Goal: Task Accomplishment & Management: Manage account settings

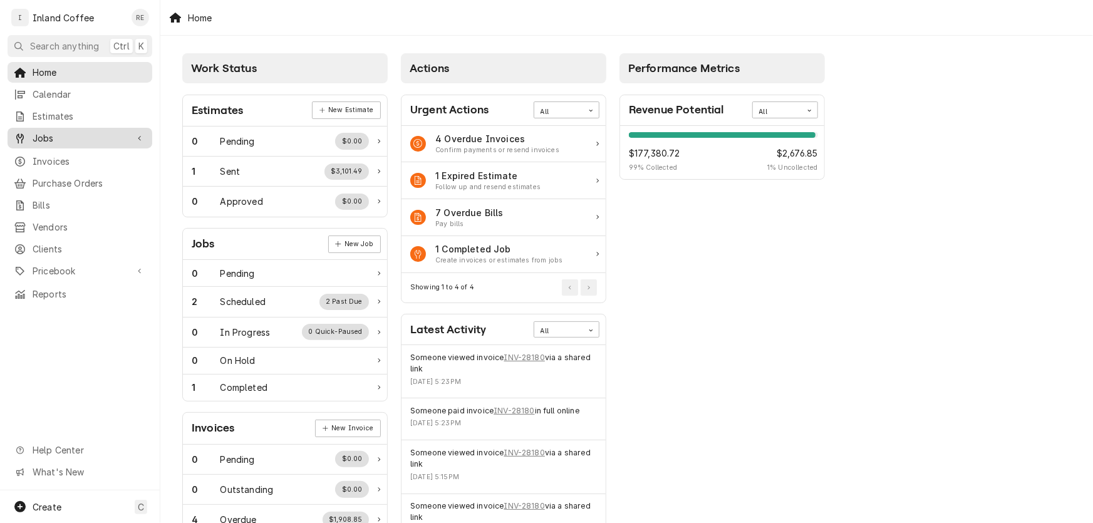
click at [56, 133] on span "Jobs" at bounding box center [80, 137] width 95 height 13
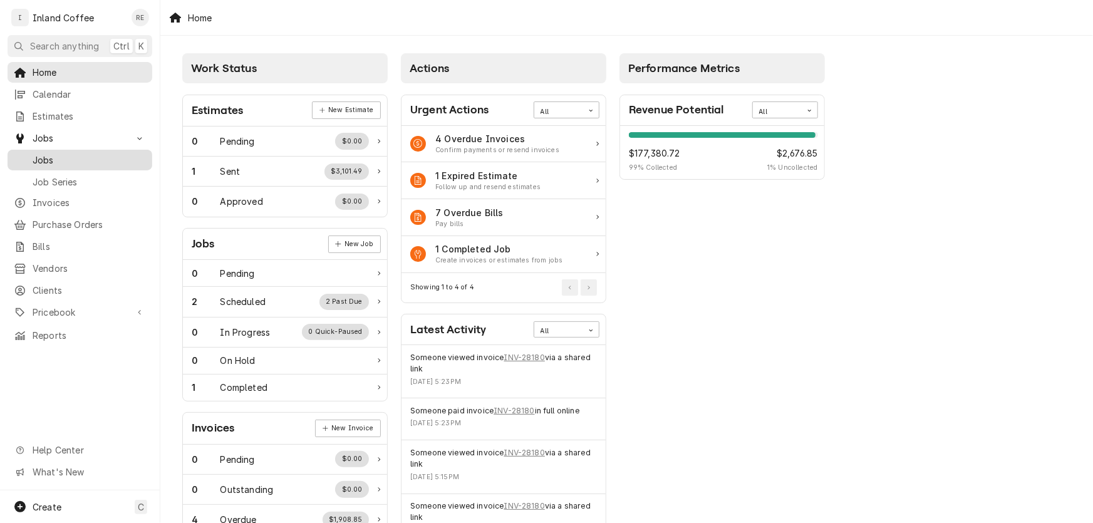
click at [48, 152] on div "Jobs" at bounding box center [80, 160] width 140 height 16
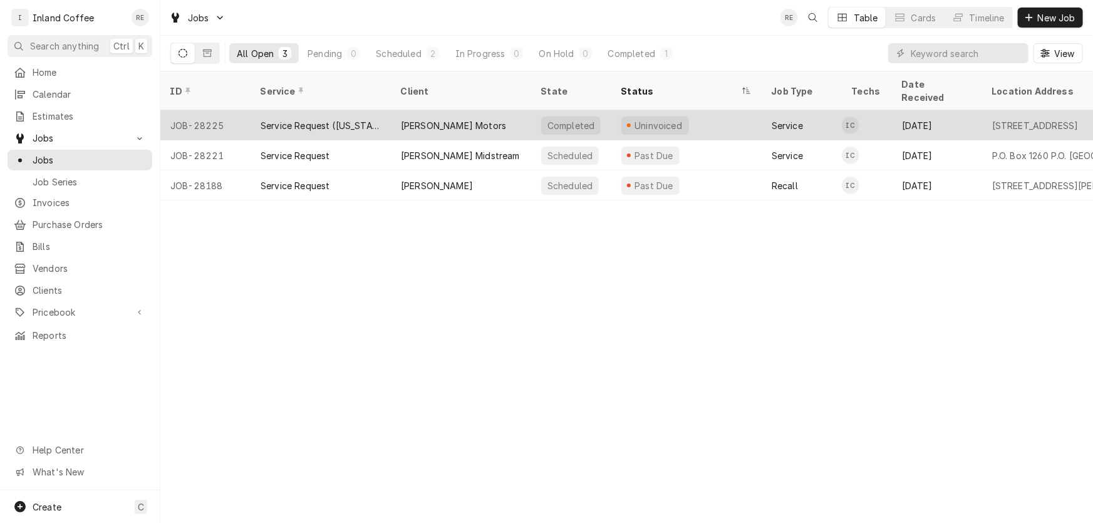
click at [462, 119] on div "[PERSON_NAME] Motors" at bounding box center [453, 125] width 105 height 13
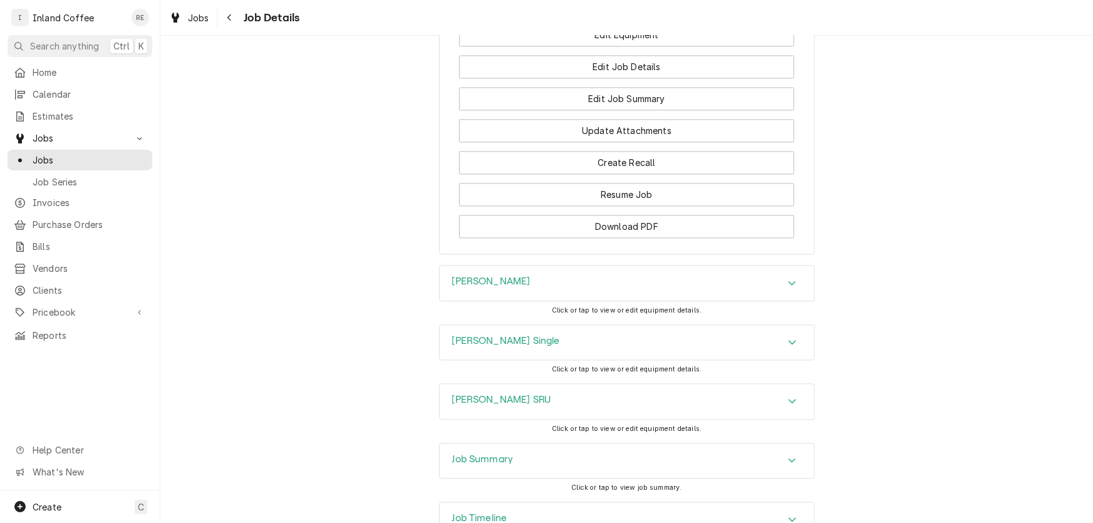
scroll to position [1332, 0]
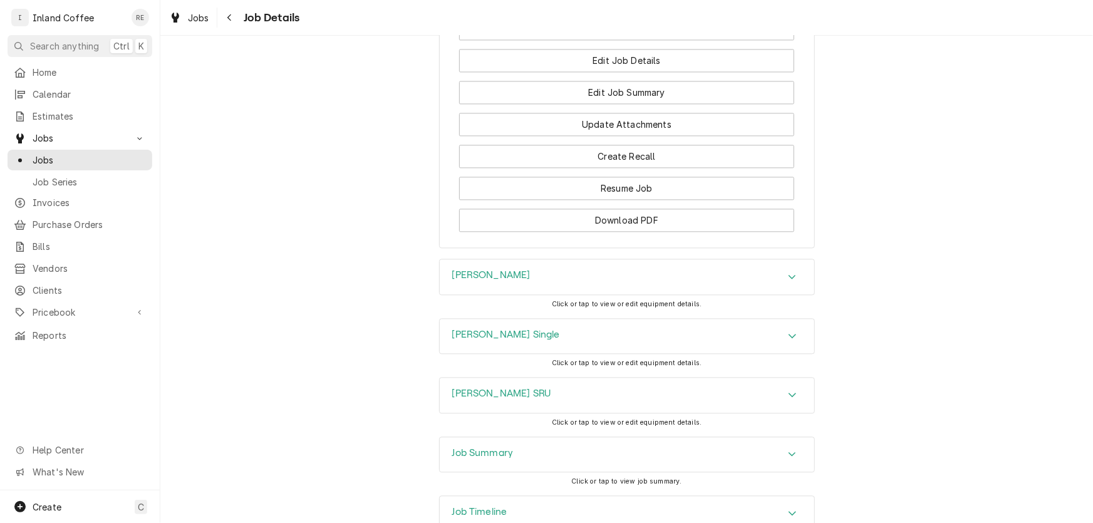
click at [783, 269] on div "Accordion Header" at bounding box center [792, 276] width 19 height 15
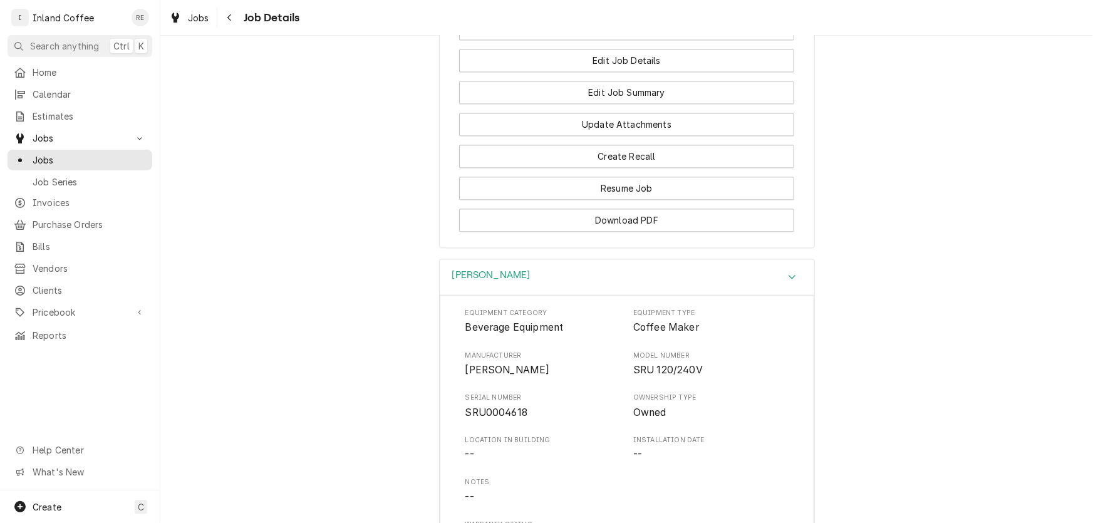
click at [783, 269] on div "Accordion Header" at bounding box center [792, 276] width 19 height 15
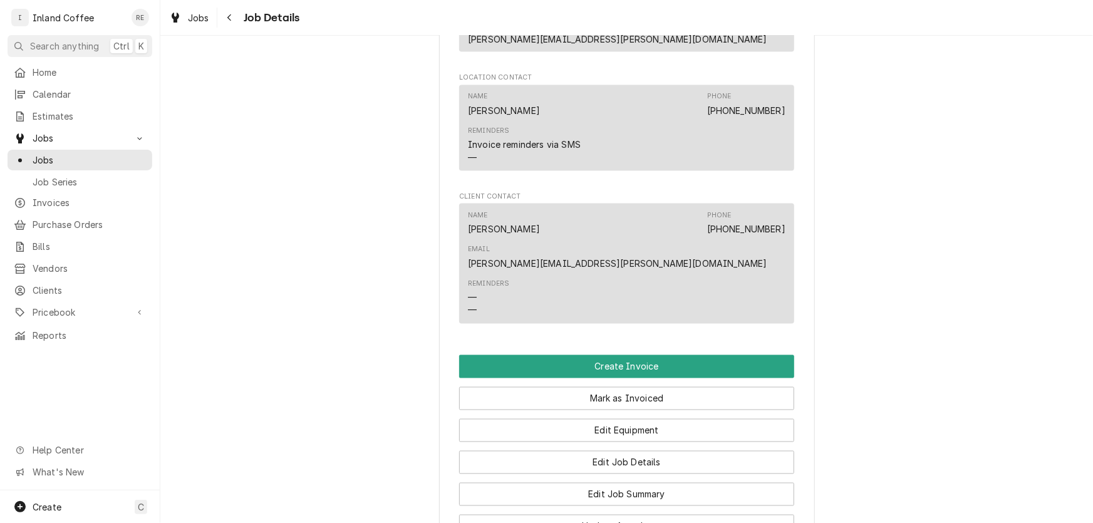
scroll to position [955, 0]
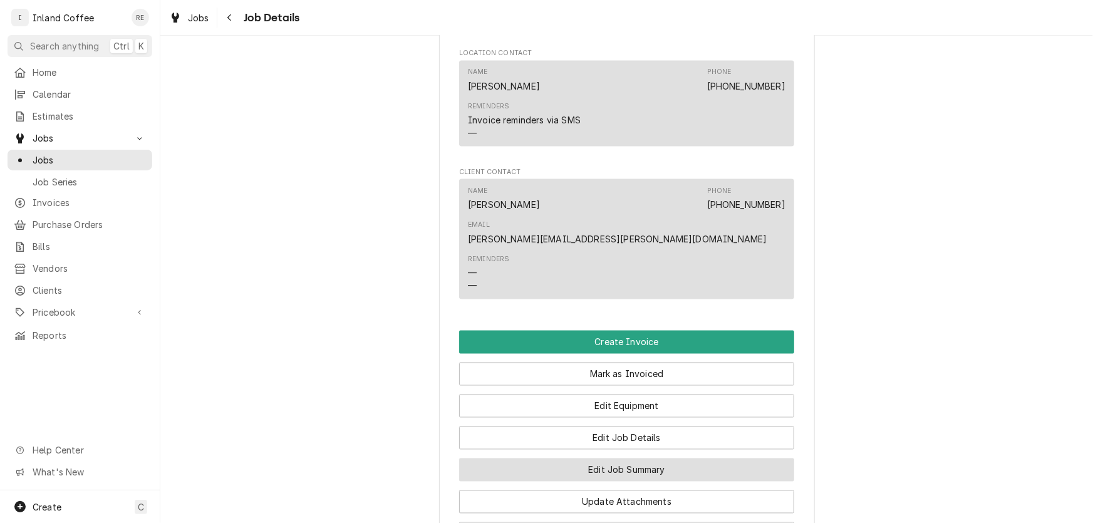
click at [645, 458] on button "Edit Job Summary" at bounding box center [626, 469] width 335 height 23
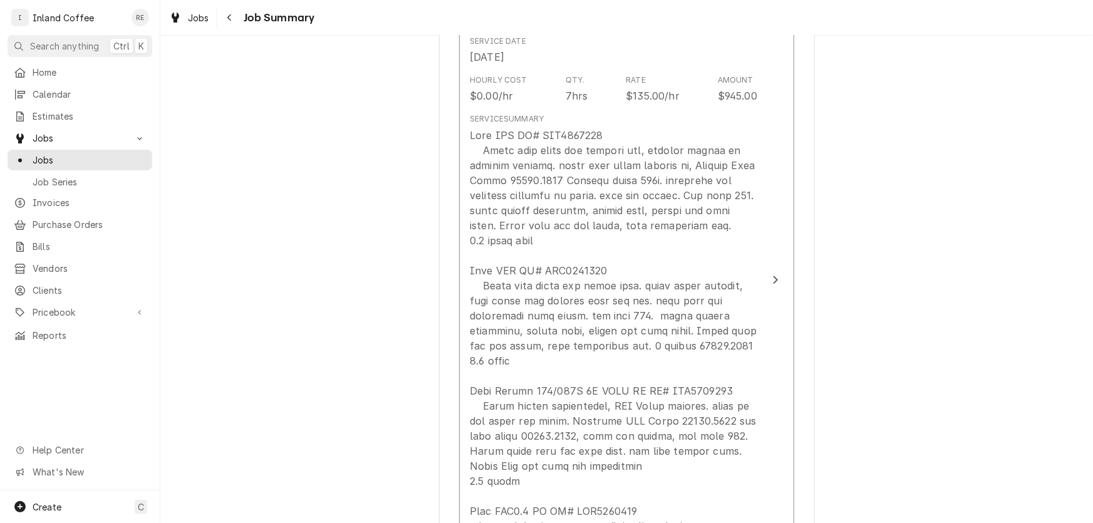
scroll to position [408, 0]
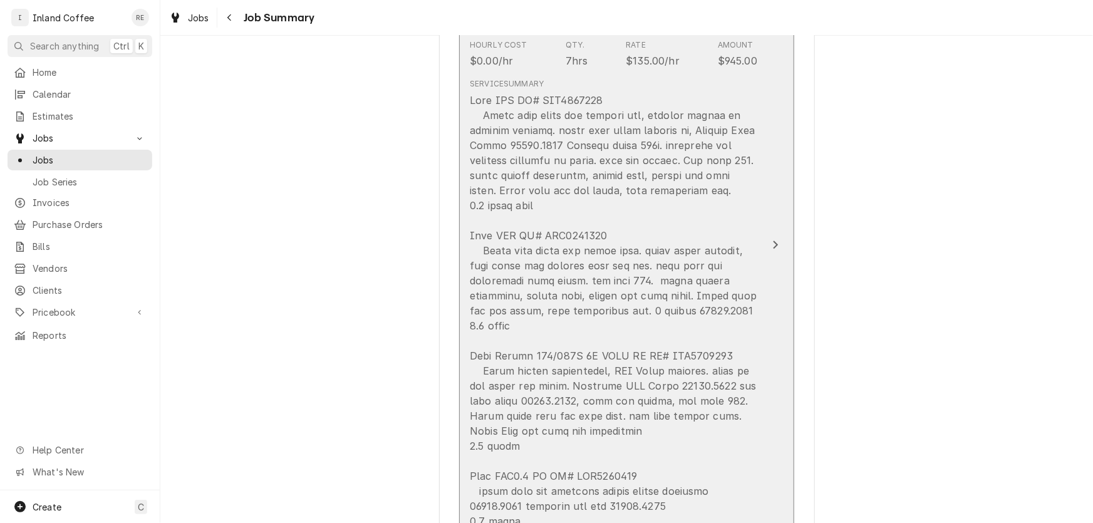
click at [682, 175] on div "Update Line Item" at bounding box center [613, 311] width 287 height 436
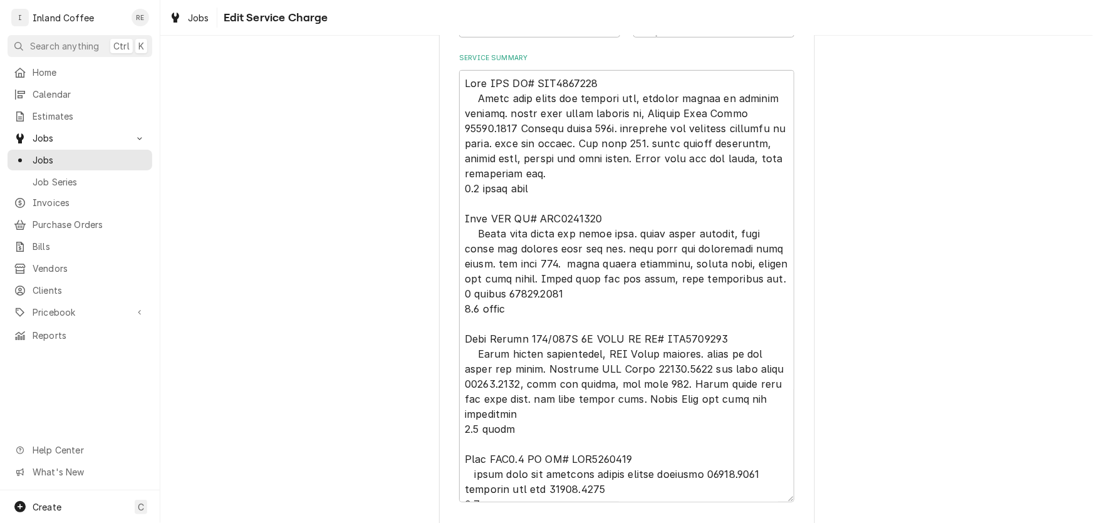
scroll to position [436, 0]
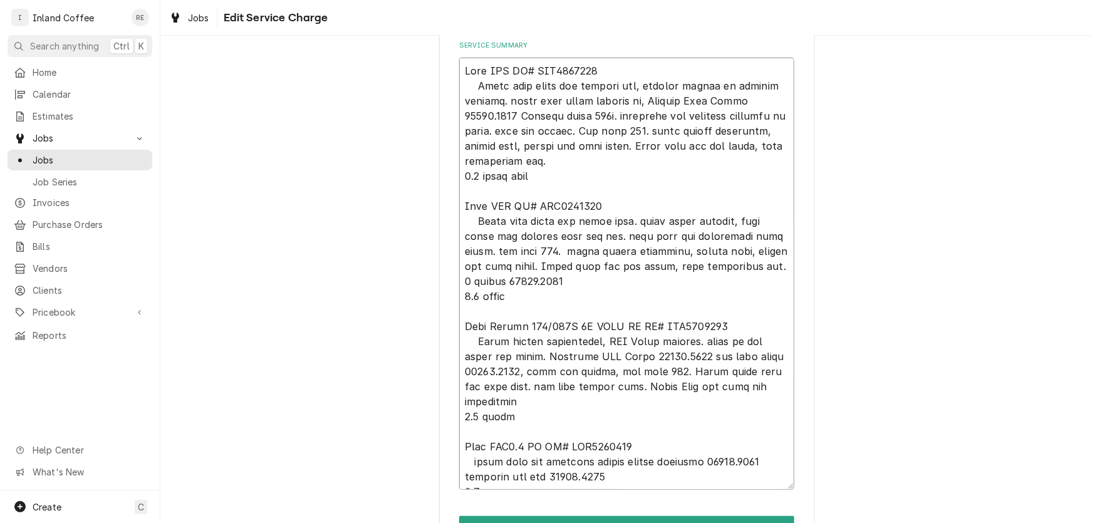
click at [567, 83] on textarea "Service Summary" at bounding box center [626, 274] width 335 height 432
click at [624, 88] on textarea "Service Summary" at bounding box center [626, 274] width 335 height 432
type textarea "x"
type textarea "Bunn SRU SR# SRU0004618 Clean fill probe and tighten nut tighten screws to heat…"
type textarea "x"
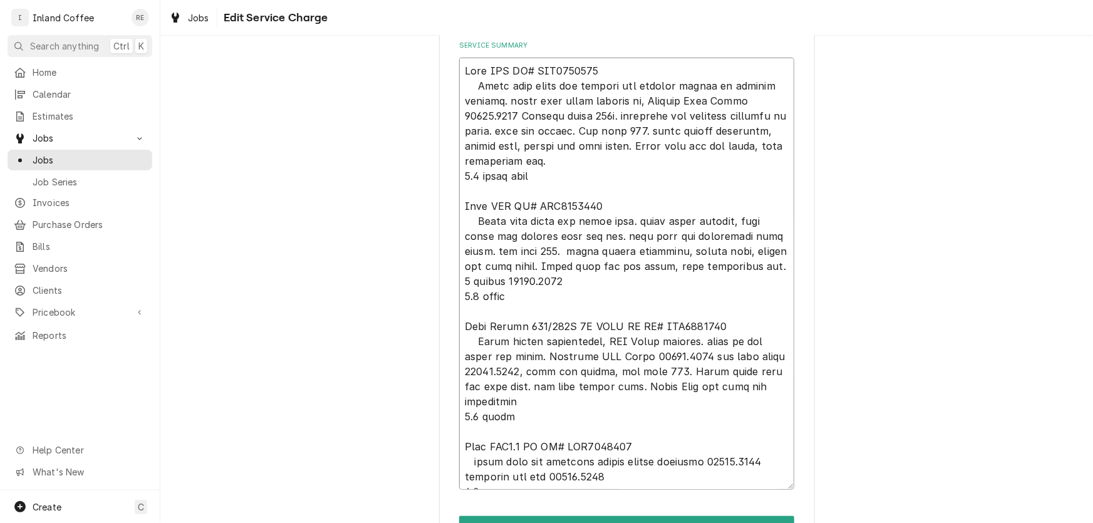
type textarea "Bunn SRU SR# SRU0004618 Clean fill probe and tighten nut. tighten screws to hea…"
click at [631, 84] on textarea "Service Summary" at bounding box center [626, 274] width 335 height 432
type textarea "x"
type textarea "Bunn SRU SR# SRU0004618 Clean fill probe and tighten nut. ighten screws to heat…"
type textarea "x"
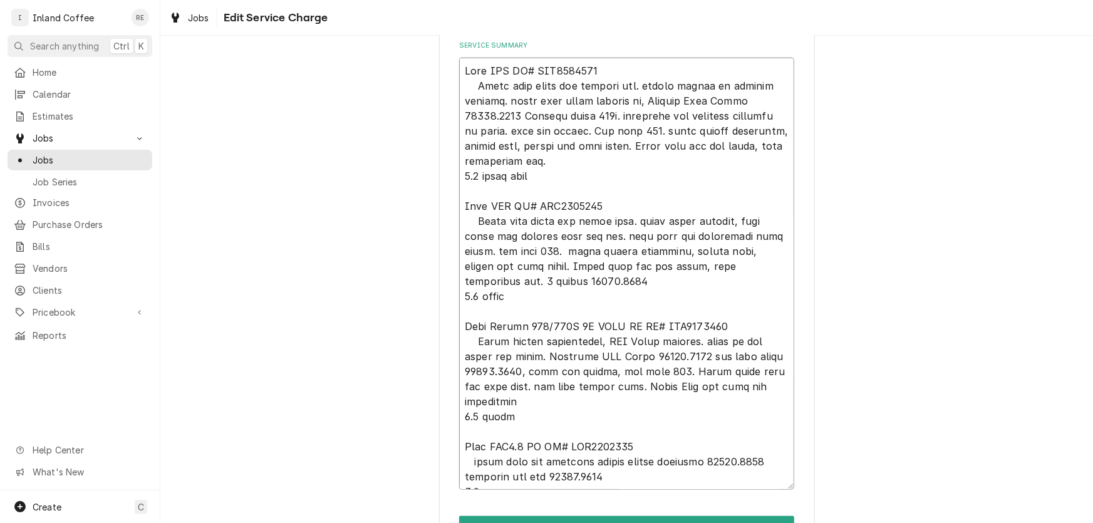
type textarea "Bunn SRU SR# SRU0004618 Clean fill probe and tighten nut. Tighten screws to hea…"
click at [629, 103] on textarea "Service Summary" at bounding box center [626, 274] width 335 height 432
click at [630, 101] on textarea "Service Summary" at bounding box center [626, 274] width 335 height 432
type textarea "x"
type textarea "Bunn SRU SR# SRU0004618 Clean fill probe and tighten nut. Tighten screws to hea…"
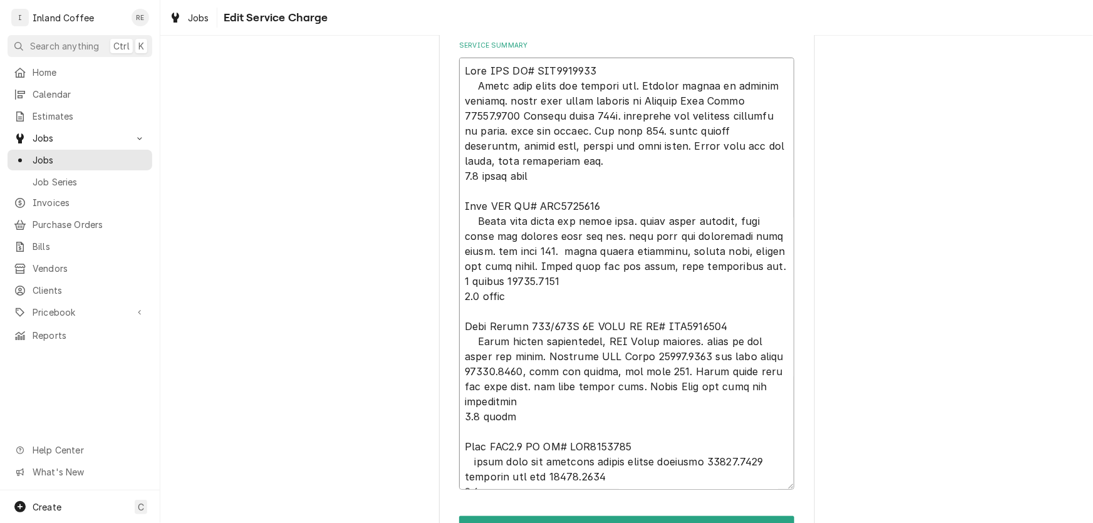
type textarea "x"
type textarea "Bunn SRU SR# SRU0004618 Clean fill probe and tighten nut. Tighten screws to hea…"
type textarea "x"
type textarea "Bunn SRU SR# SRU0004618 Clean fill probe and tighten nut. Tighten screws to hea…"
type textarea "x"
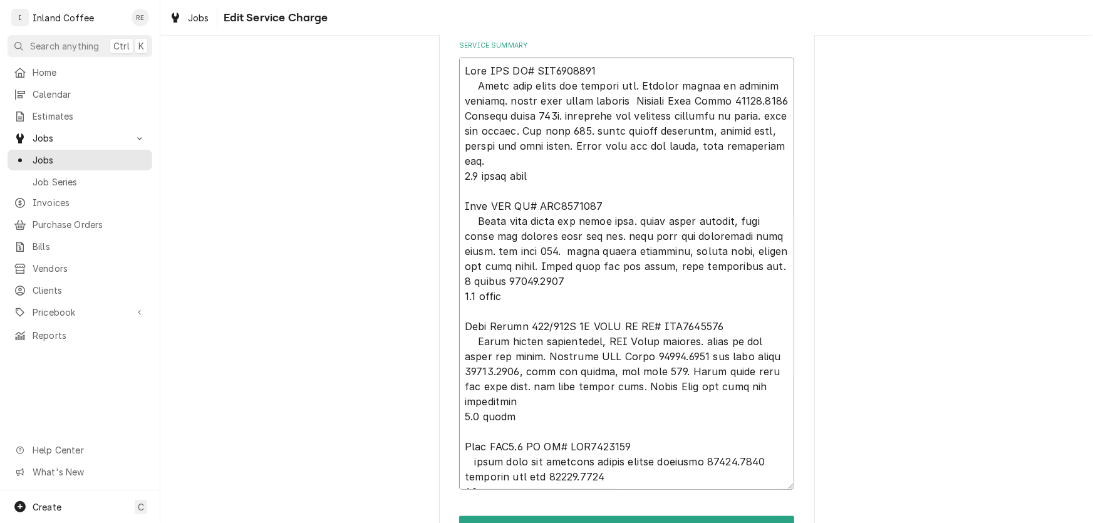
type textarea "Bunn SRU SR# SRU0004618 Clean fill probe and tighten nut. Tighten screws to hea…"
type textarea "x"
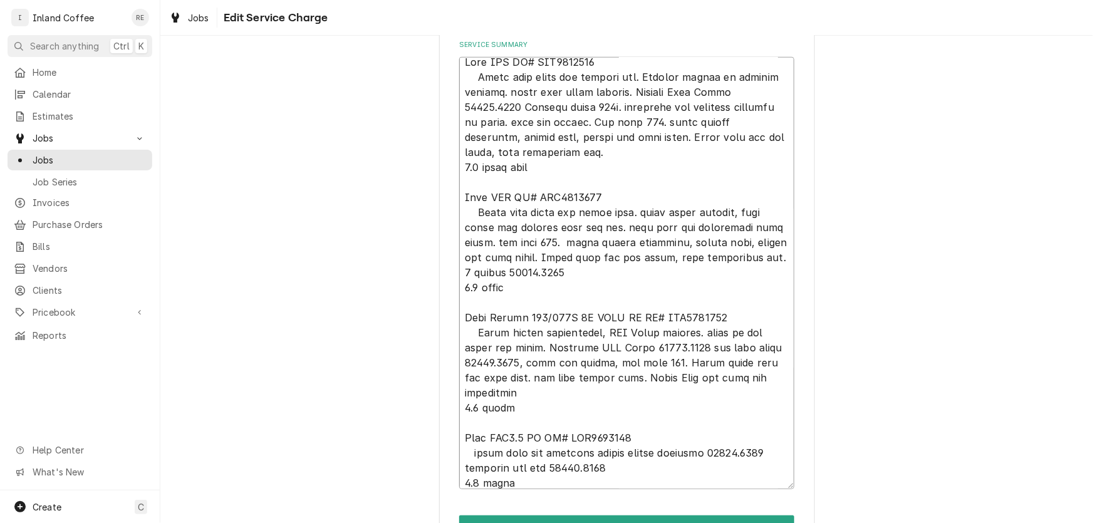
scroll to position [14, 0]
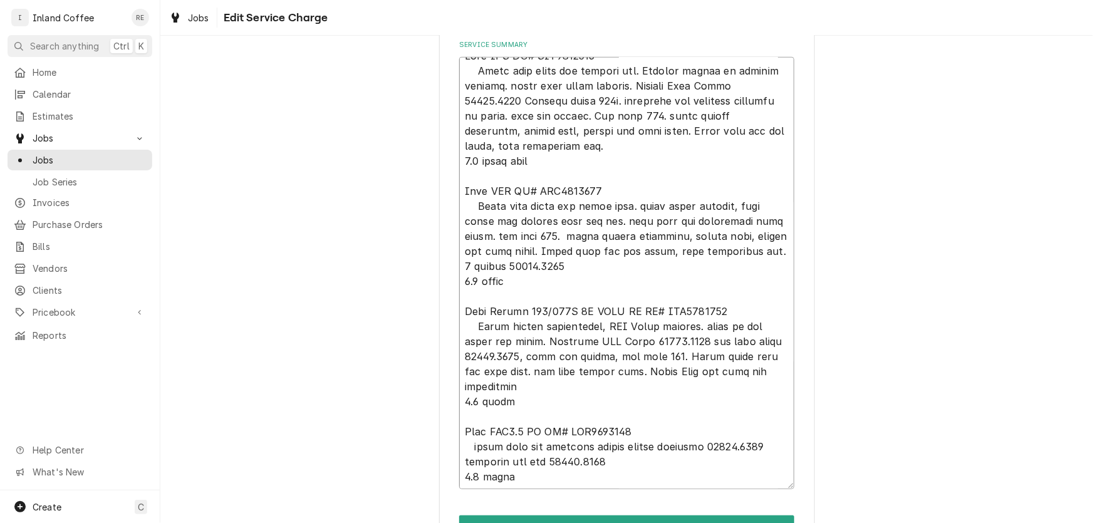
type textarea "Bunn SRU SR# SRU0004618 Clean fill probe and tighten nut. Tighten screws to hea…"
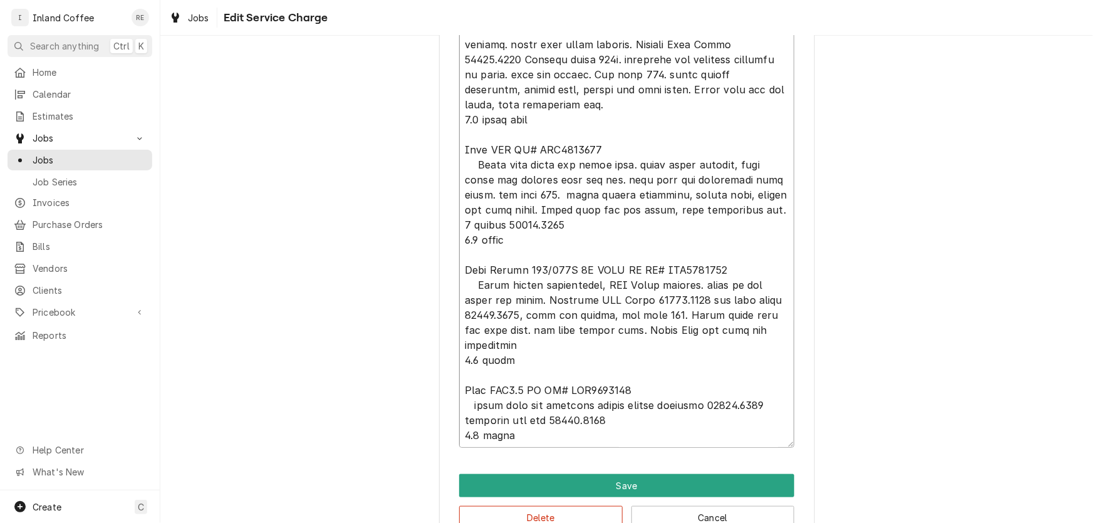
scroll to position [481, 0]
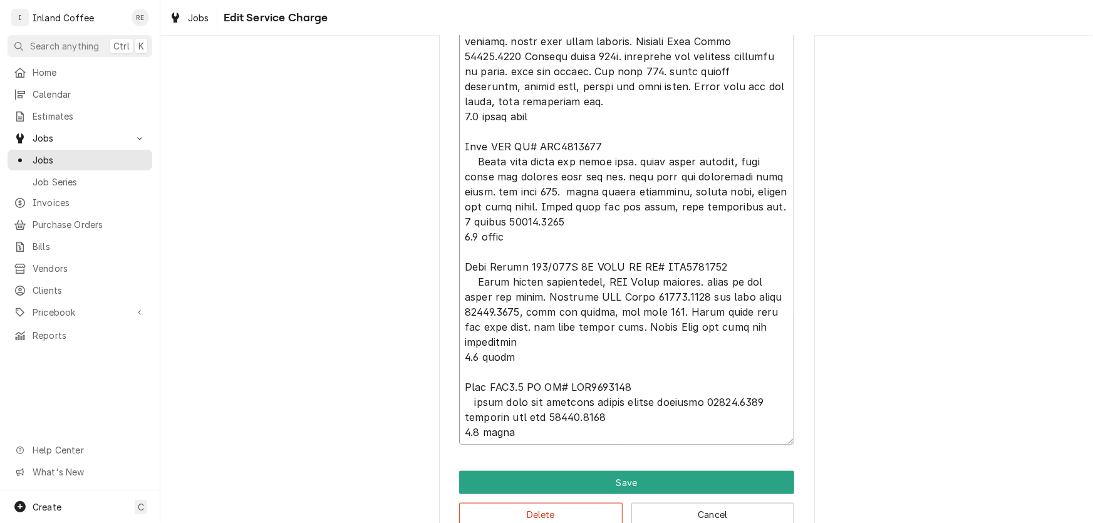
click at [624, 158] on textarea "Service Summary" at bounding box center [626, 229] width 335 height 432
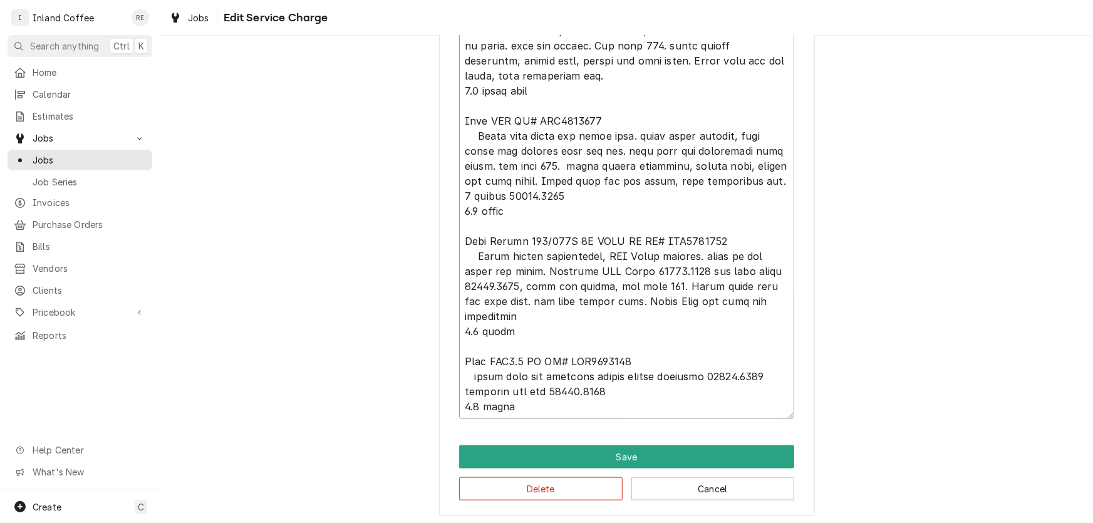
click at [557, 163] on textarea "Service Summary" at bounding box center [626, 203] width 335 height 432
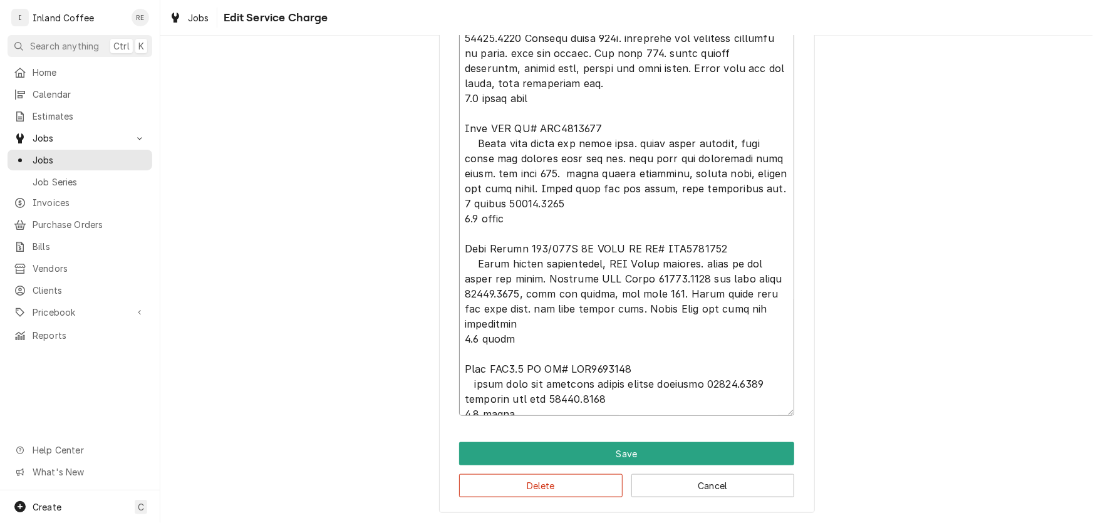
scroll to position [0, 0]
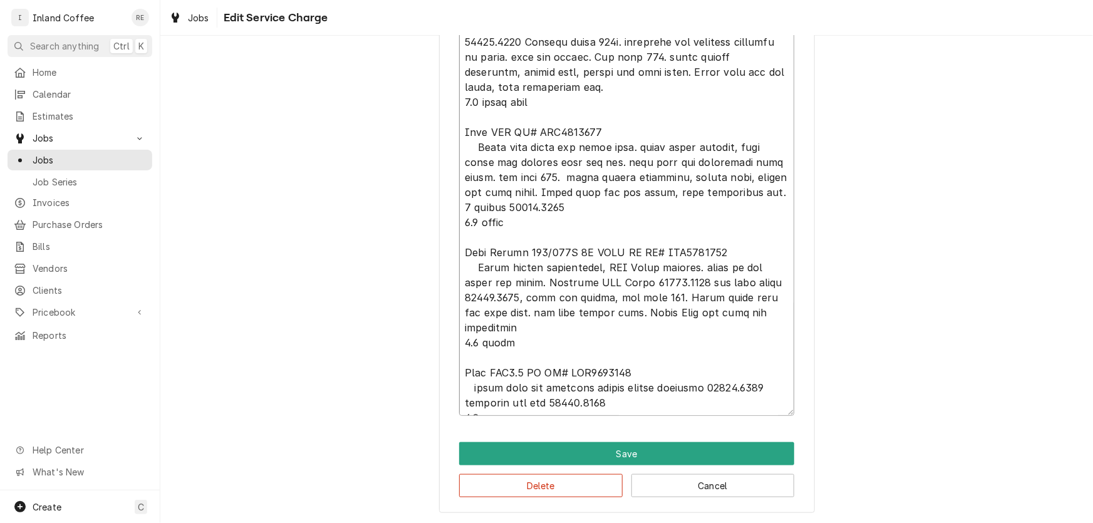
click at [625, 219] on textarea "Service Summary" at bounding box center [626, 200] width 335 height 432
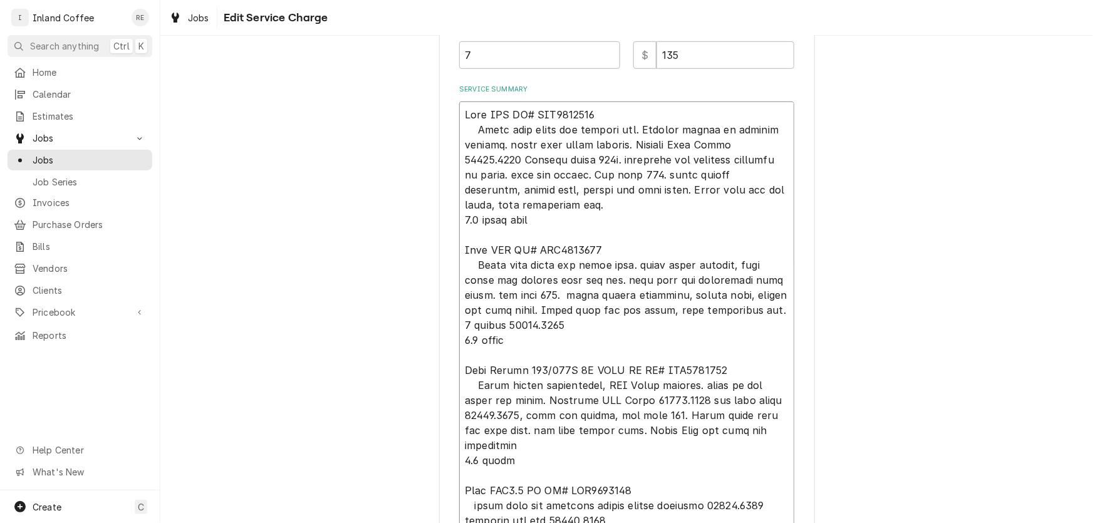
scroll to position [357, 0]
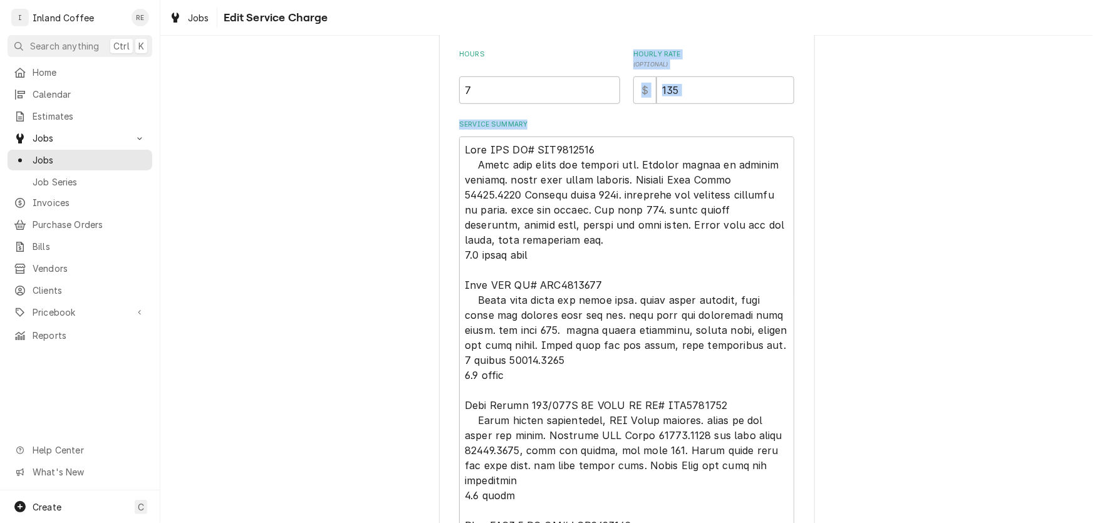
drag, startPoint x: 889, startPoint y: 175, endPoint x: 913, endPoint y: 91, distance: 87.2
click at [913, 91] on div "Use the fields below to edit this service charge Short Description Service Requ…" at bounding box center [626, 184] width 932 height 985
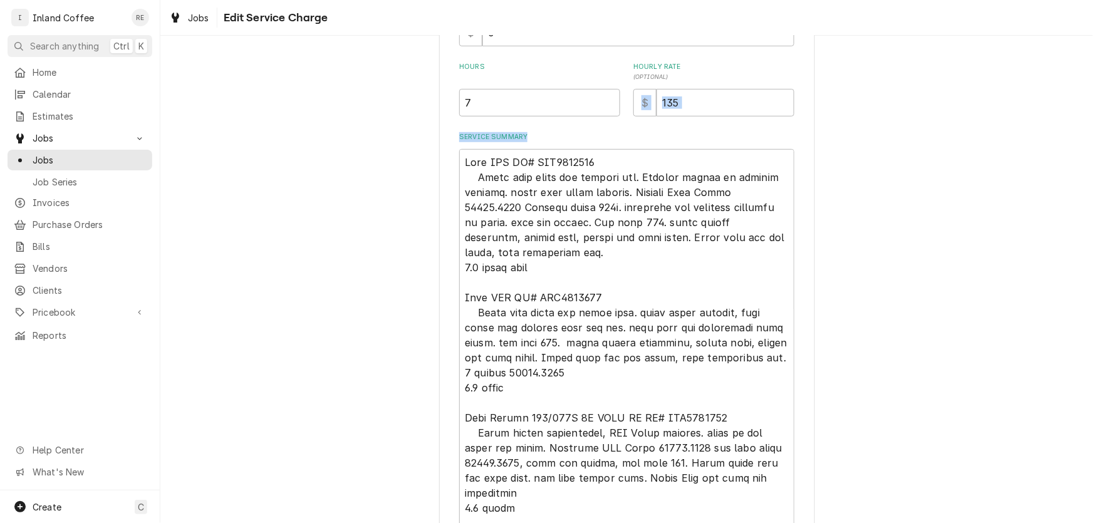
click at [923, 218] on div "Use the fields below to edit this service charge Short Description Service Requ…" at bounding box center [626, 196] width 932 height 985
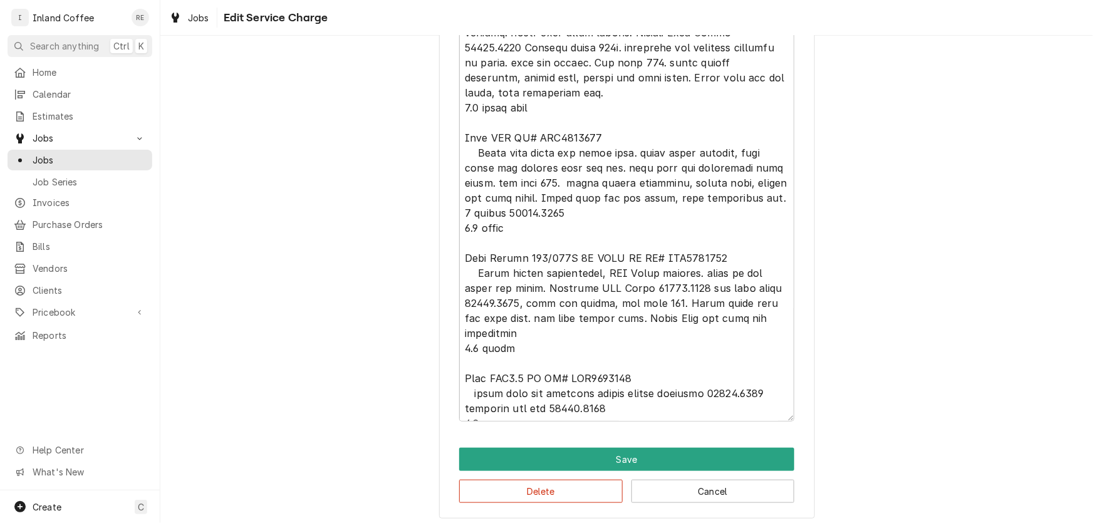
scroll to position [510, 0]
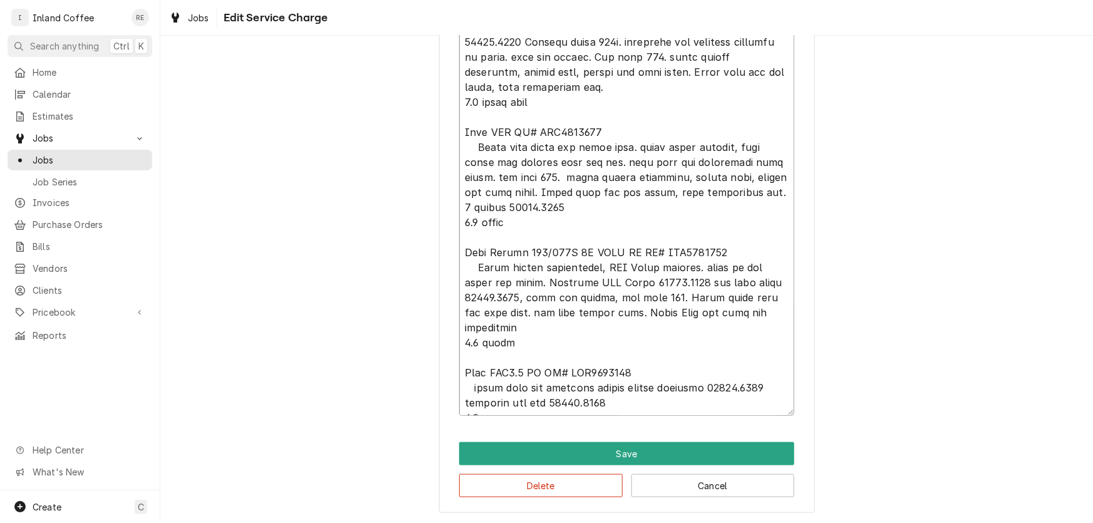
click at [475, 384] on textarea "Service Summary" at bounding box center [626, 200] width 335 height 432
type textarea "x"
type textarea "Bunn SRU SR# SRU0004618 Clean fill probe and tighten nut. Tighten screws to hea…"
type textarea "x"
type textarea "Bunn SRU SR# SRU0004618 Clean fill probe and tighten nut. Tighten screws to hea…"
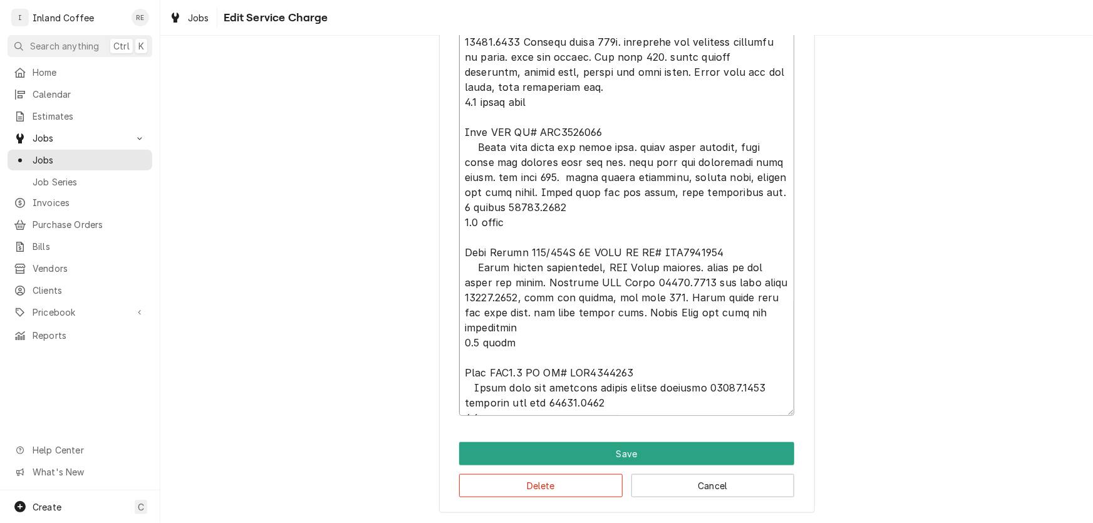
scroll to position [14, 0]
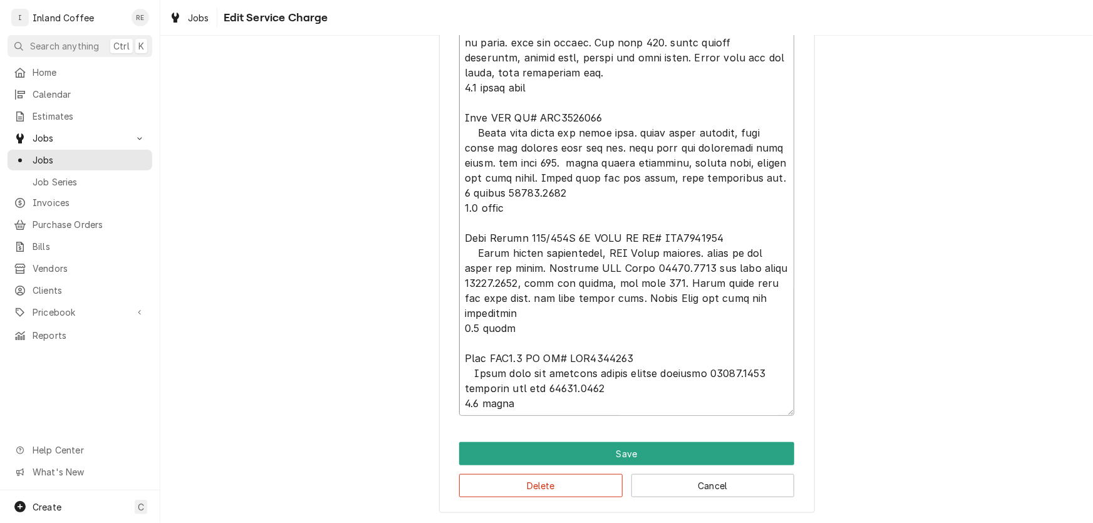
click at [501, 388] on textarea "Service Summary" at bounding box center [626, 200] width 335 height 432
type textarea "x"
type textarea "Bunn SRU SR# SRU0004618 Clean fill probe and tighten nut. Tighten screws to hea…"
type textarea "x"
type textarea "Bunn SRU SR# SRU0004618 Clean fill probe and tighten nut. Tighten screws to hea…"
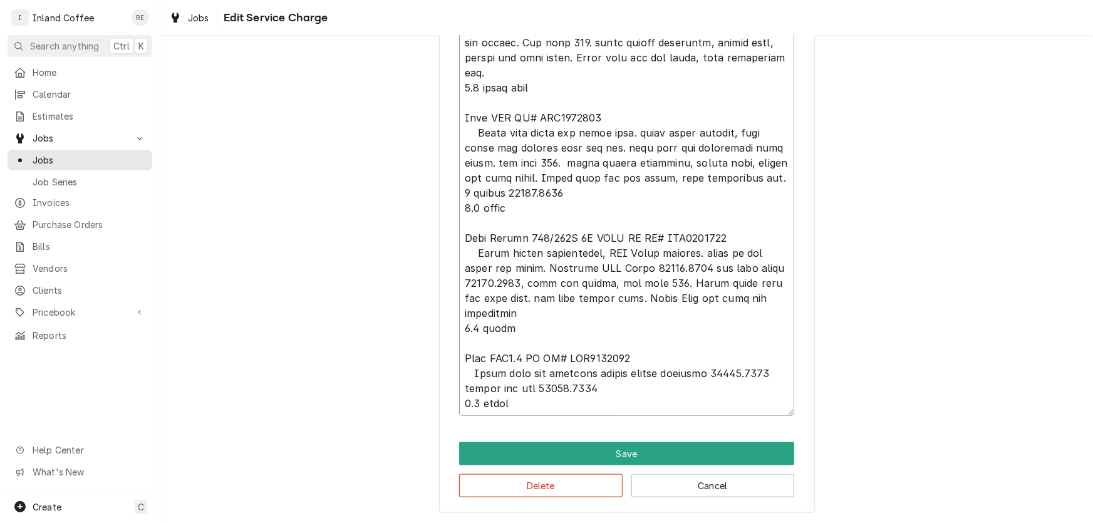
type textarea "x"
type textarea "Bunn SRU SR# SRU0004618 Clean fill probe and tighten nut. Tighten screws to hea…"
type textarea "x"
type textarea "Bunn SRU SR# SRU0004618 Clean fill probe and tighten nut. Tighten screws to hea…"
type textarea "x"
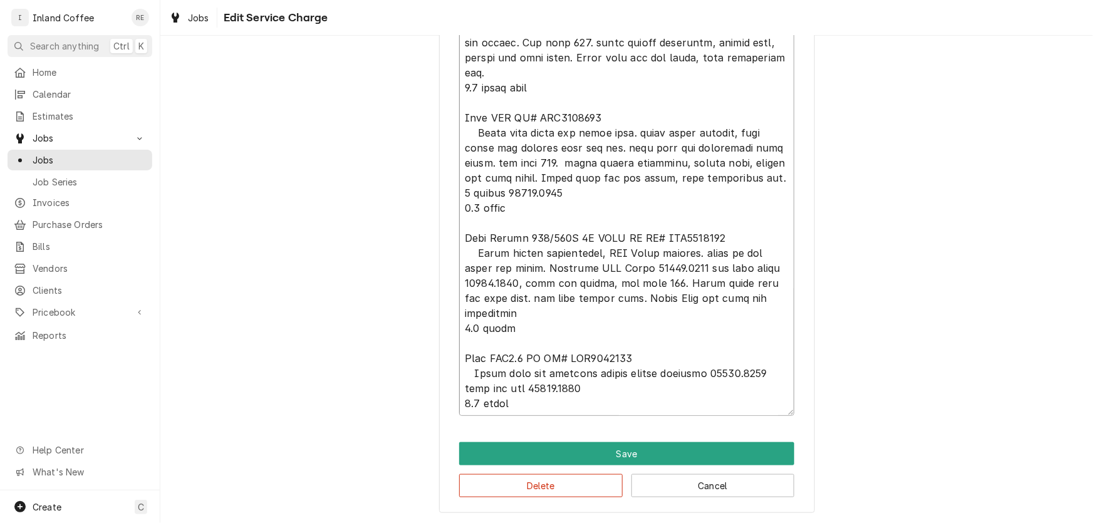
type textarea "Bunn SRU SR# SRU0004618 Clean fill probe and tighten nut. Tighten screws to hea…"
type textarea "x"
type textarea "Bunn SRU SR# SRU0004618 Clean fill probe and tighten nut. Tighten screws to hea…"
type textarea "x"
type textarea "Bunn SRU SR# SRU0004618 Clean fill probe and tighten nut. Tighten screws to hea…"
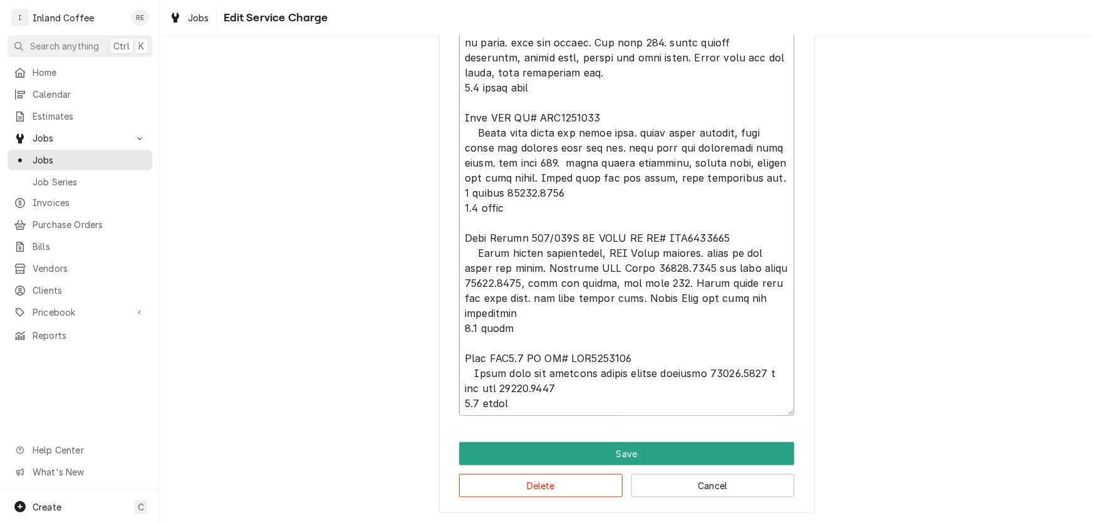
type textarea "x"
type textarea "Bunn SRU SR# SRU0004618 Clean fill probe and tighten nut. Tighten screws to hea…"
type textarea "x"
type textarea "Bunn SRU SR# SRU0004618 Clean fill probe and tighten nut. Tighten screws to hea…"
type textarea "x"
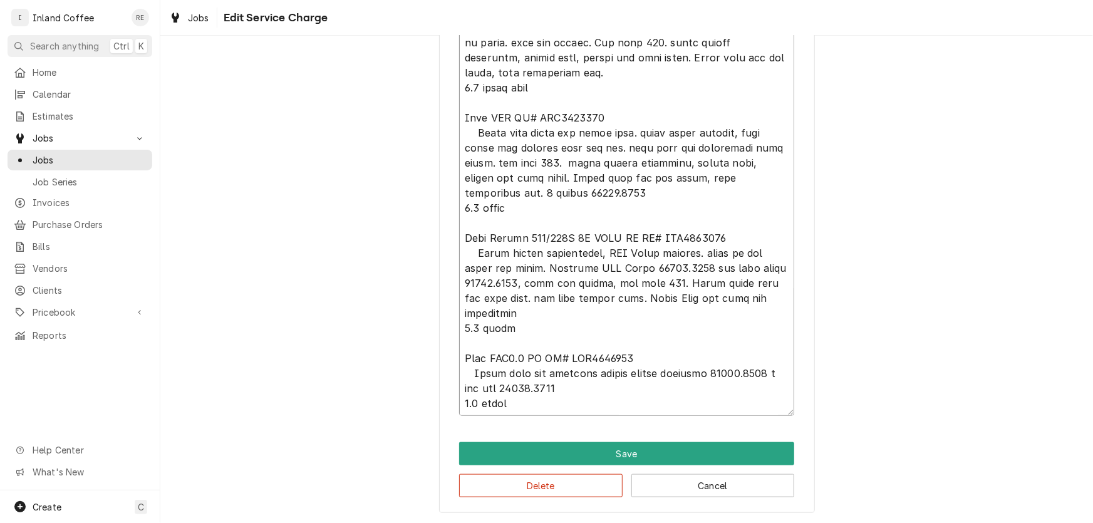
type textarea "Bunn SRU SR# SRU0004618 Clean fill probe and tighten nut. Tighten screws to hea…"
type textarea "x"
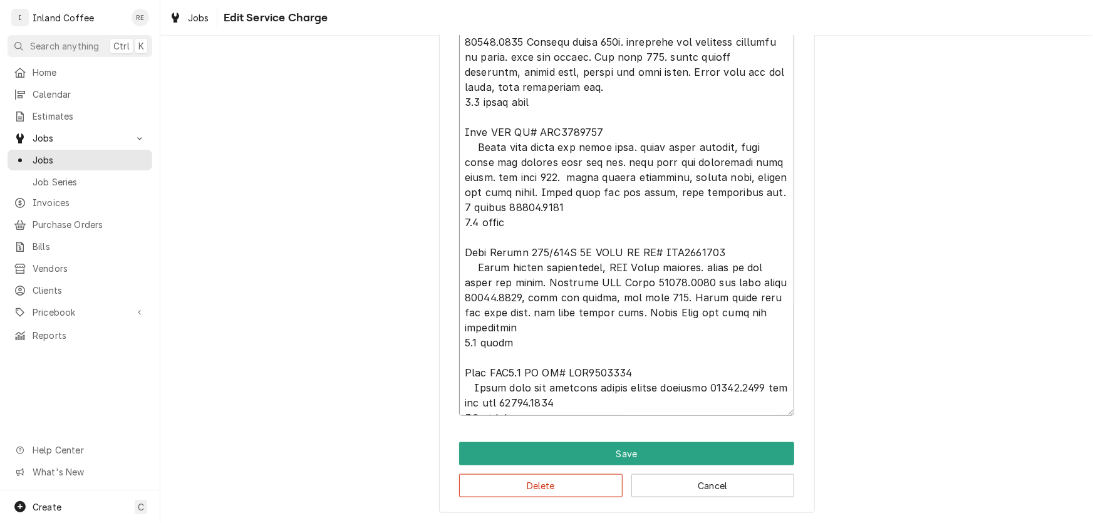
type textarea "Bunn SRU SR# SRU0004618 Clean fill probe and tighten nut. Tighten screws to hea…"
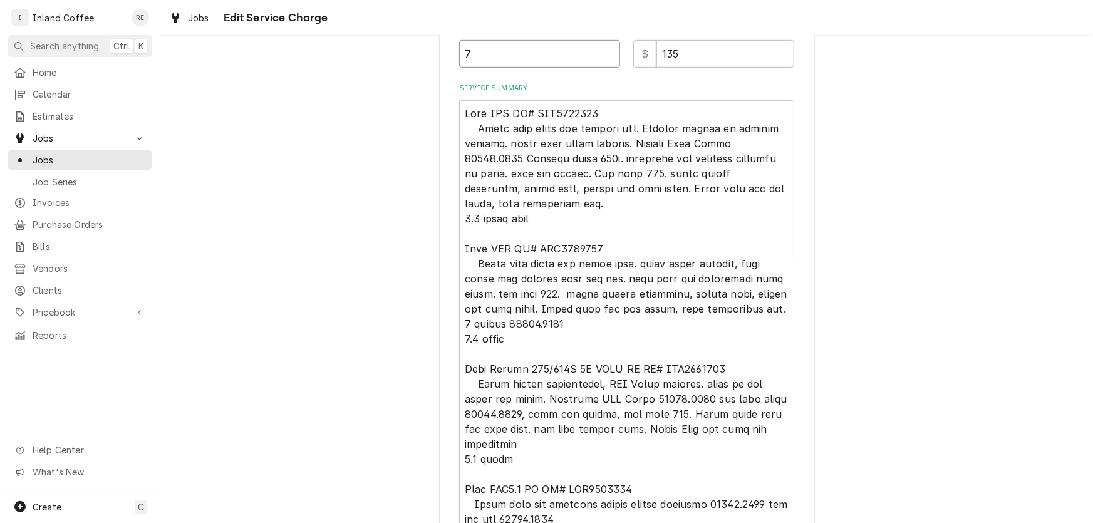
click at [468, 58] on input "7" at bounding box center [539, 54] width 161 height 28
type textarea "x"
type input "6"
type textarea "x"
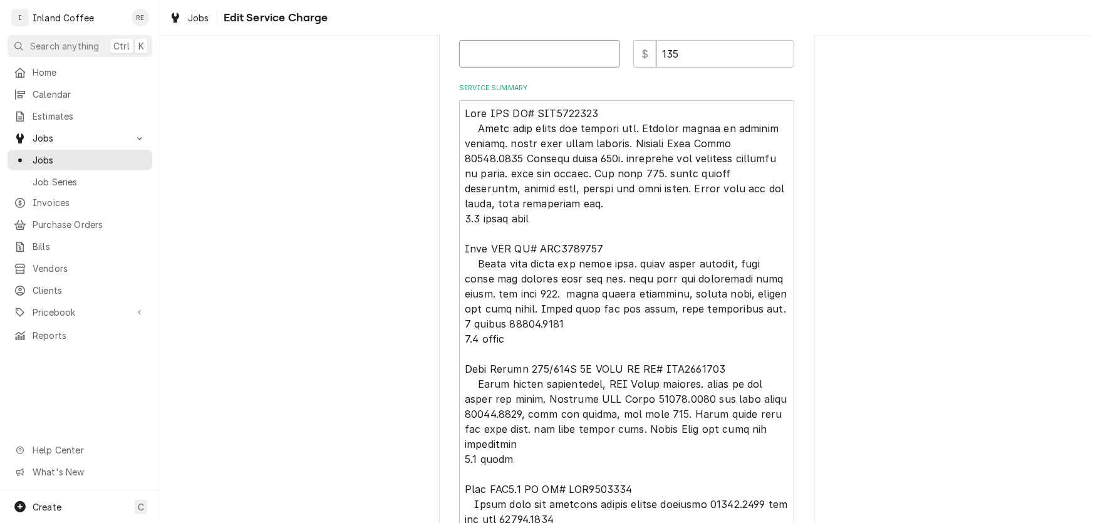
type textarea "x"
type input "7"
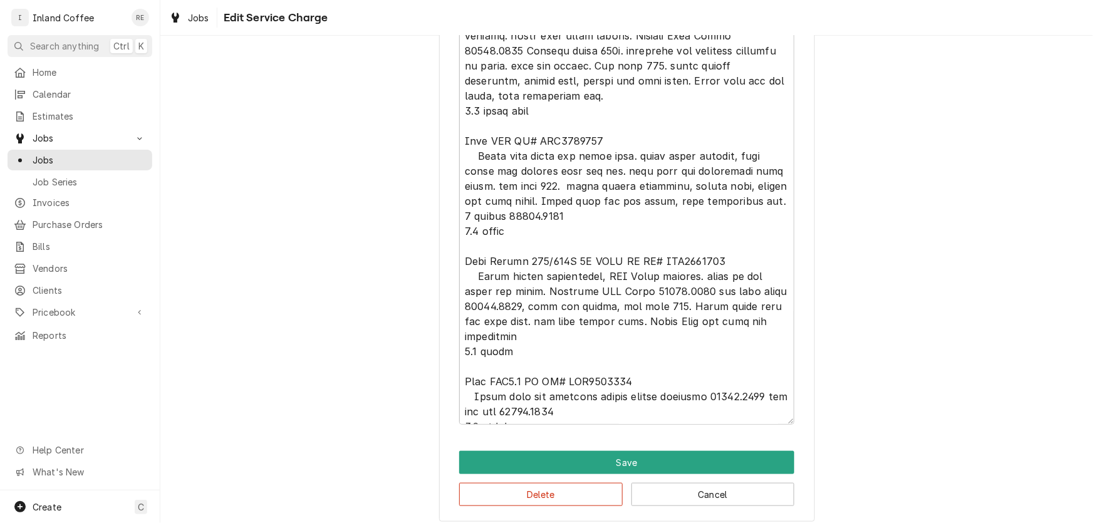
scroll to position [510, 0]
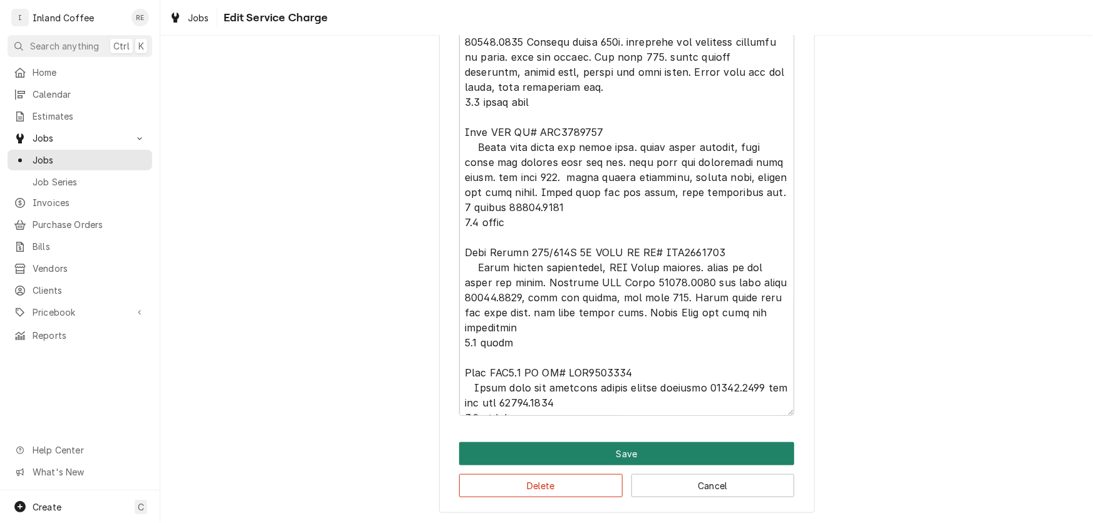
click at [749, 445] on button "Save" at bounding box center [626, 453] width 335 height 23
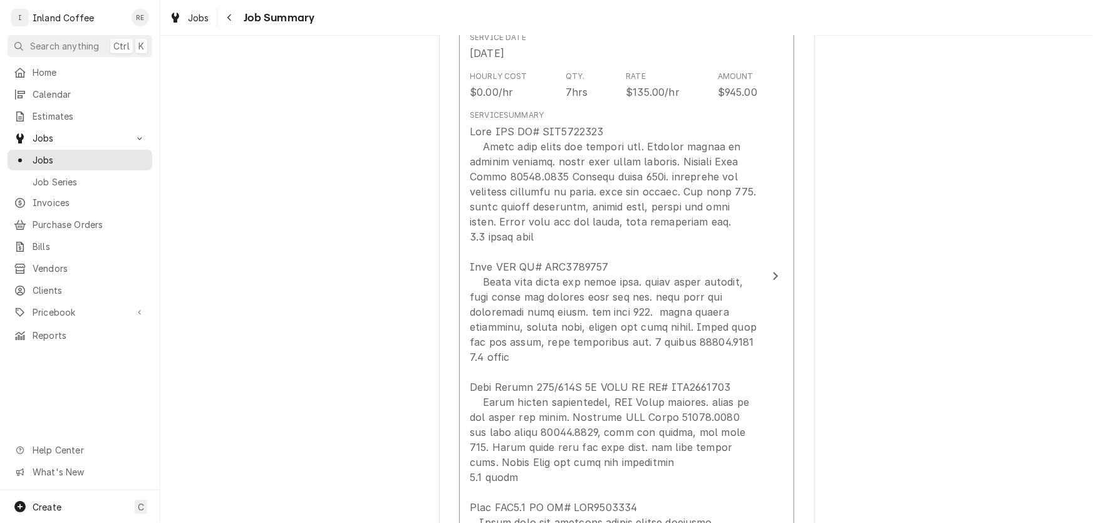
scroll to position [366, 0]
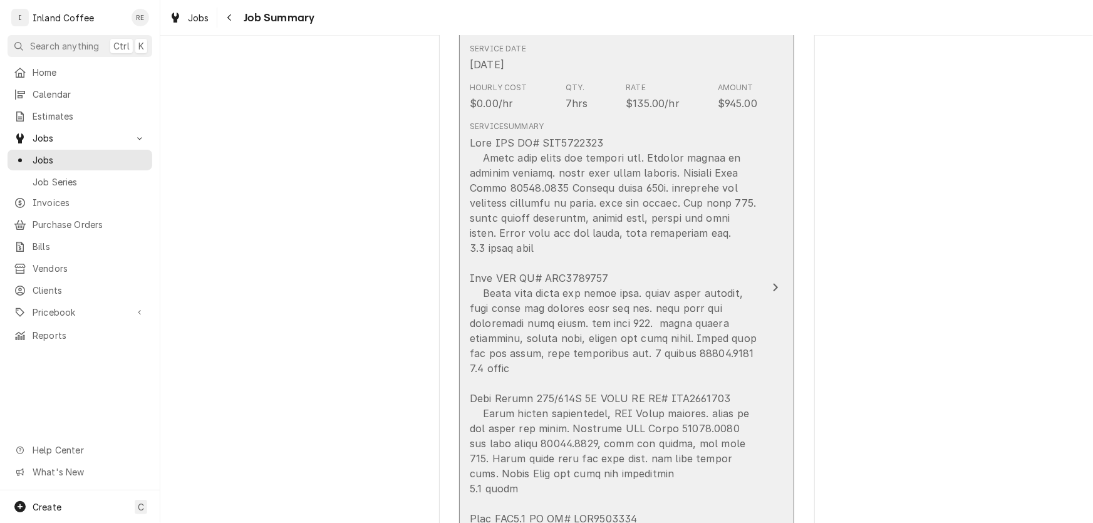
click at [644, 197] on div "Update Line Item" at bounding box center [613, 353] width 287 height 436
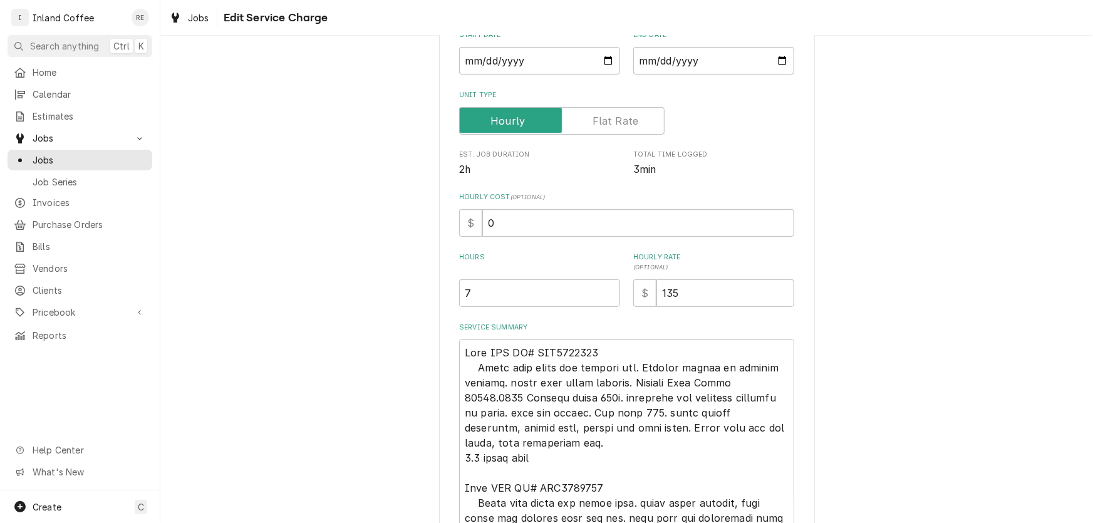
scroll to position [172, 0]
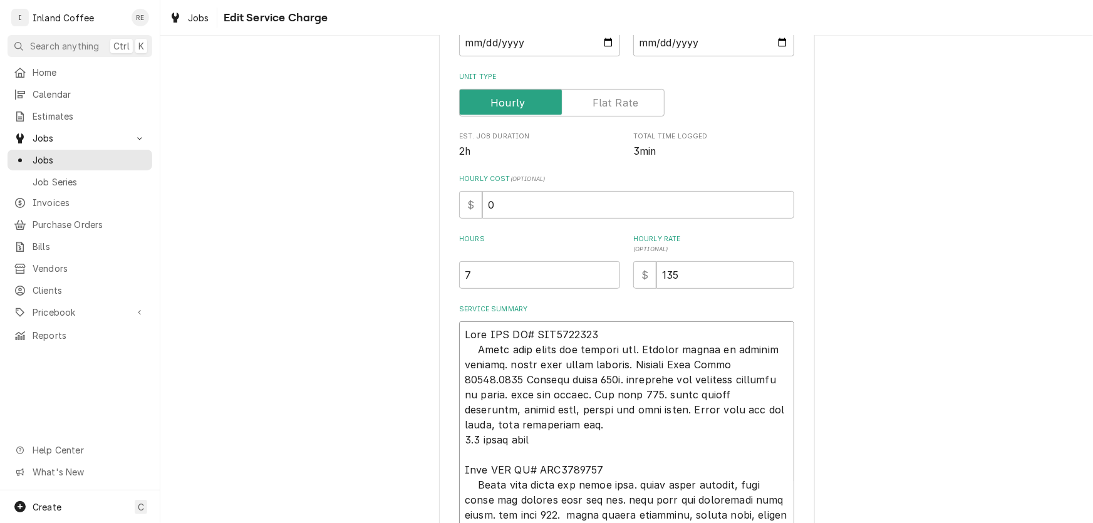
drag, startPoint x: 707, startPoint y: 362, endPoint x: 764, endPoint y: 362, distance: 56.3
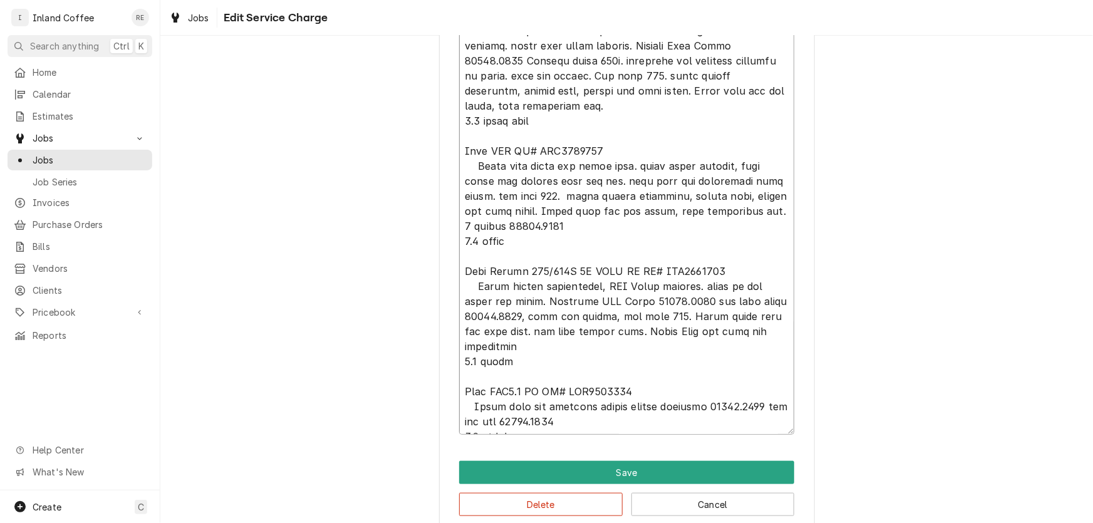
scroll to position [495, 0]
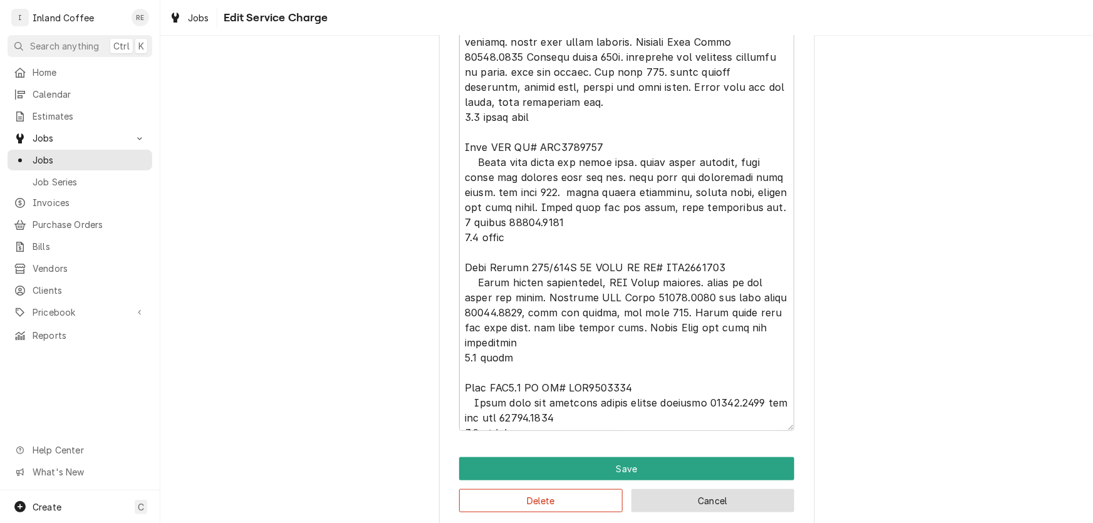
click at [714, 496] on button "Cancel" at bounding box center [712, 500] width 163 height 23
type textarea "x"
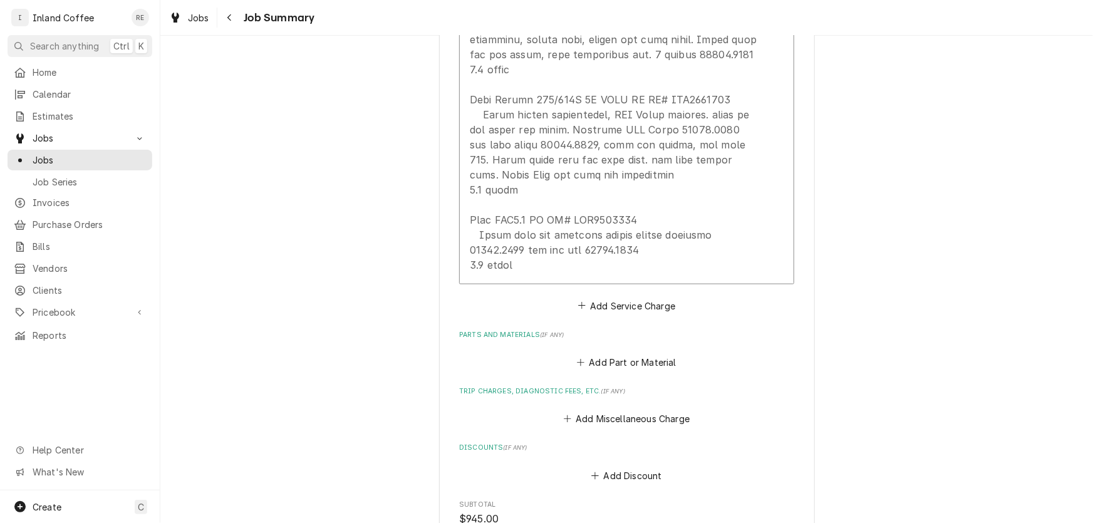
scroll to position [676, 0]
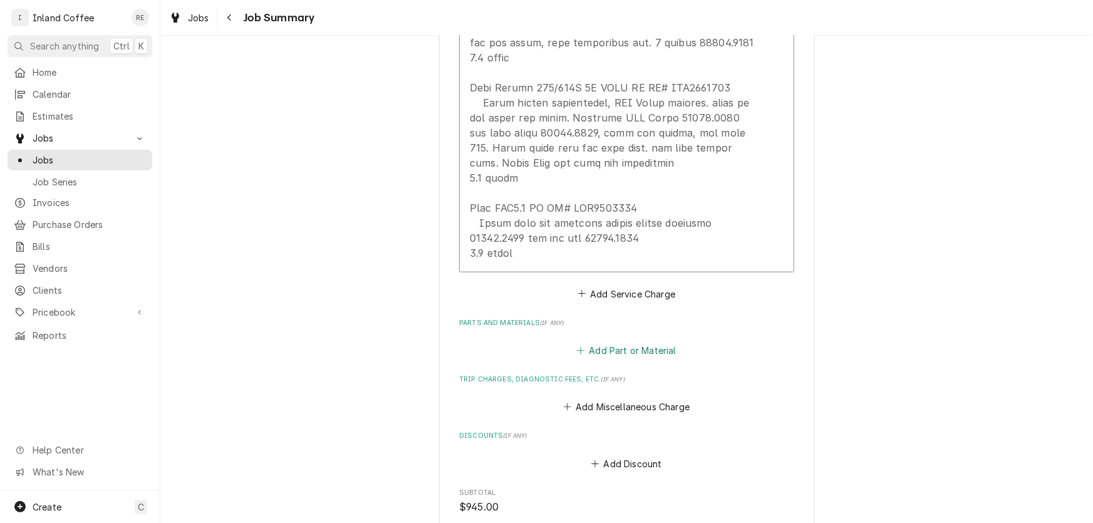
click at [633, 351] on button "Add Part or Material" at bounding box center [626, 351] width 103 height 18
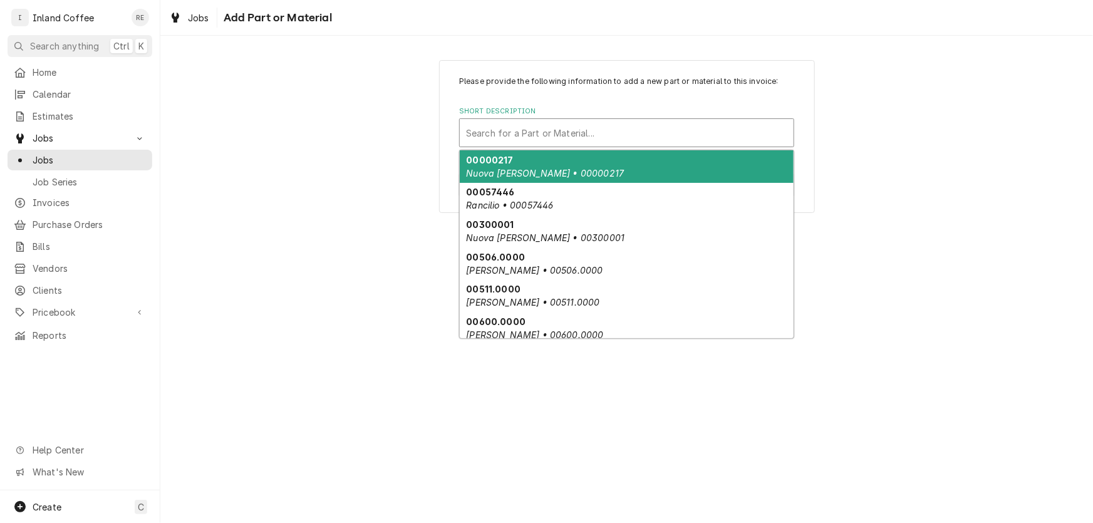
click at [476, 126] on div "Short Description" at bounding box center [626, 132] width 321 height 23
paste input "01085.0000"
type input "01085.0000"
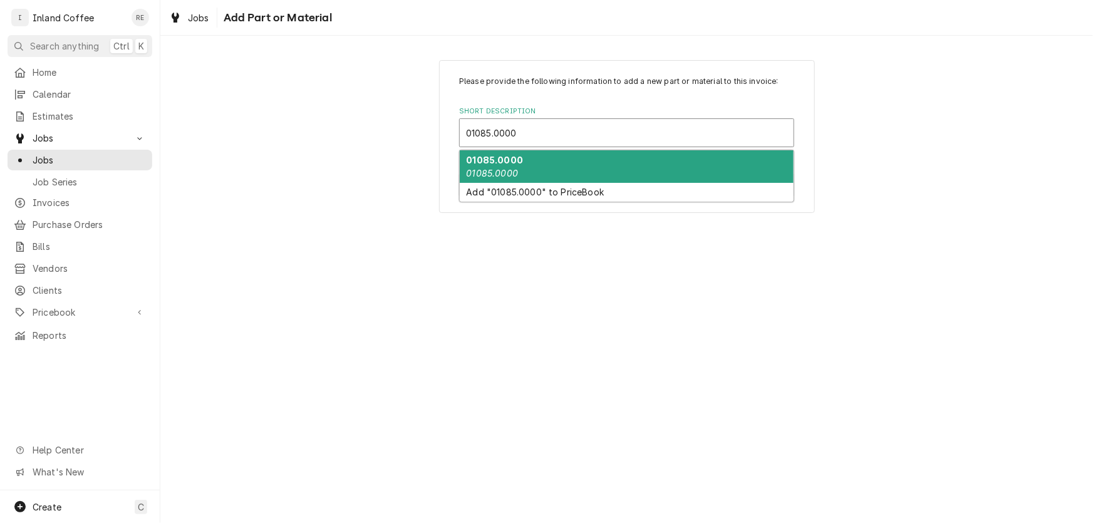
click at [488, 158] on strong "01085.0000" at bounding box center [494, 160] width 57 height 11
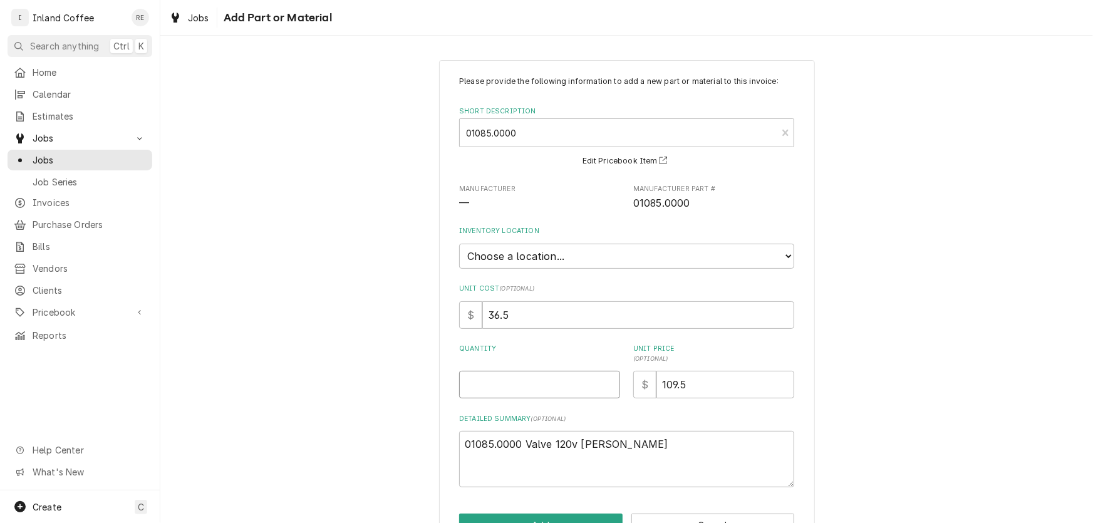
click at [480, 390] on input "Quantity" at bounding box center [539, 385] width 161 height 28
type textarea "x"
type input "1"
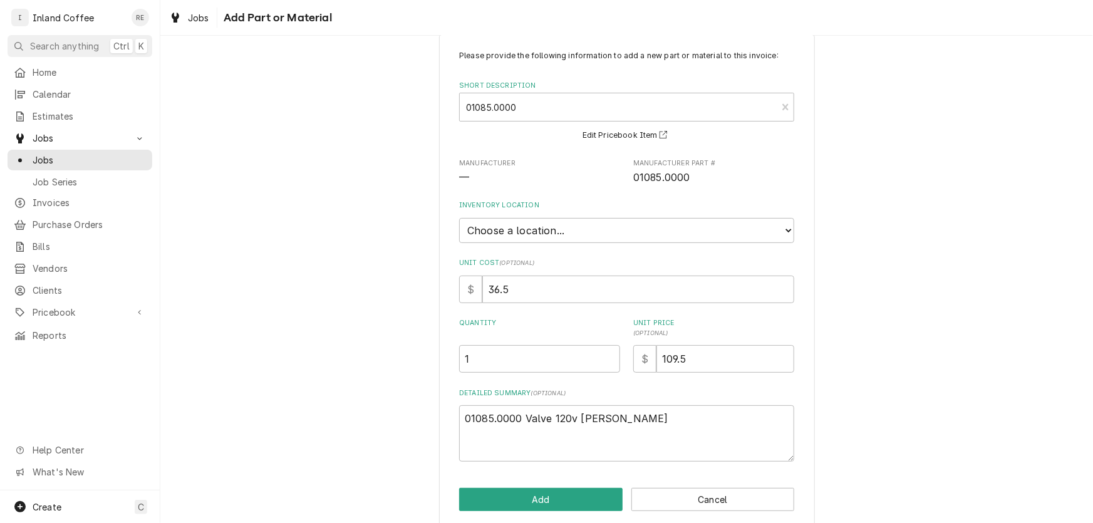
scroll to position [28, 0]
click at [533, 495] on button "Add" at bounding box center [540, 496] width 163 height 23
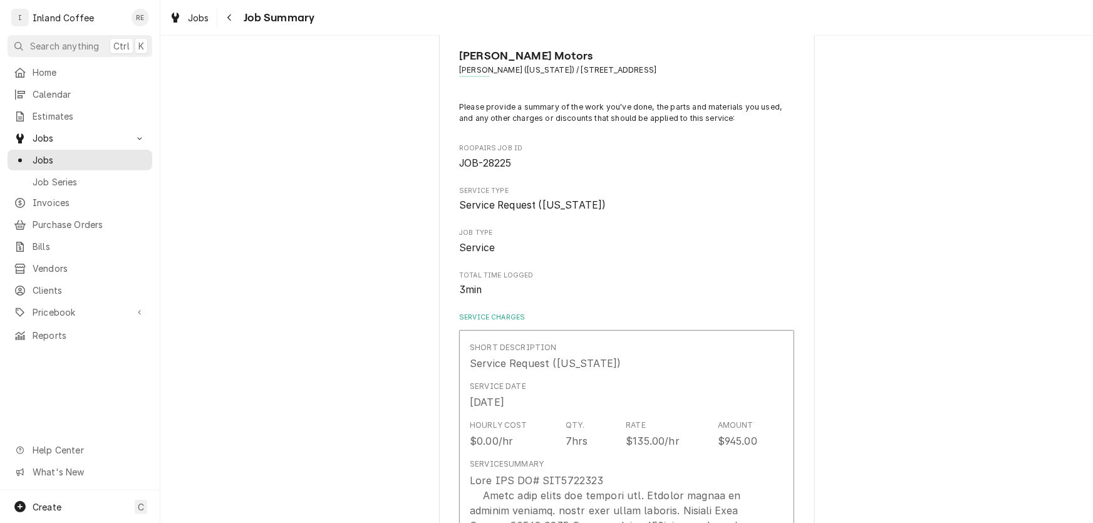
scroll to position [676, 0]
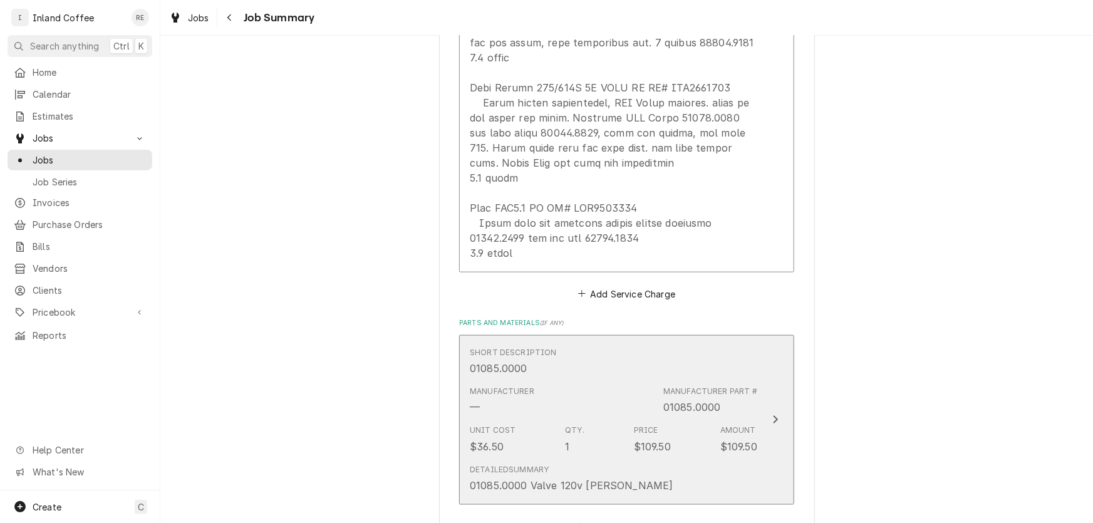
click at [567, 432] on div "Qty." at bounding box center [574, 429] width 19 height 11
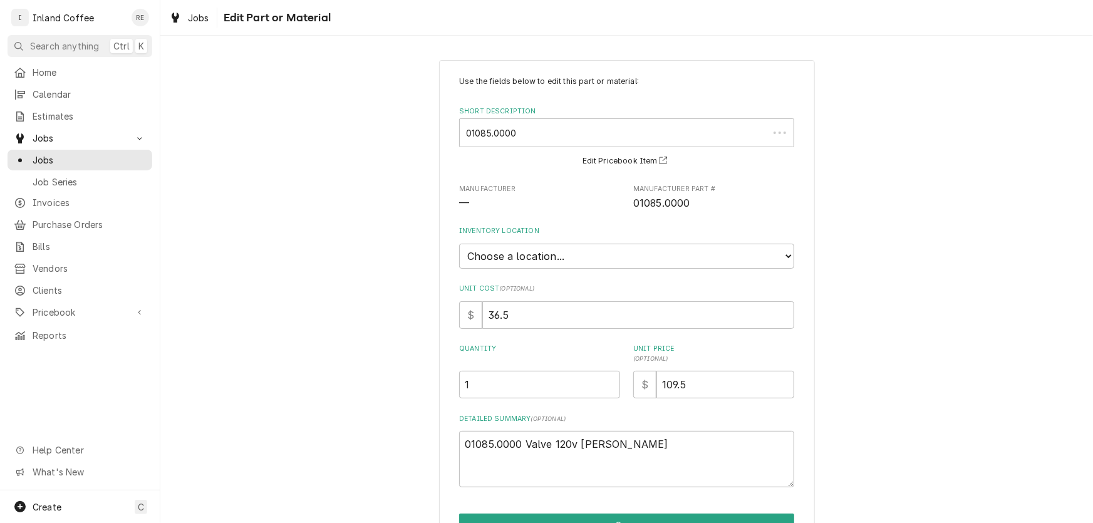
type textarea "x"
click at [563, 259] on select "Choose a location... Shop" at bounding box center [626, 256] width 335 height 25
select select "373"
click at [459, 244] on select "Choose a location... Shop" at bounding box center [626, 256] width 335 height 25
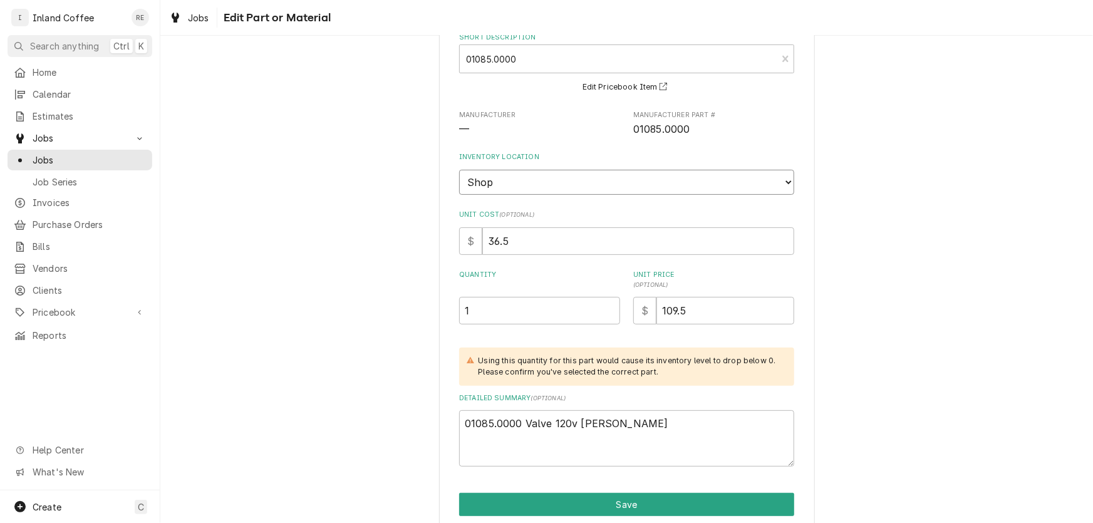
scroll to position [75, 0]
click at [513, 495] on button "Save" at bounding box center [626, 503] width 335 height 23
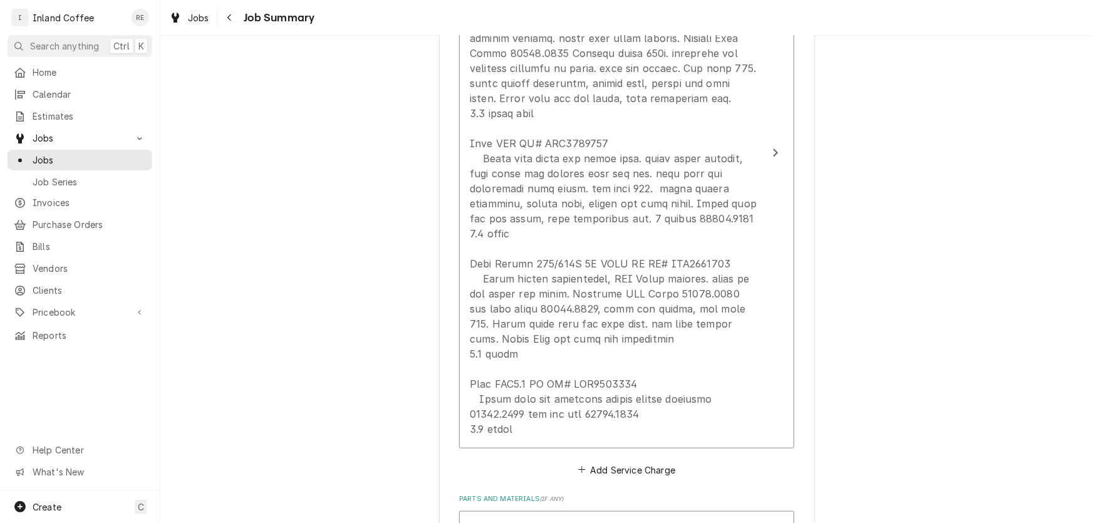
scroll to position [484, 0]
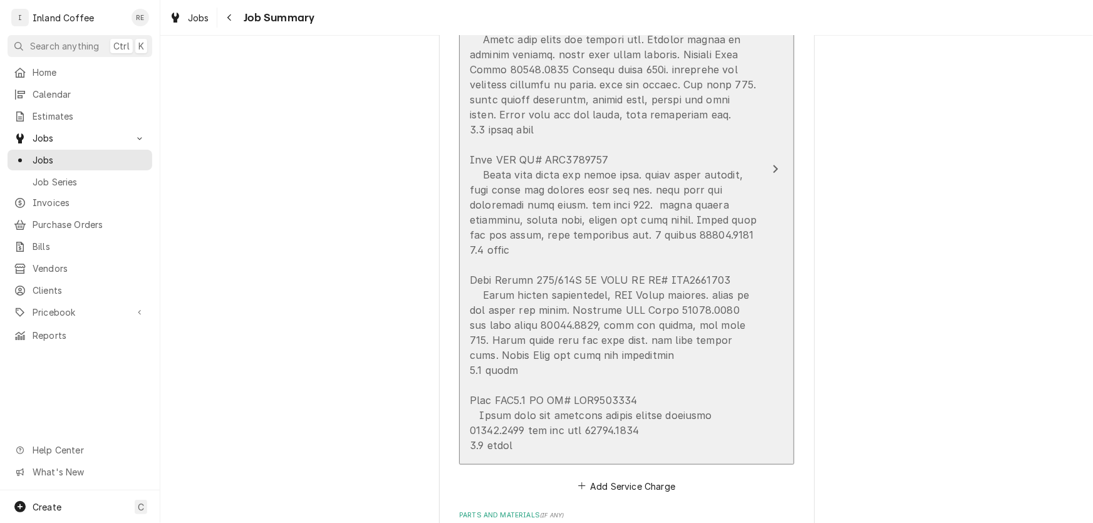
click at [676, 217] on div "Update Line Item" at bounding box center [613, 235] width 287 height 436
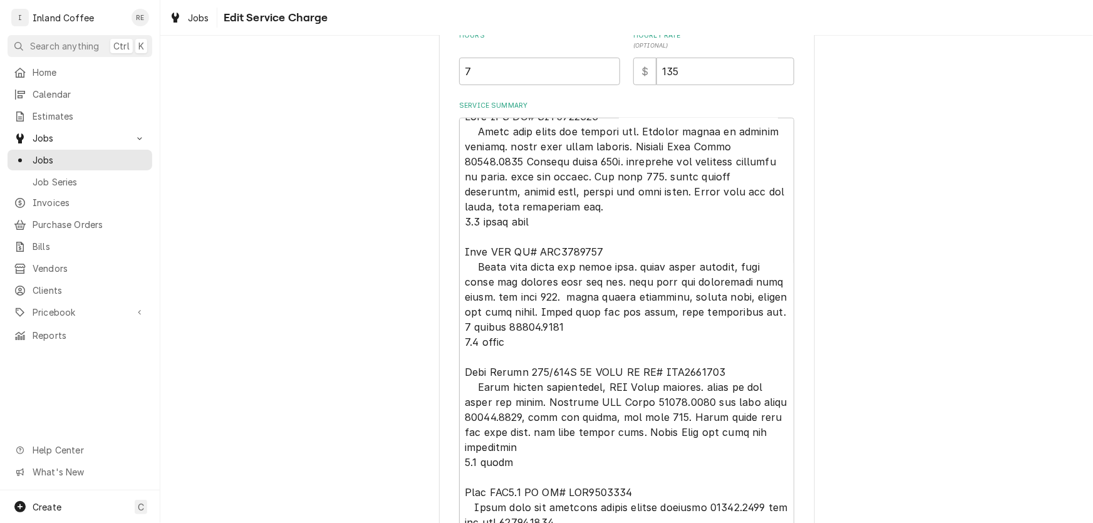
scroll to position [385, 0]
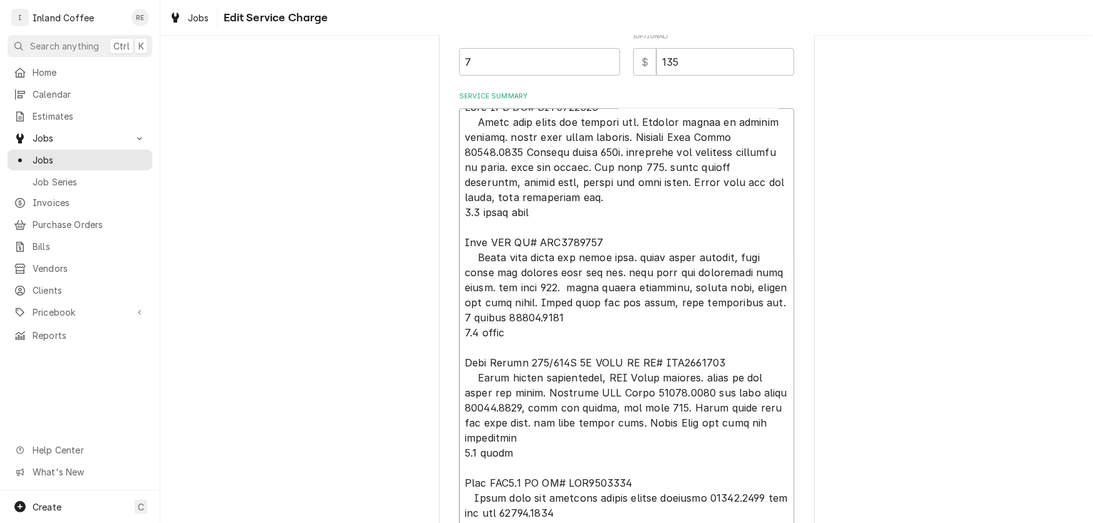
drag, startPoint x: 518, startPoint y: 316, endPoint x: 460, endPoint y: 317, distance: 58.2
click at [460, 317] on textarea "Service Summary" at bounding box center [626, 324] width 335 height 432
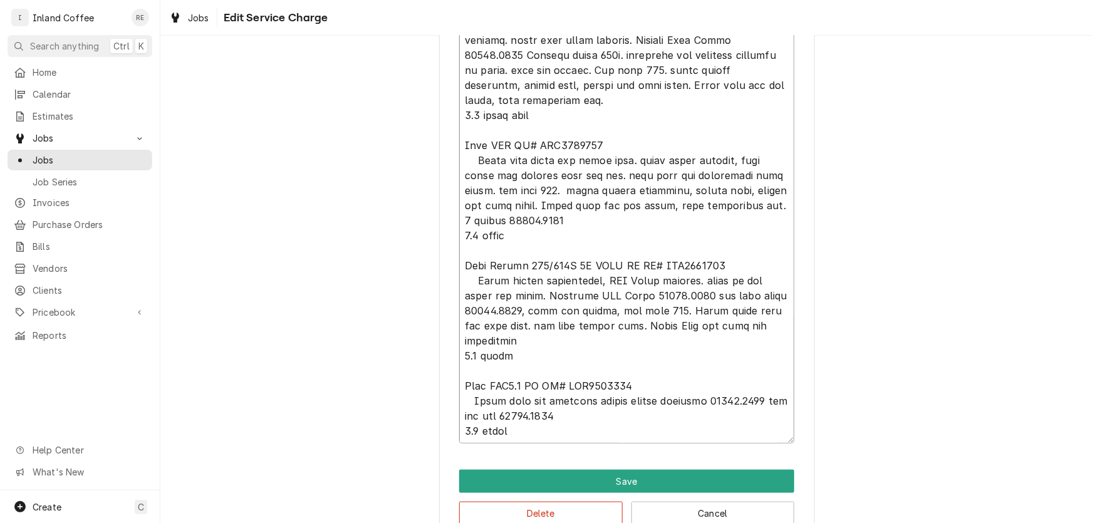
scroll to position [510, 0]
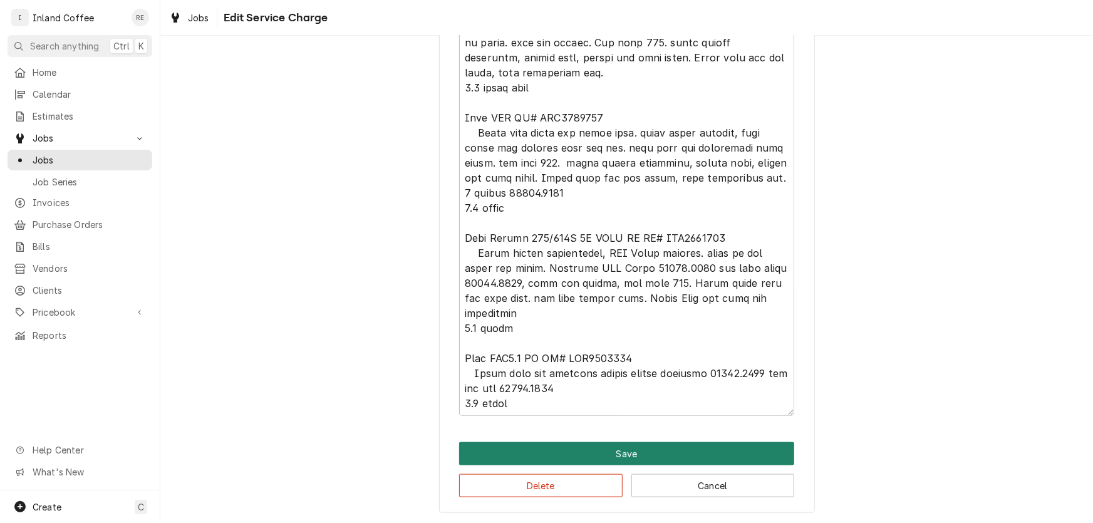
click at [663, 452] on button "Save" at bounding box center [626, 453] width 335 height 23
type textarea "x"
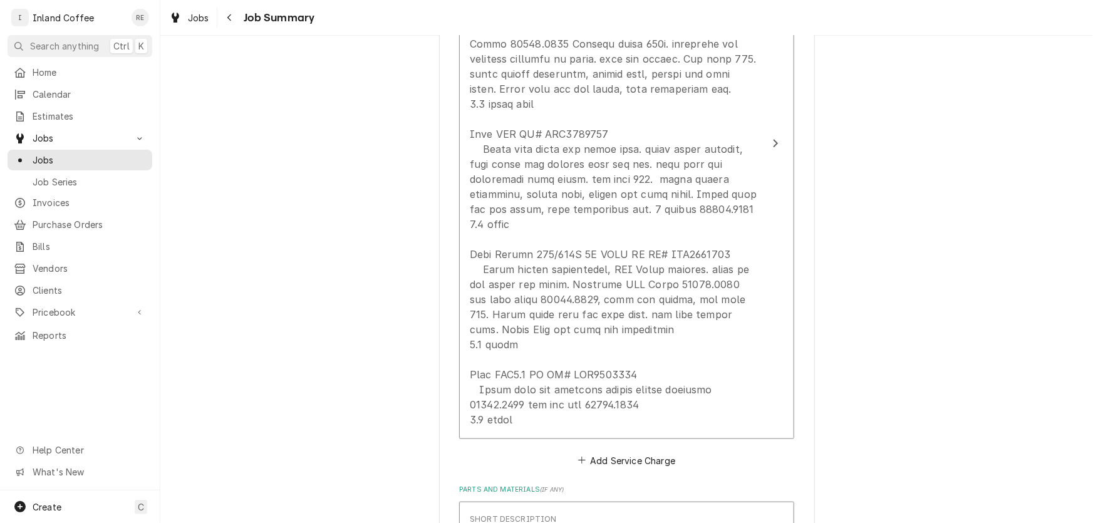
scroll to position [484, 0]
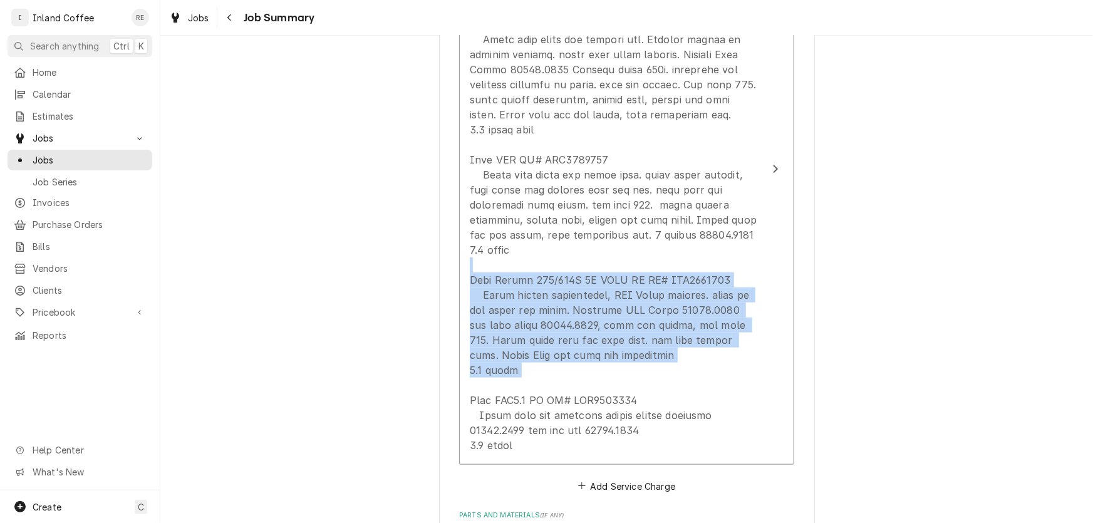
drag, startPoint x: 823, startPoint y: 383, endPoint x: 851, endPoint y: 411, distance: 39.0
click at [851, 411] on div "Dave Smith Motors Dave Smith (Idaho) / 210 N Division Stret, Kellog, ID 83837 P…" at bounding box center [626, 354] width 932 height 1578
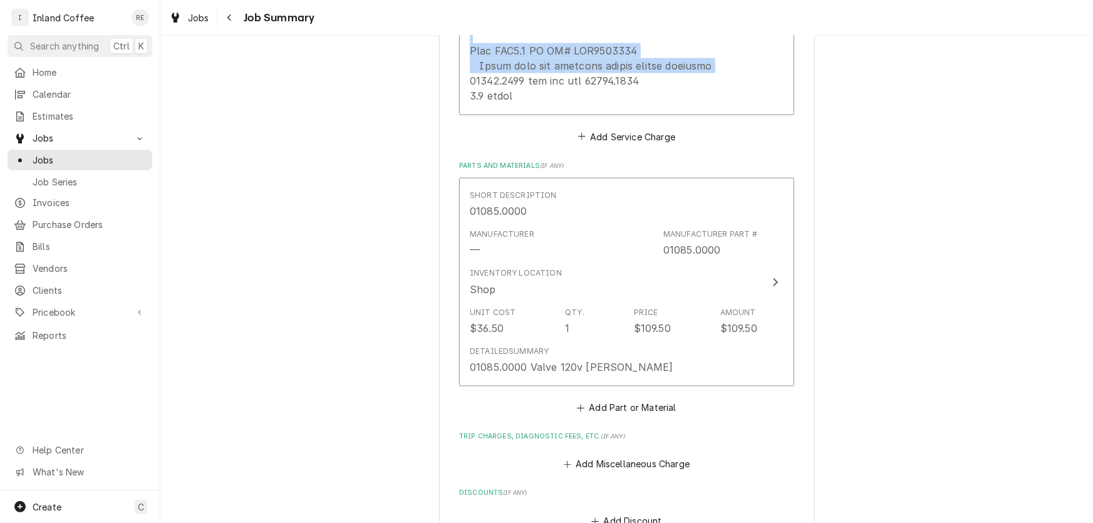
scroll to position [885, 0]
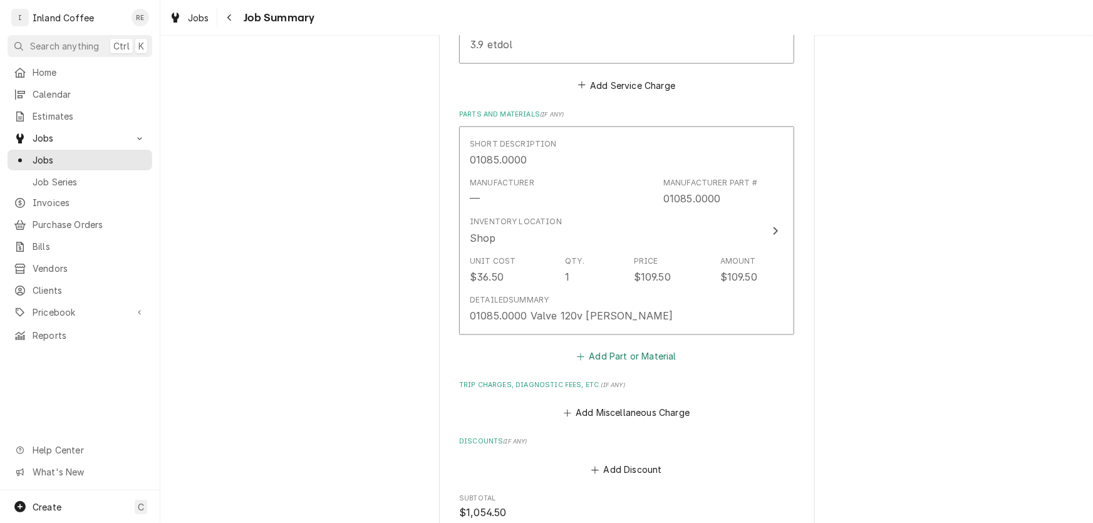
click at [606, 357] on button "Add Part or Material" at bounding box center [626, 356] width 103 height 18
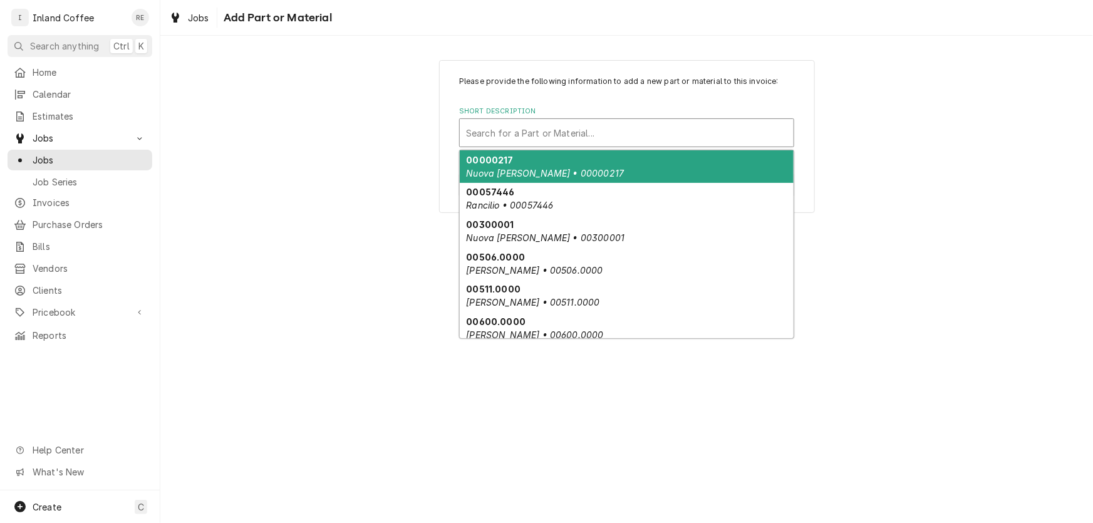
click at [482, 135] on div "Short Description" at bounding box center [626, 132] width 321 height 23
paste input "02322.0003"
type input "02322.0003"
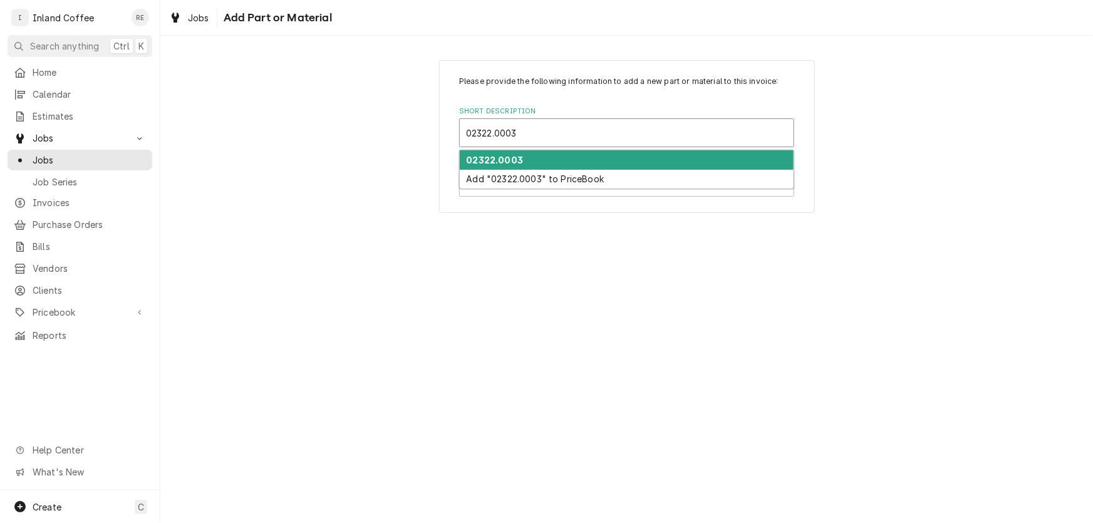
click at [508, 158] on strong "02322.0003" at bounding box center [494, 160] width 57 height 11
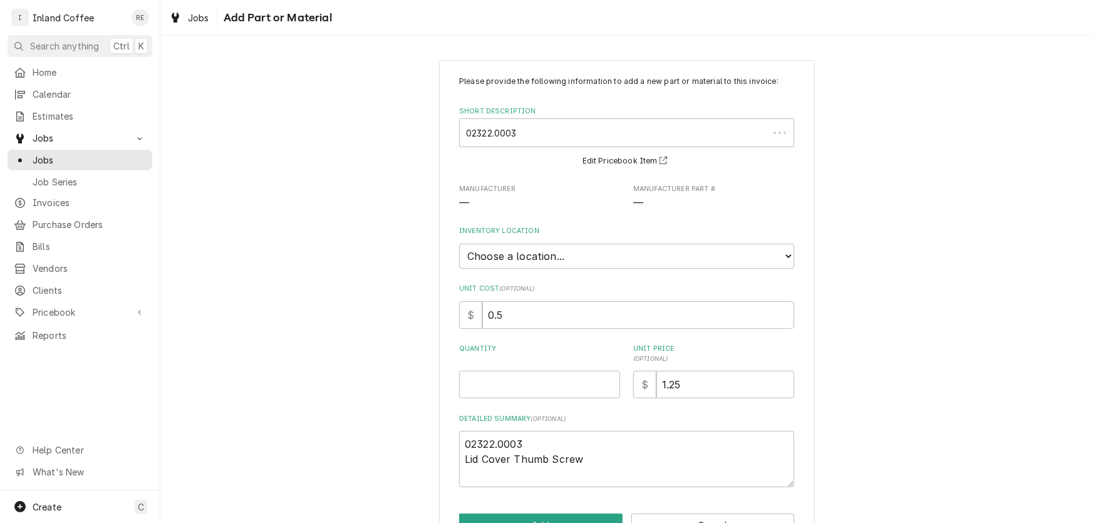
type textarea "x"
click at [539, 249] on select "Choose a location... Shop" at bounding box center [626, 256] width 335 height 25
select select "373"
click at [459, 244] on select "Choose a location... Shop" at bounding box center [626, 256] width 335 height 25
click at [482, 385] on input "Quantity" at bounding box center [539, 385] width 161 height 28
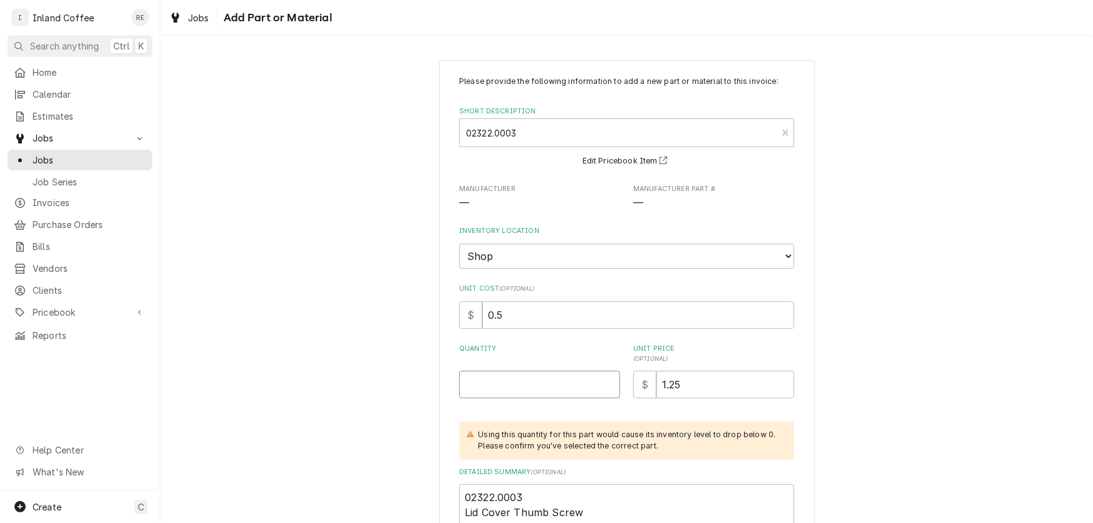
type textarea "x"
type input "1"
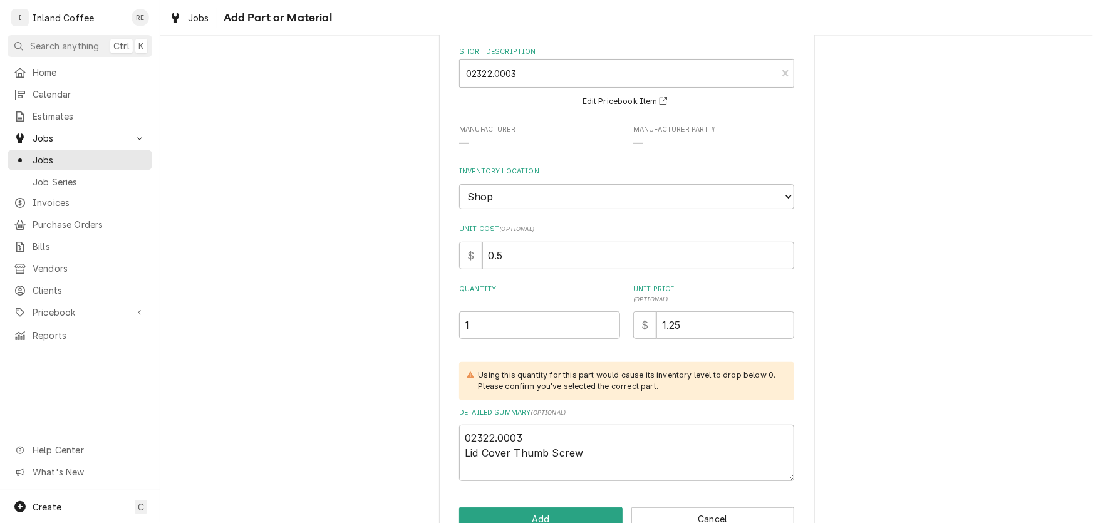
scroll to position [92, 0]
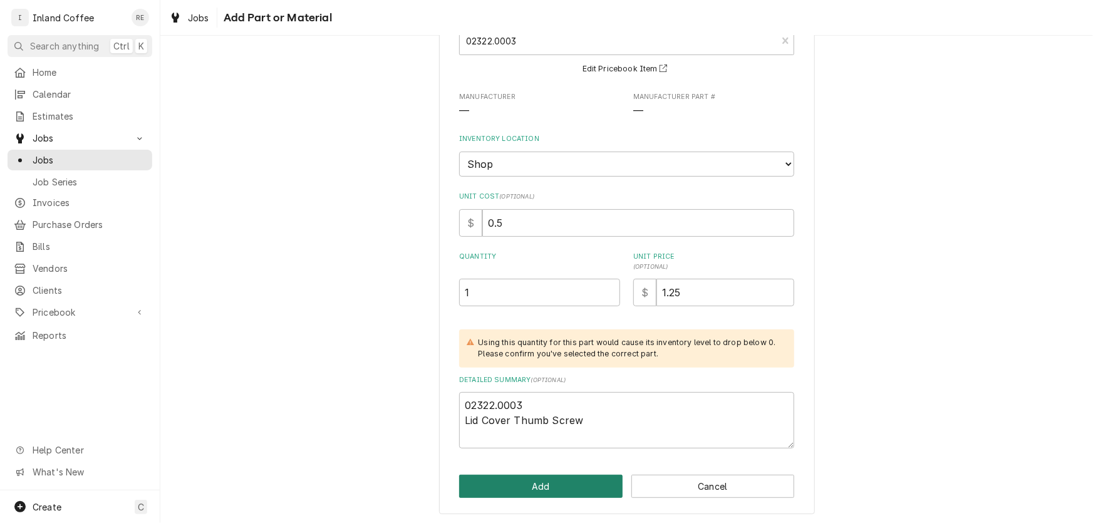
click at [540, 478] on button "Add" at bounding box center [540, 486] width 163 height 23
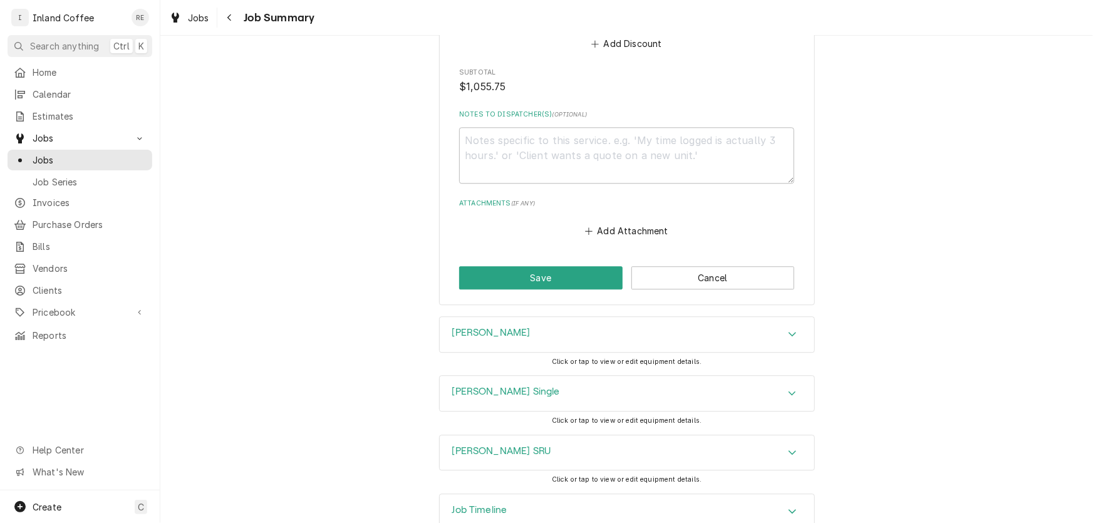
scroll to position [1487, 0]
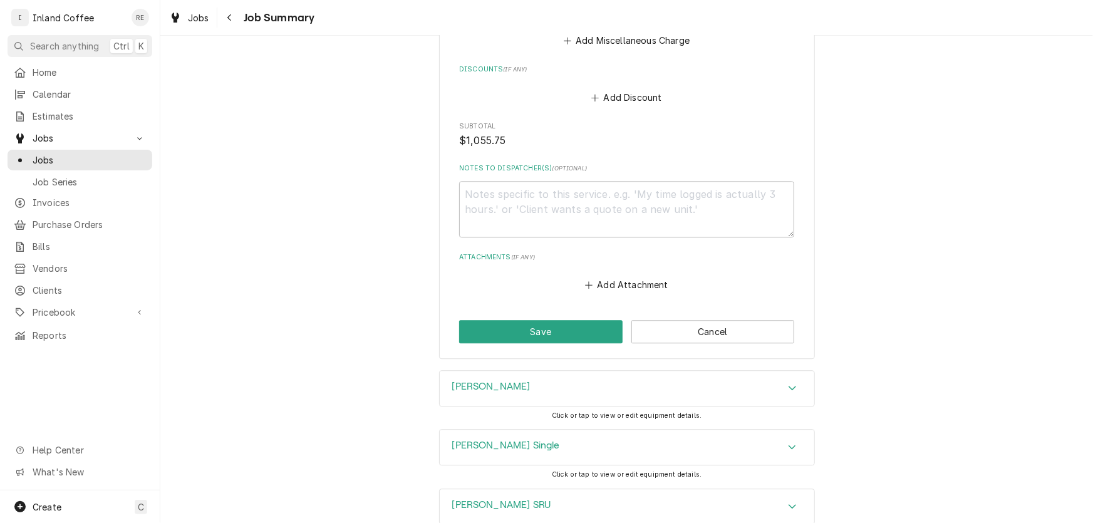
drag, startPoint x: 883, startPoint y: 178, endPoint x: 936, endPoint y: 90, distance: 103.1
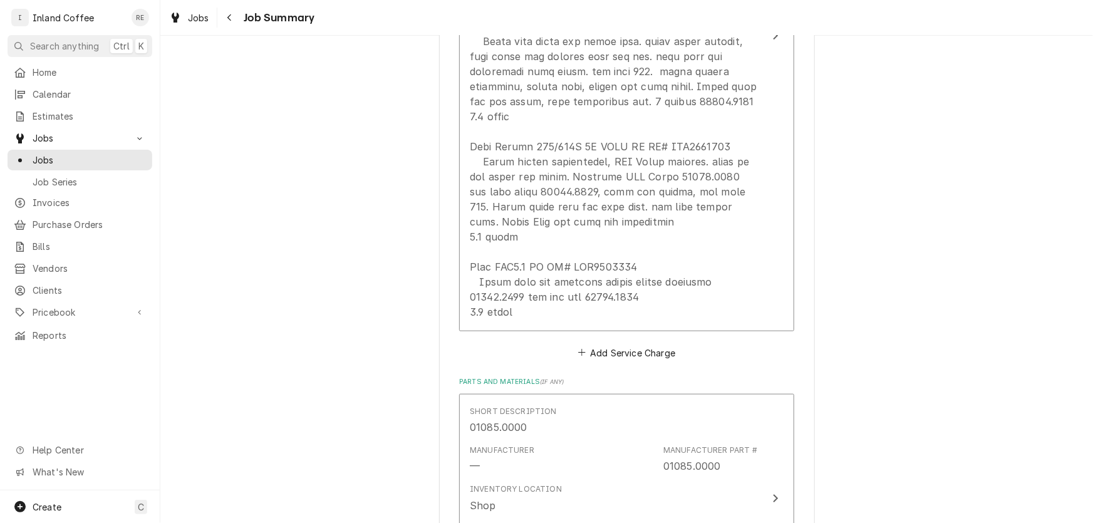
scroll to position [553, 0]
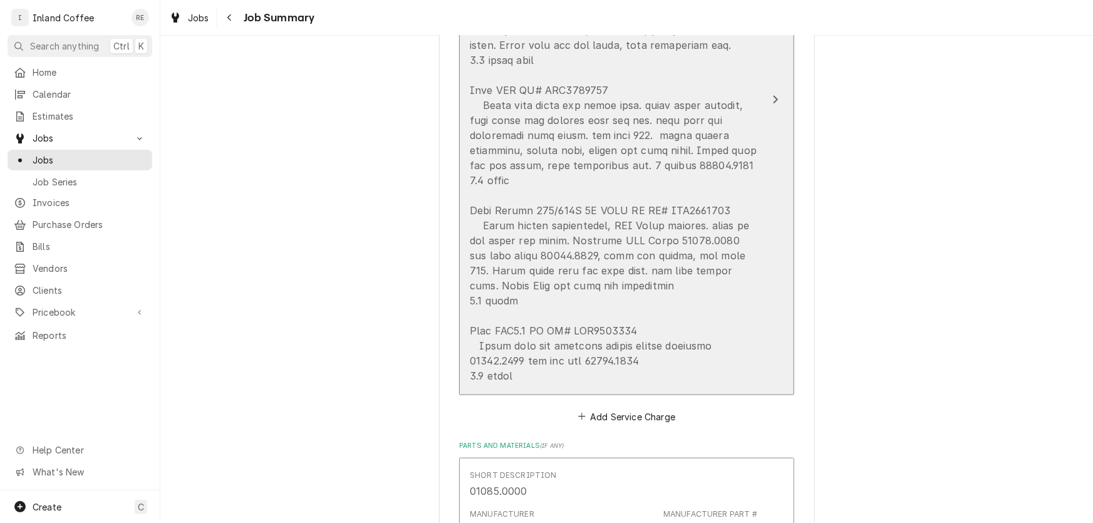
click at [711, 186] on div "Update Line Item" at bounding box center [613, 165] width 287 height 436
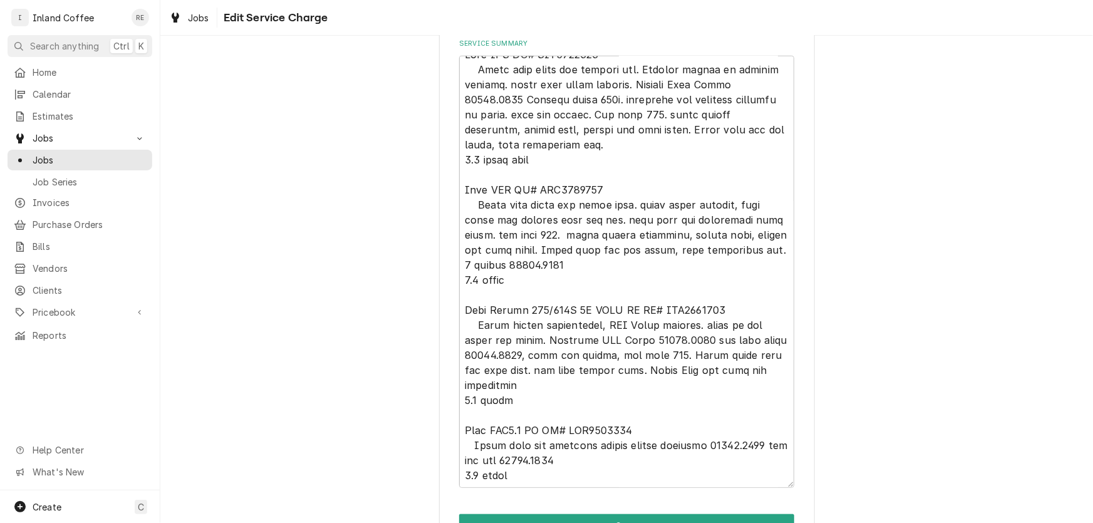
scroll to position [453, 0]
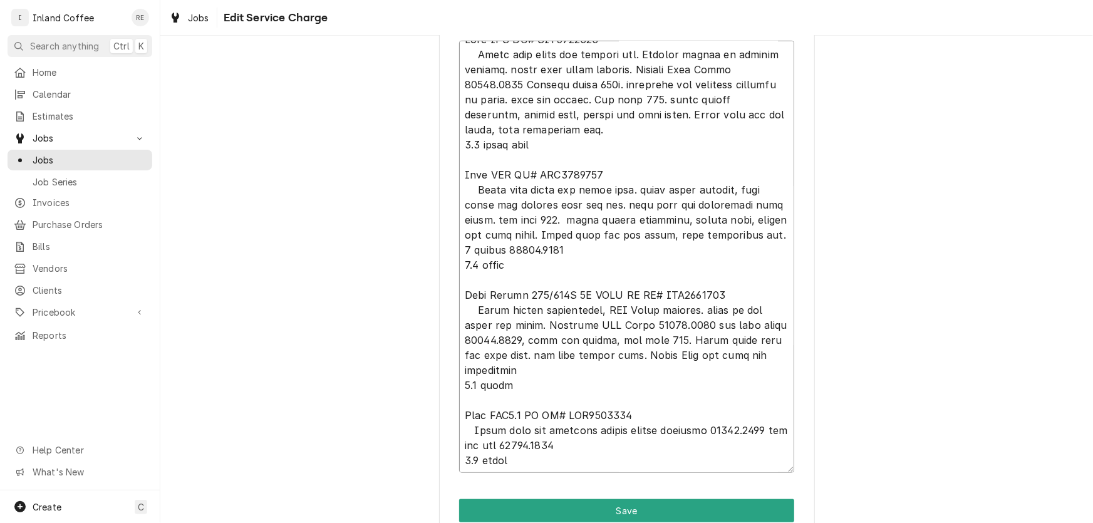
drag, startPoint x: 644, startPoint y: 321, endPoint x: 696, endPoint y: 321, distance: 52.0
click at [696, 321] on textarea "Service Summary" at bounding box center [626, 257] width 335 height 432
click at [631, 504] on button "Save" at bounding box center [626, 510] width 335 height 23
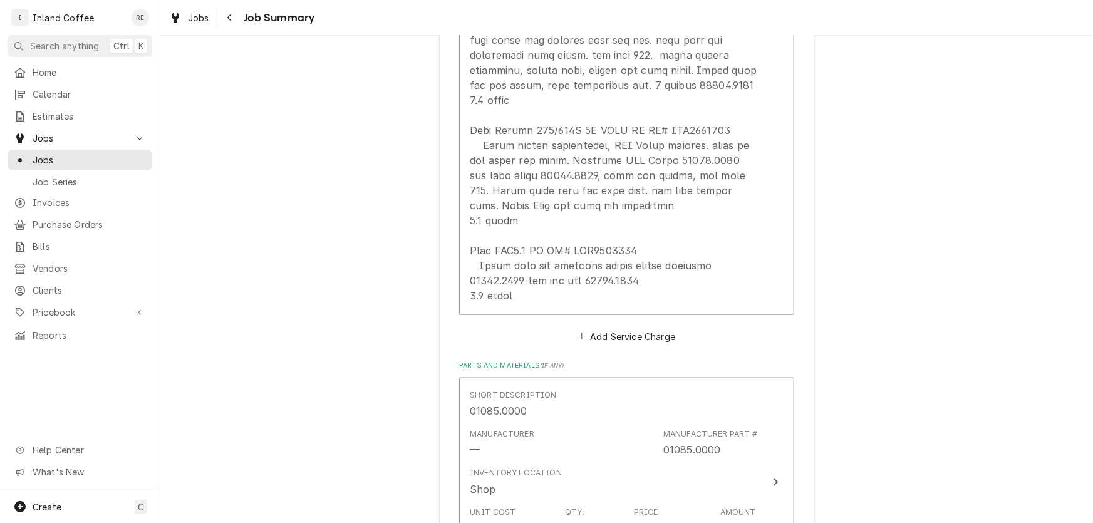
scroll to position [642, 0]
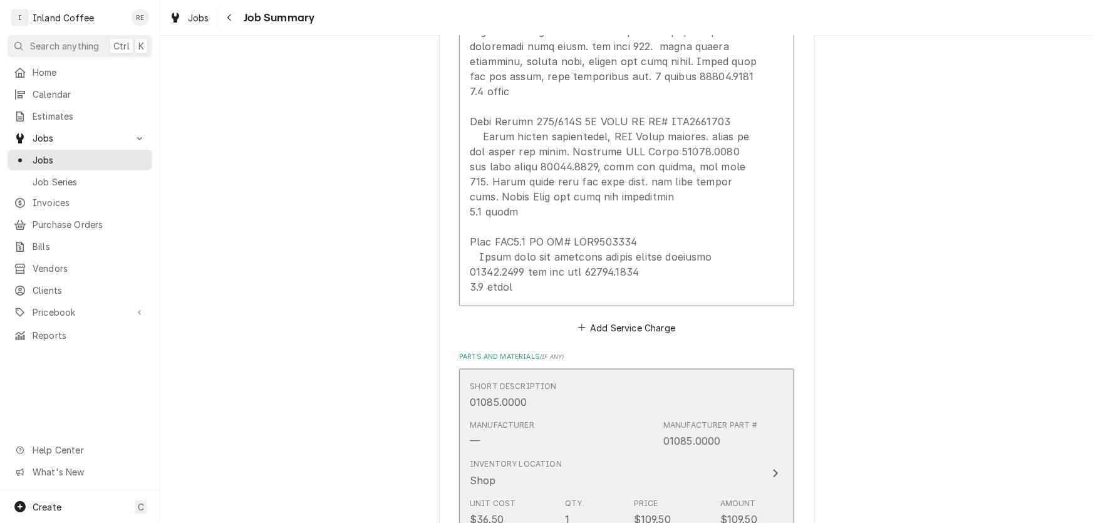
drag, startPoint x: 711, startPoint y: 437, endPoint x: 754, endPoint y: 413, distance: 49.3
click at [754, 413] on button "Short Description 01085.0000 Manufacturer — Manufacturer Part # 01085.0000 Inve…" at bounding box center [626, 473] width 335 height 208
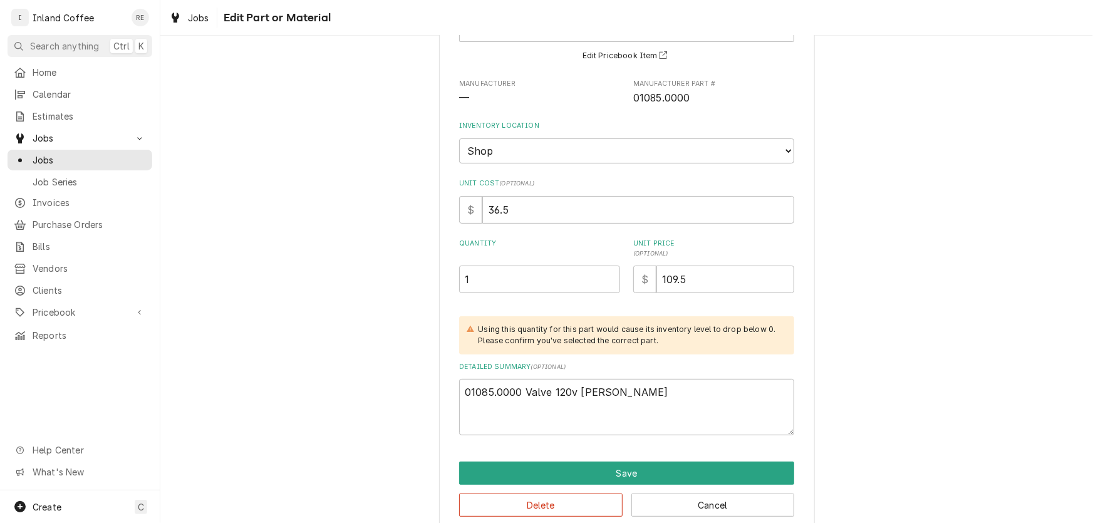
scroll to position [124, 0]
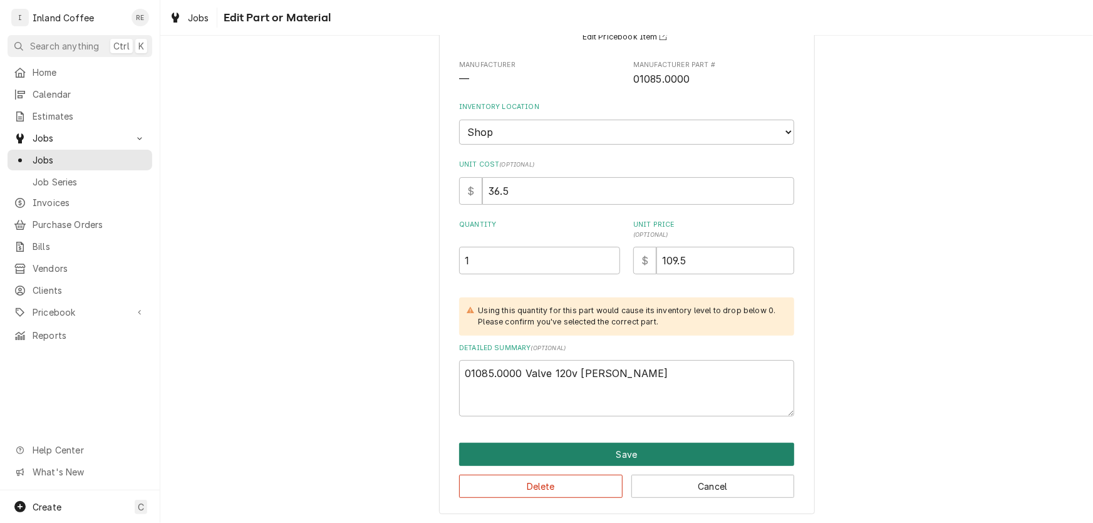
click at [654, 449] on button "Save" at bounding box center [626, 454] width 335 height 23
type textarea "x"
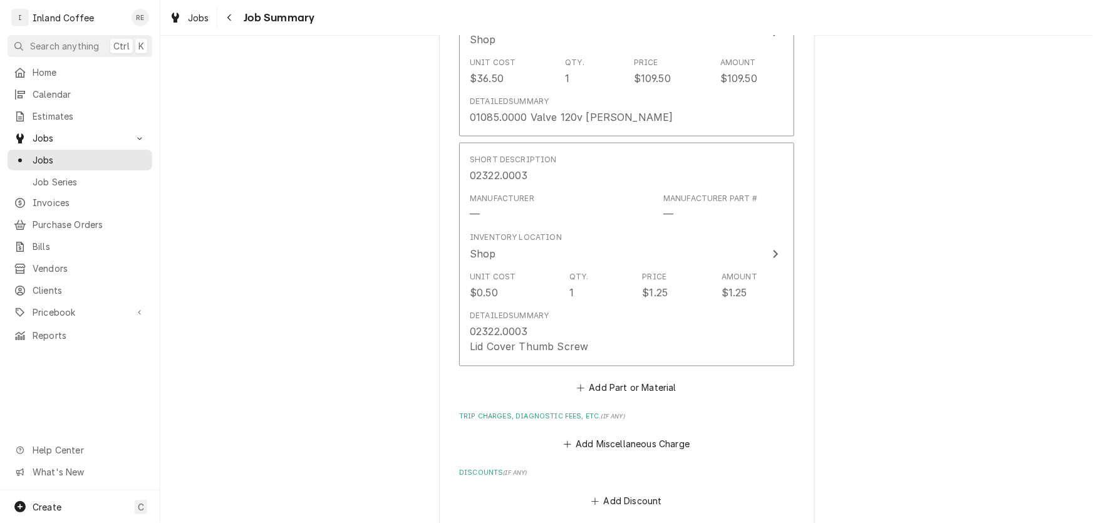
scroll to position [1091, 0]
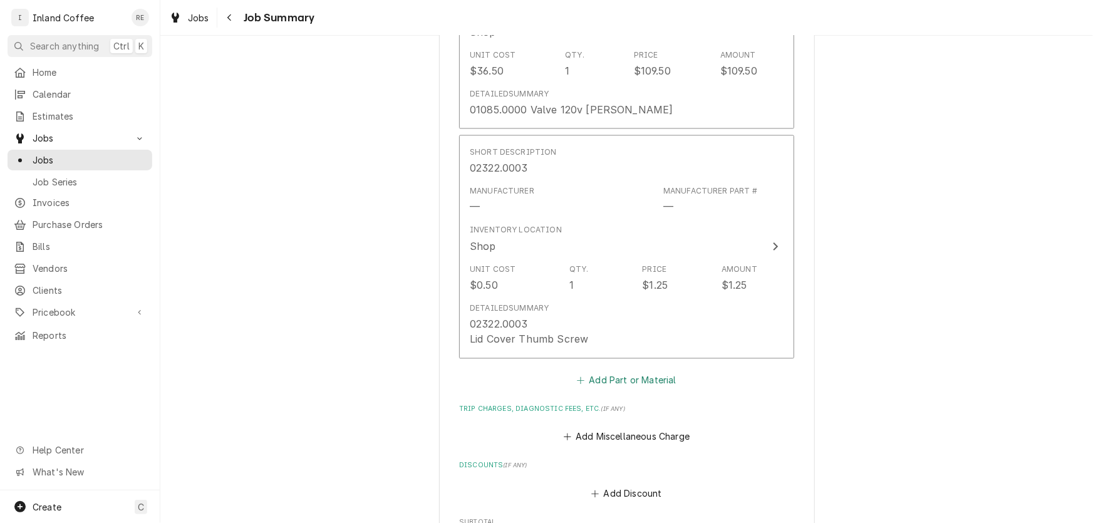
click at [605, 378] on button "Add Part or Material" at bounding box center [626, 380] width 103 height 18
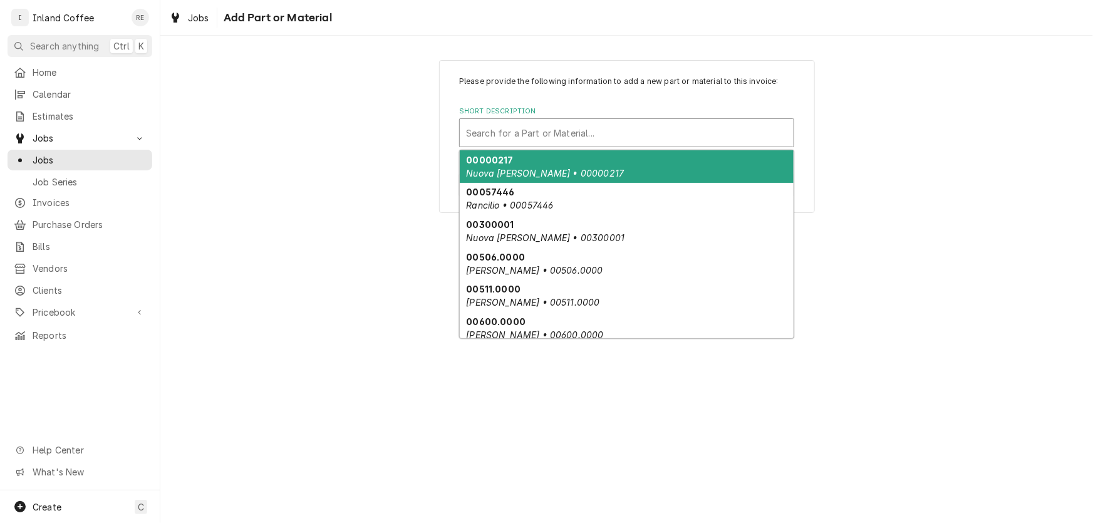
click at [522, 134] on div "Short Description" at bounding box center [626, 132] width 321 height 23
paste input "07074.1033"
type input "07074.1033"
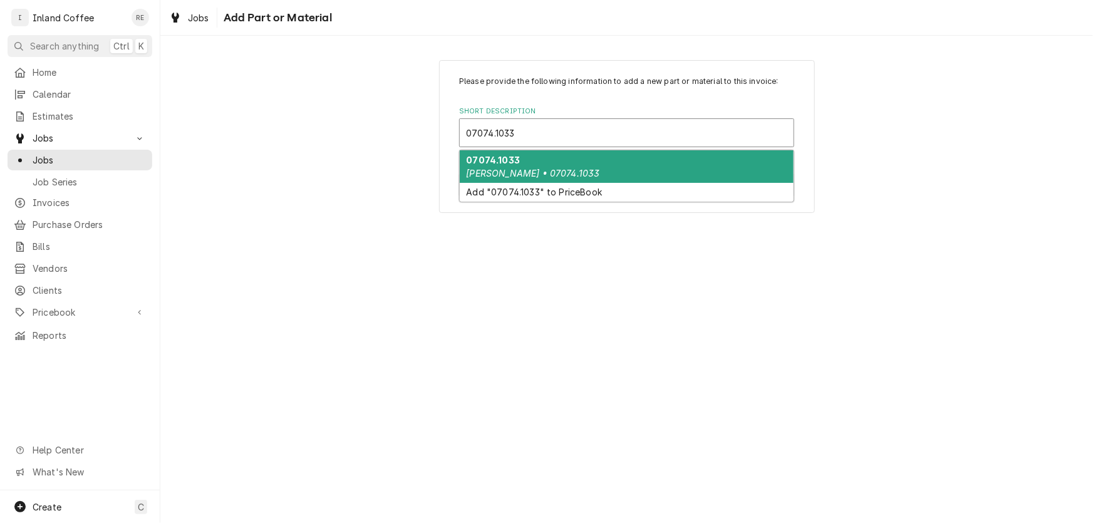
click at [508, 163] on strong "07074.1033" at bounding box center [493, 160] width 54 height 11
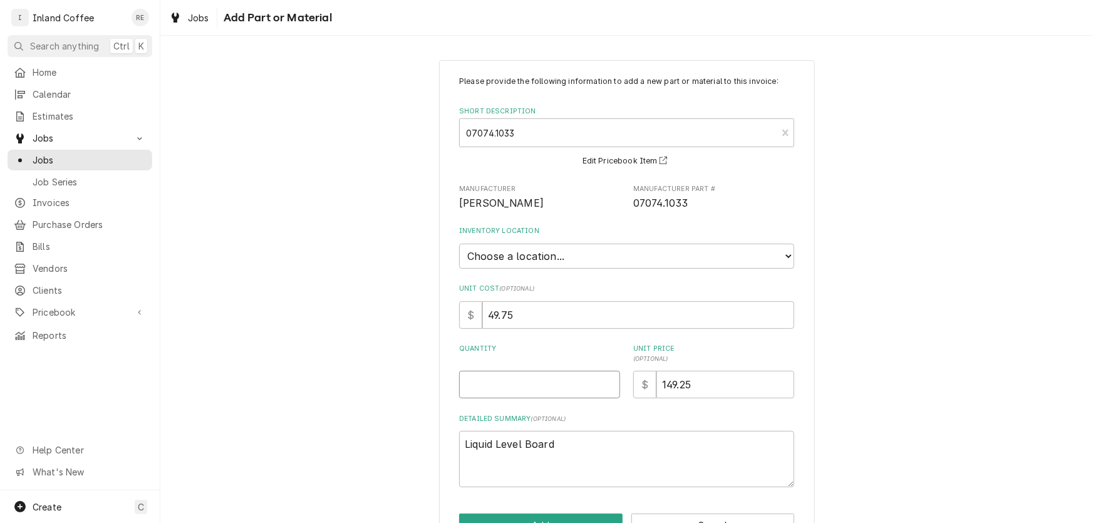
click at [469, 388] on input "Quantity" at bounding box center [539, 385] width 161 height 28
type textarea "x"
type input "1"
click at [637, 259] on select "Choose a location... Shop" at bounding box center [626, 256] width 335 height 25
select select "373"
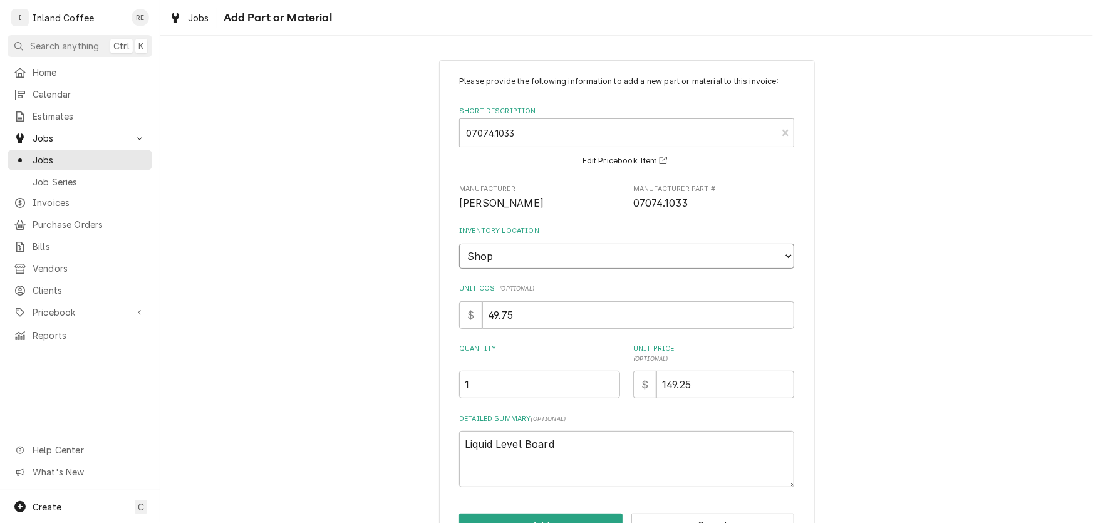
click at [459, 244] on select "Choose a location... Shop" at bounding box center [626, 256] width 335 height 25
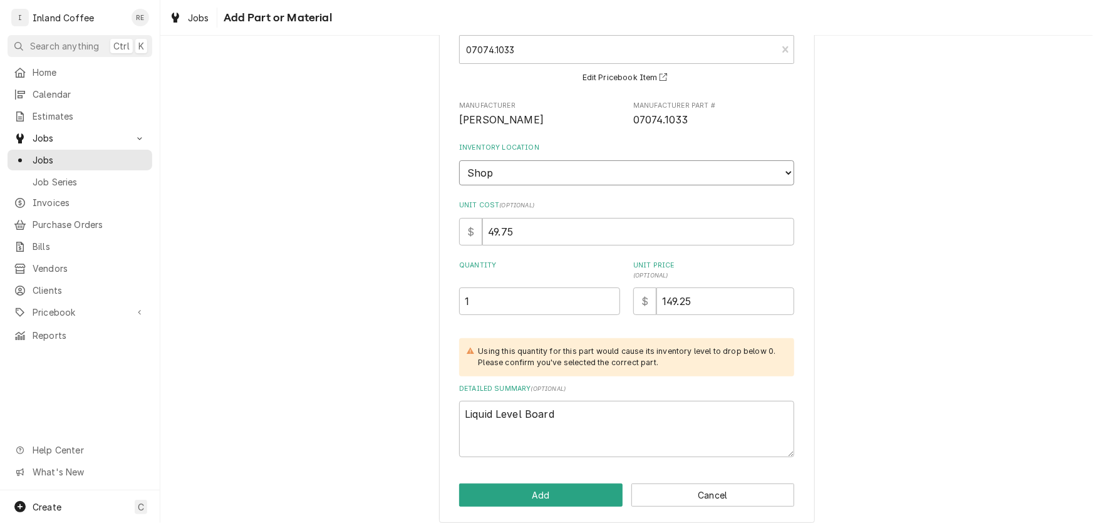
scroll to position [92, 0]
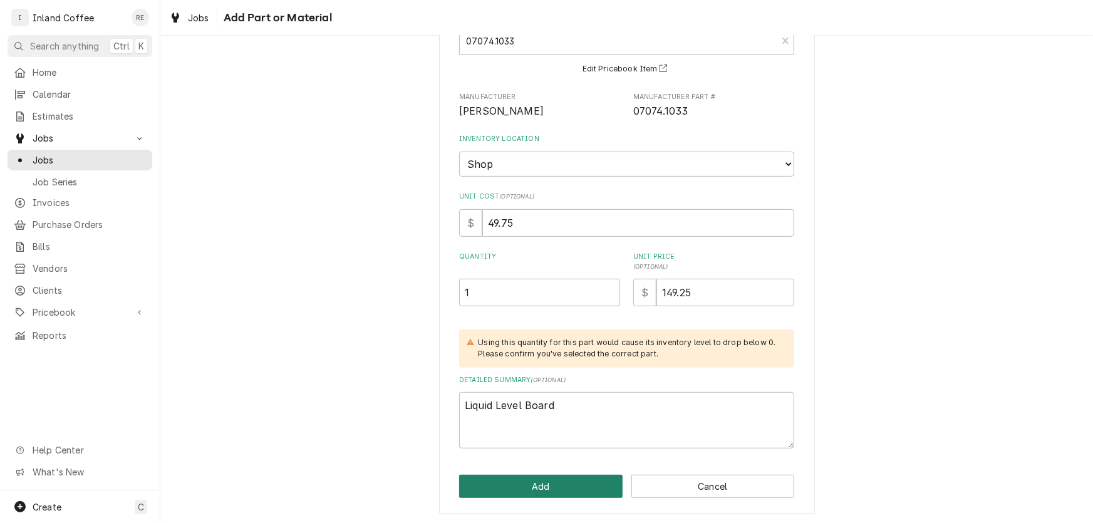
click at [561, 478] on button "Add" at bounding box center [540, 486] width 163 height 23
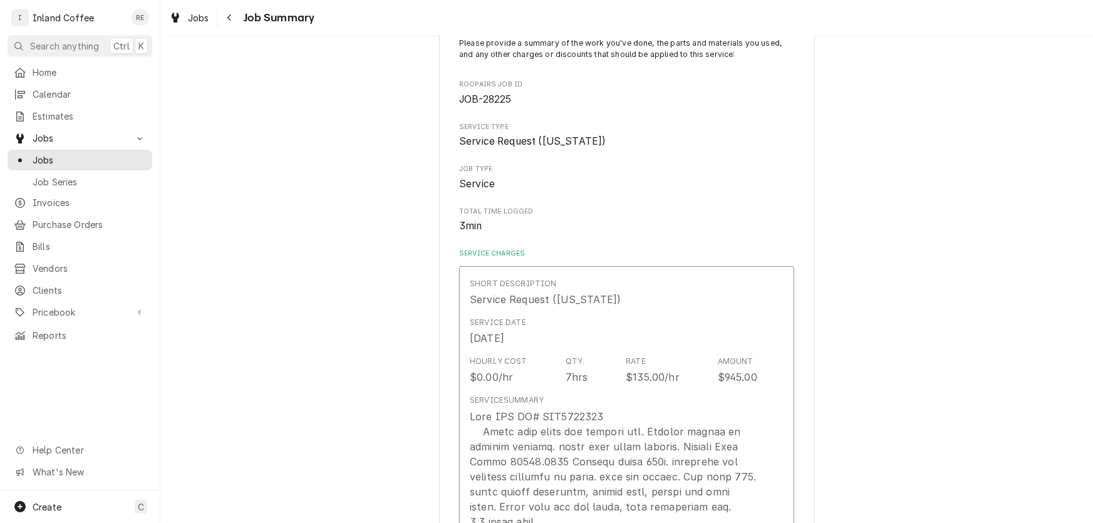
scroll to position [1091, 0]
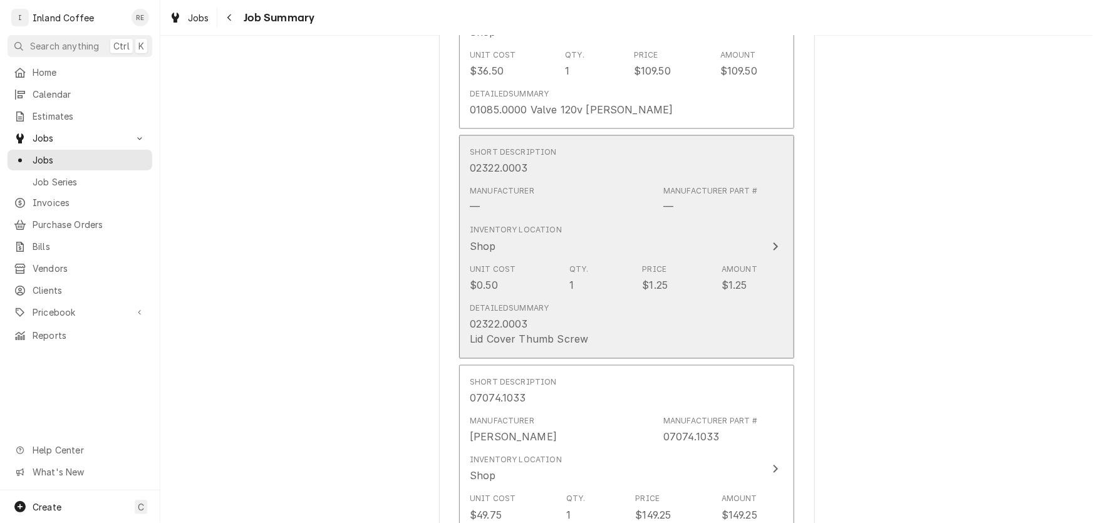
click at [681, 220] on div "Inventory Location Shop" at bounding box center [613, 239] width 287 height 39
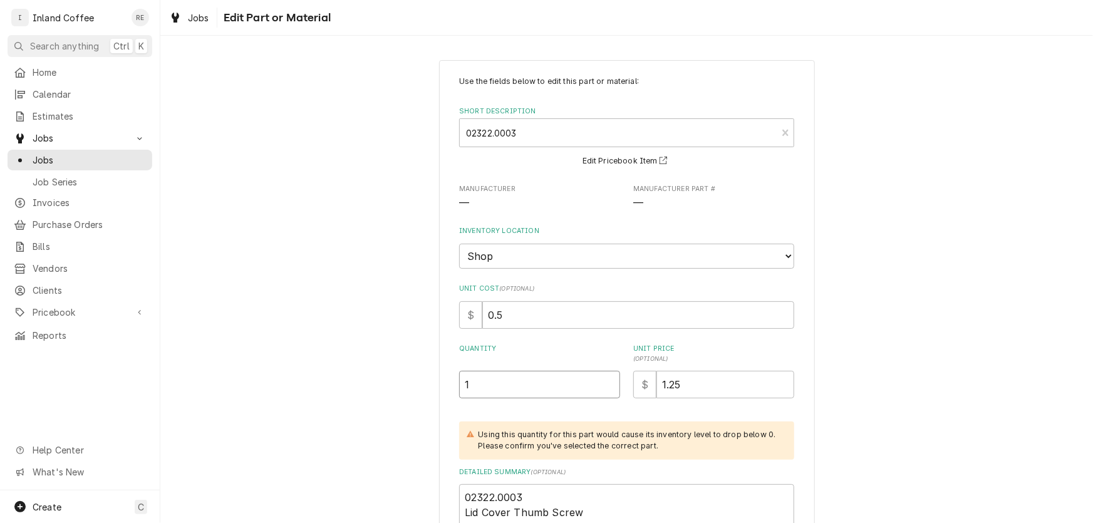
click at [495, 384] on input "1" at bounding box center [539, 385] width 161 height 28
type textarea "x"
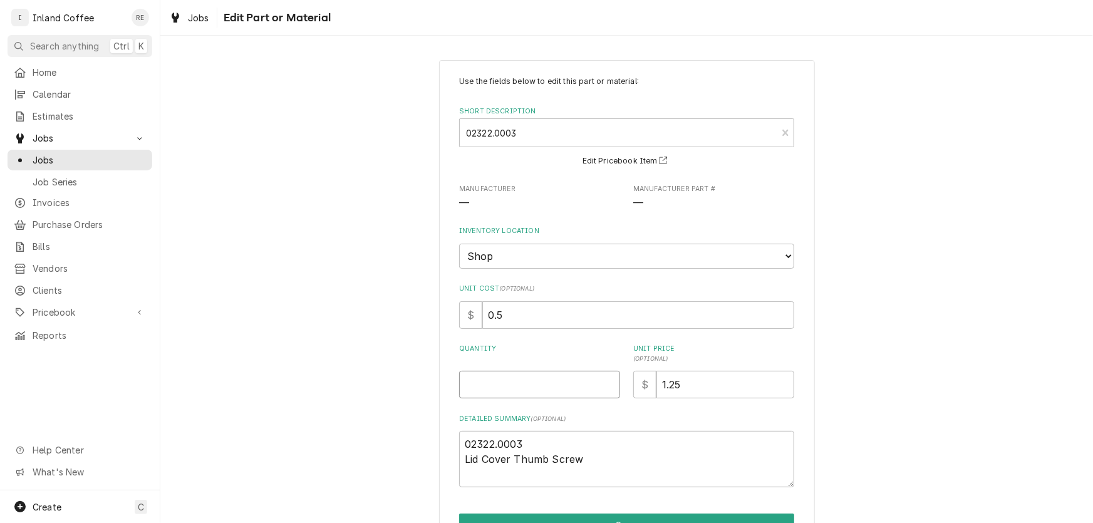
type textarea "x"
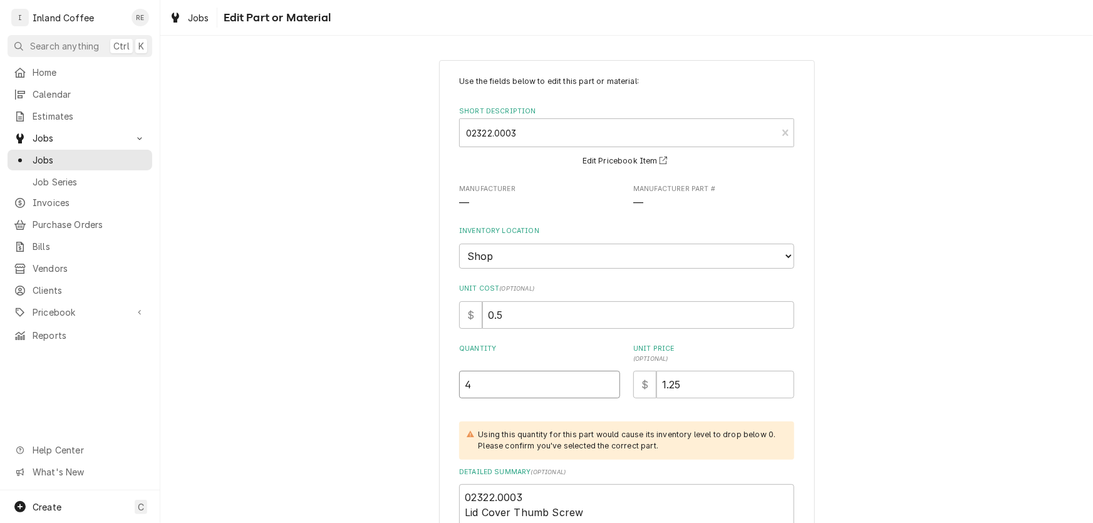
type input "4"
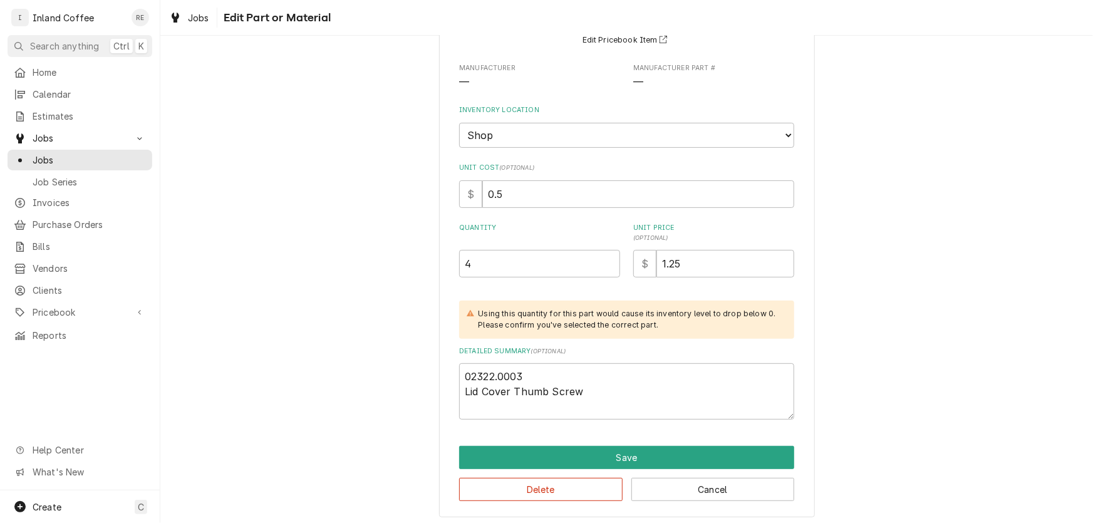
scroll to position [124, 0]
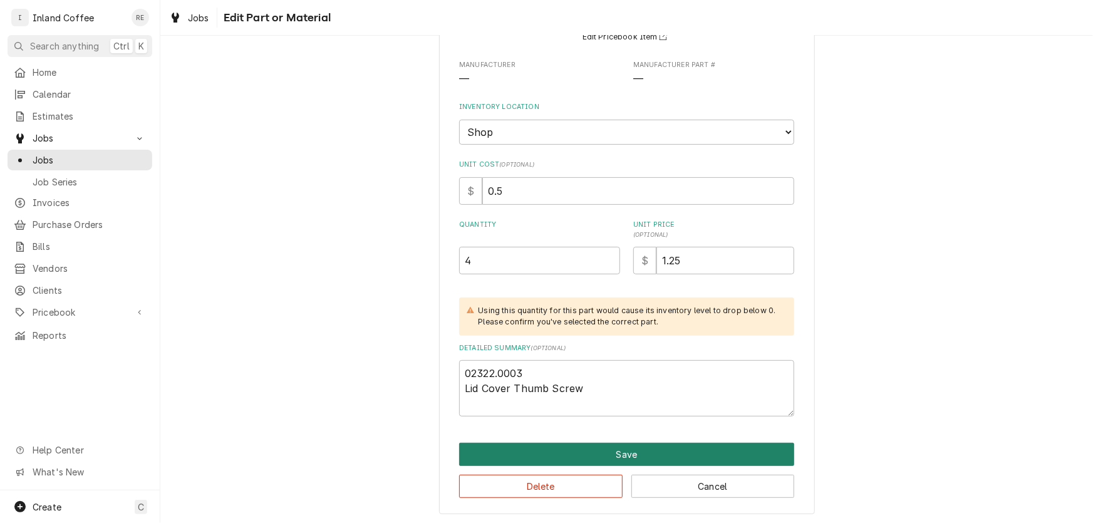
click at [682, 447] on button "Save" at bounding box center [626, 454] width 335 height 23
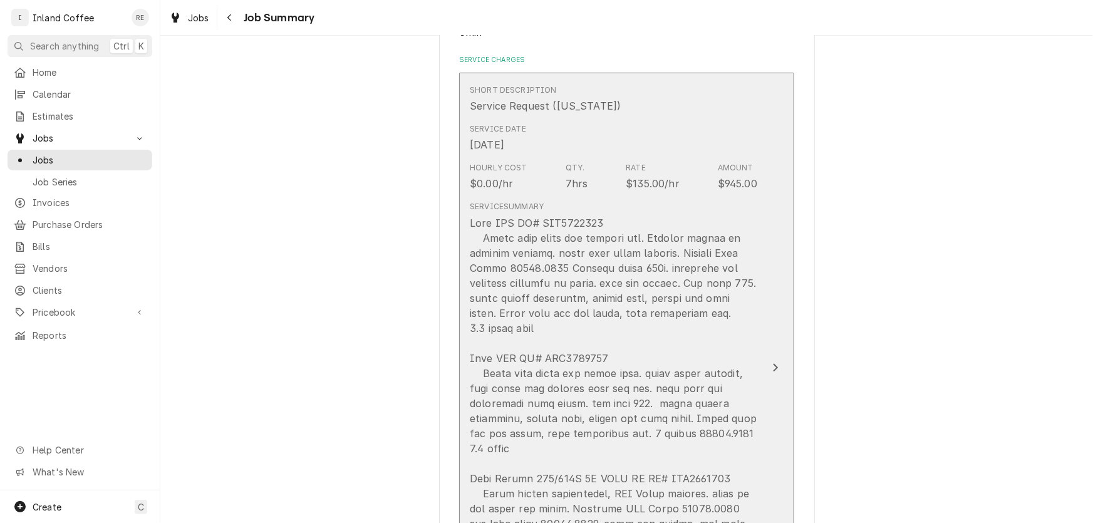
scroll to position [250, 0]
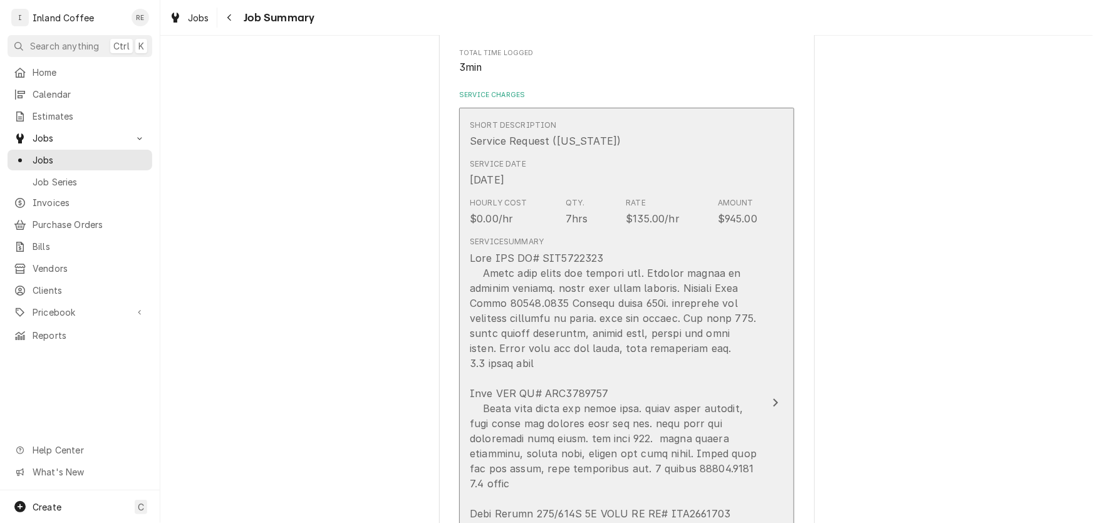
click at [664, 310] on div "Update Line Item" at bounding box center [613, 468] width 287 height 436
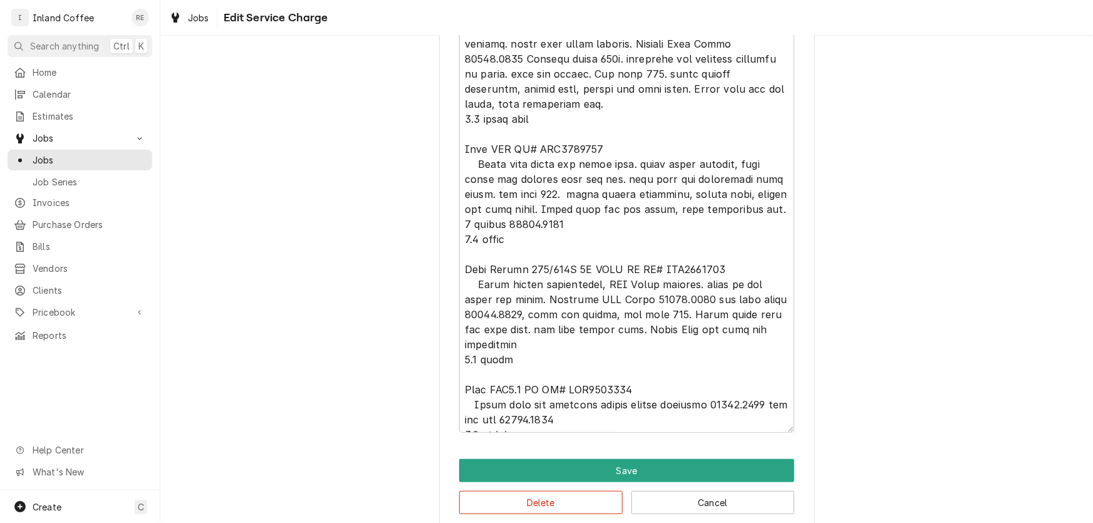
scroll to position [510, 0]
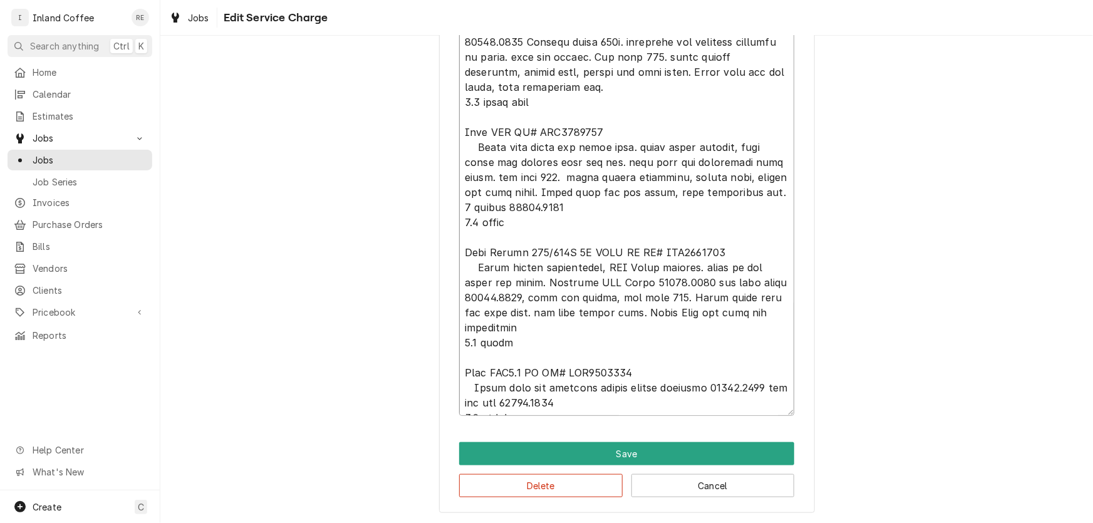
drag, startPoint x: 518, startPoint y: 296, endPoint x: 463, endPoint y: 301, distance: 55.3
click at [463, 301] on textarea "Service Summary" at bounding box center [626, 200] width 335 height 432
click at [646, 453] on button "Save" at bounding box center [626, 453] width 335 height 23
type textarea "x"
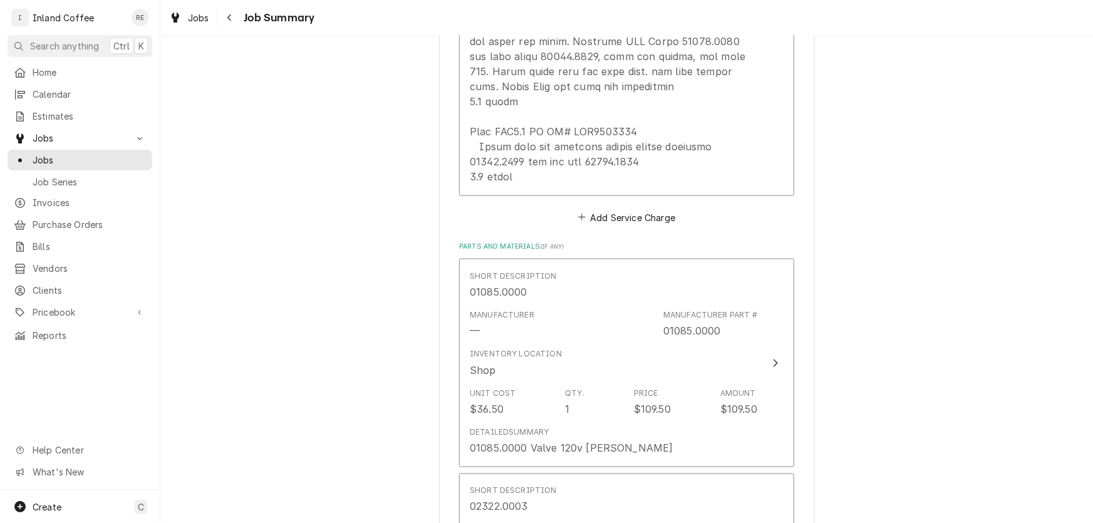
scroll to position [811, 0]
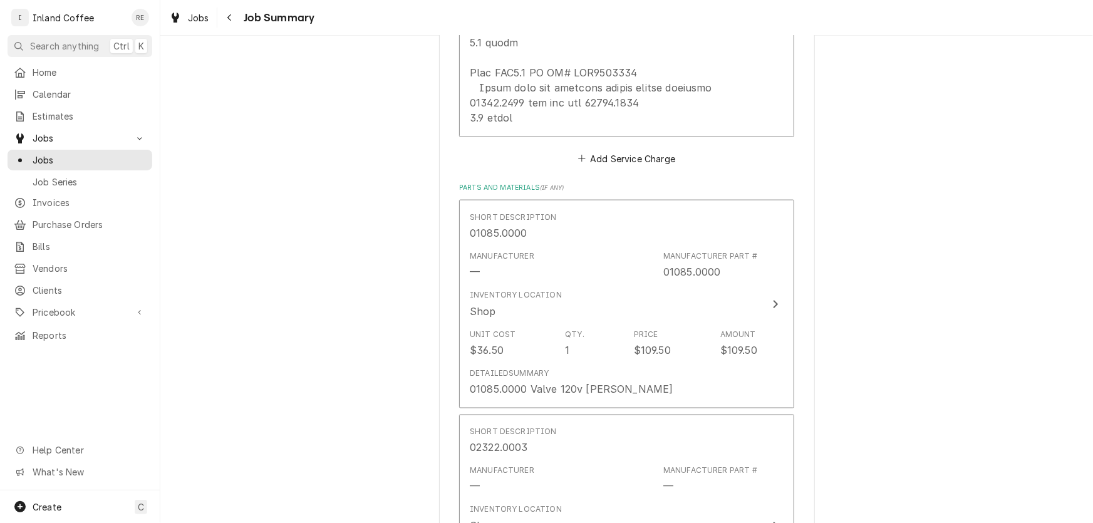
drag, startPoint x: 964, startPoint y: 375, endPoint x: 1009, endPoint y: 234, distance: 148.5
click at [1009, 234] on div "Dave Smith Motors Dave Smith (Idaho) / 210 N Division Stret, Kellog, ID 83837 P…" at bounding box center [626, 248] width 932 height 2023
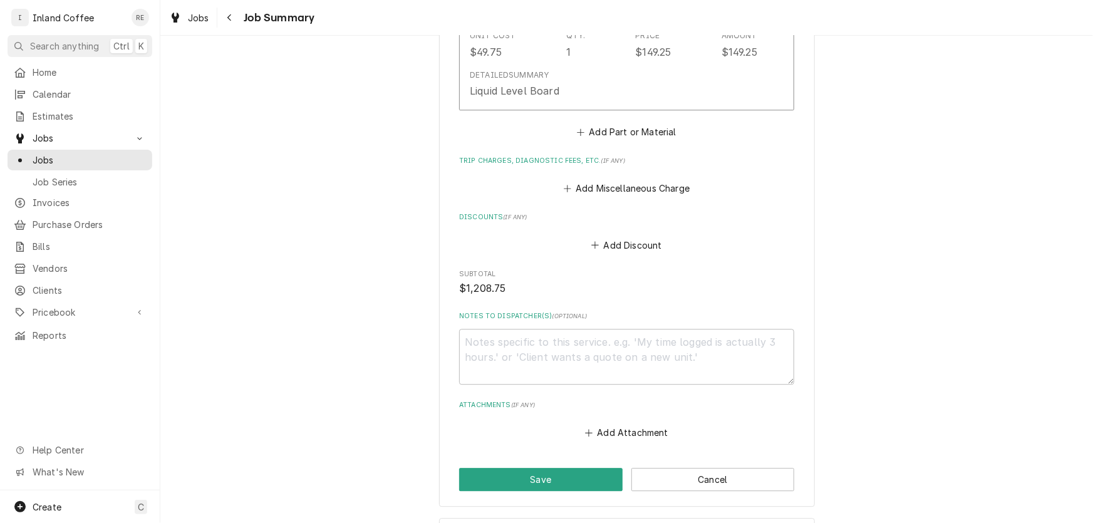
scroll to position [1571, 0]
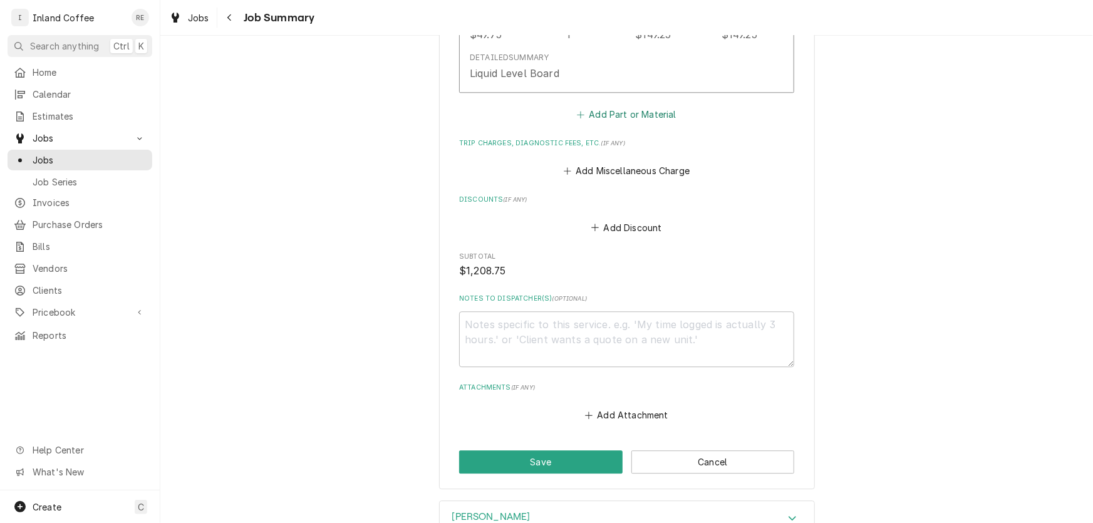
click at [642, 111] on button "Add Part or Material" at bounding box center [626, 114] width 103 height 18
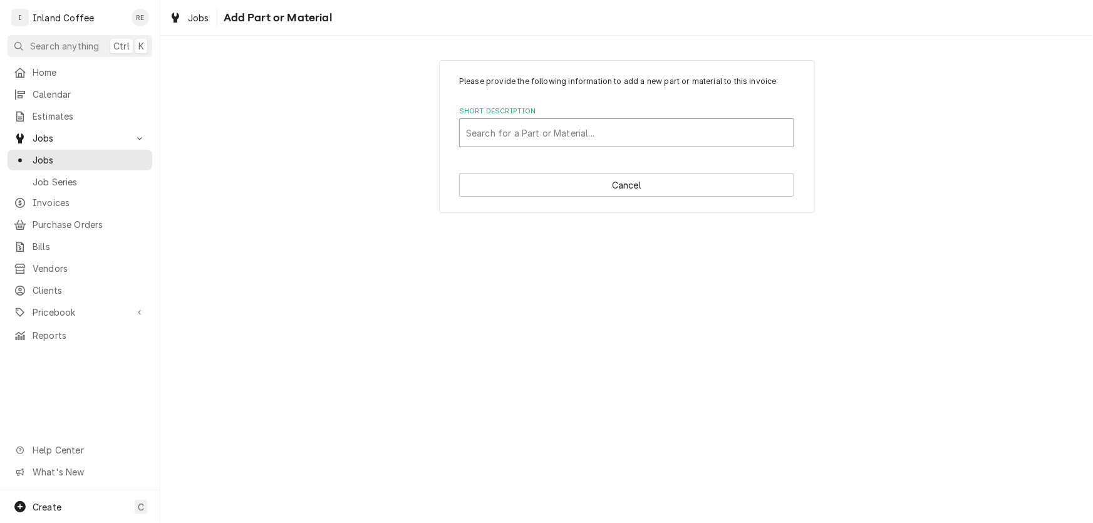
click at [544, 136] on div "Short Description" at bounding box center [626, 132] width 321 height 23
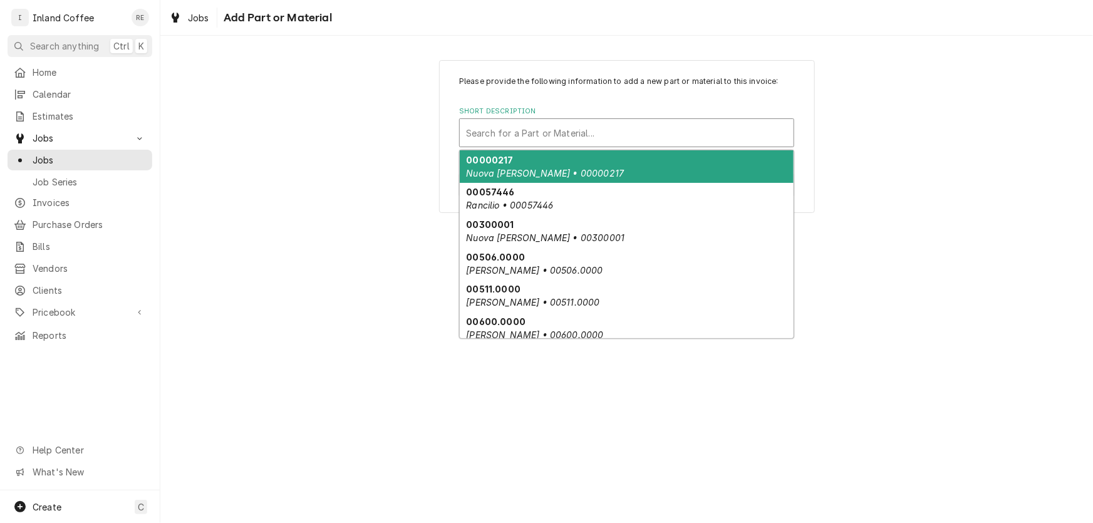
paste input "36233.0005"
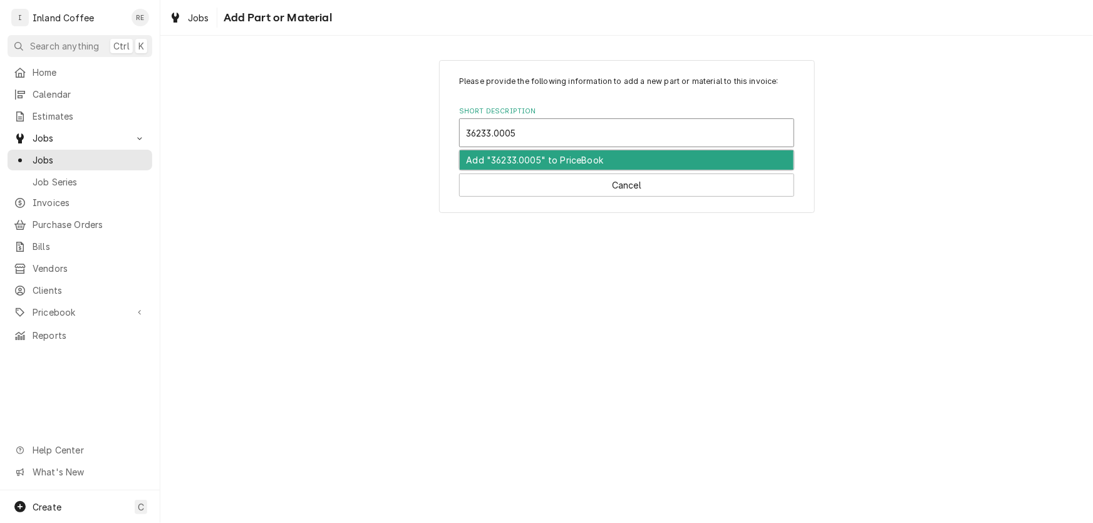
type input "36233.0005"
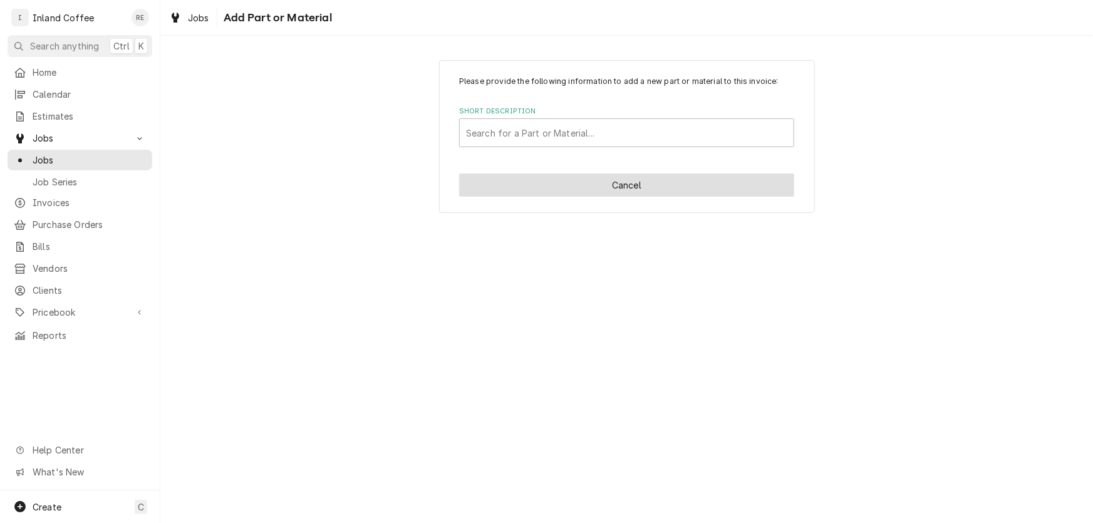
click at [557, 183] on button "Cancel" at bounding box center [626, 184] width 335 height 23
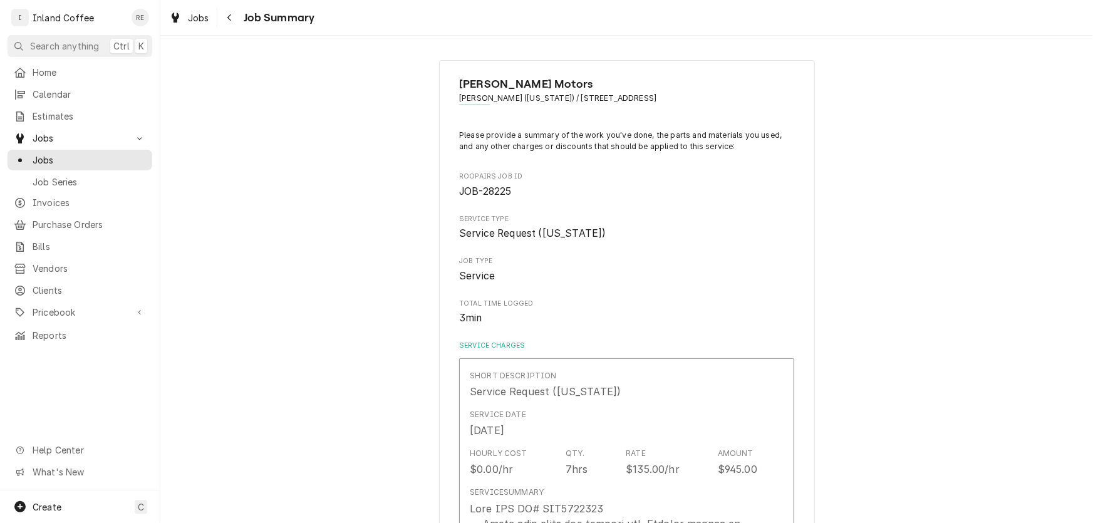
scroll to position [1571, 0]
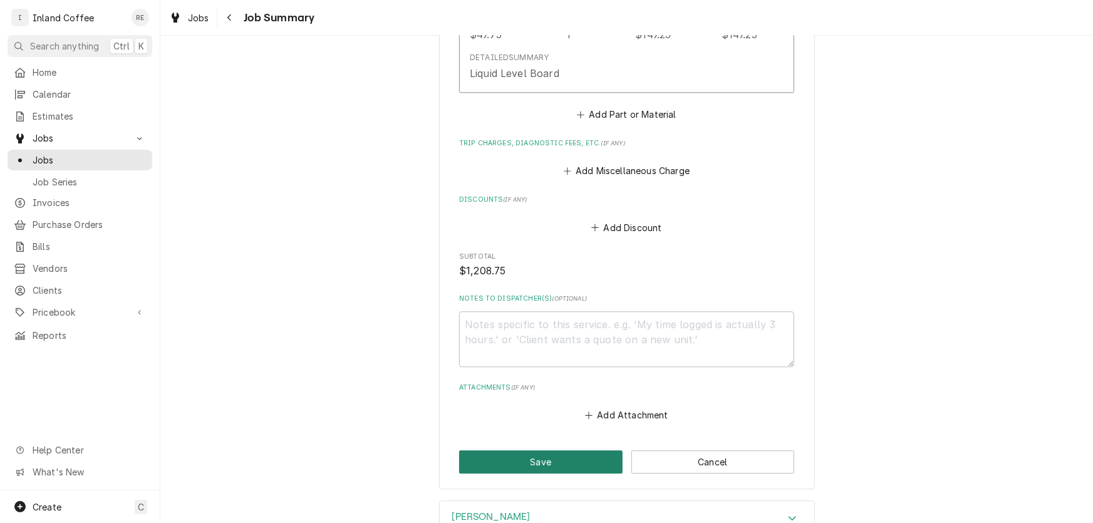
click at [542, 463] on button "Save" at bounding box center [540, 461] width 163 height 23
type textarea "x"
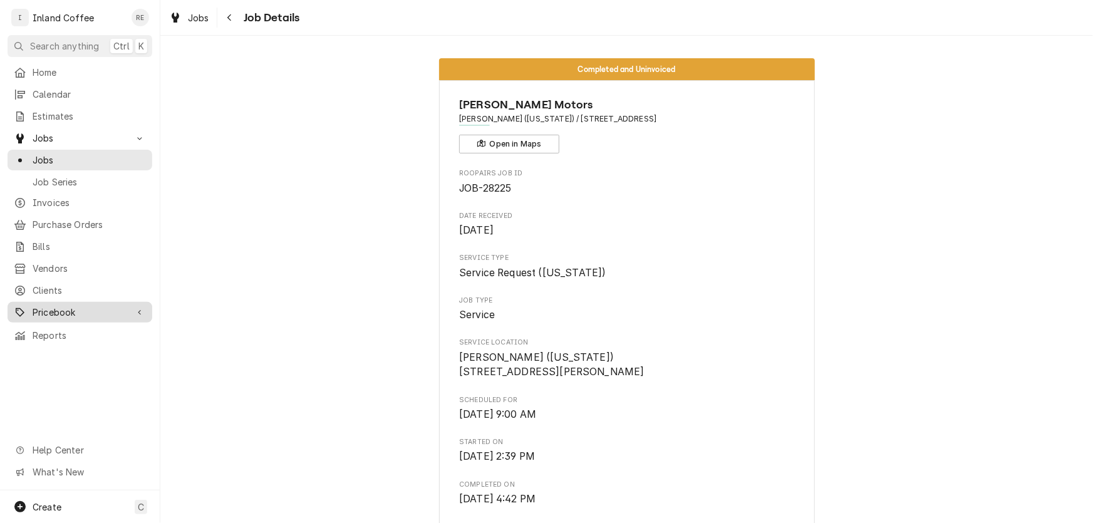
click at [46, 306] on span "Pricebook" at bounding box center [80, 312] width 95 height 13
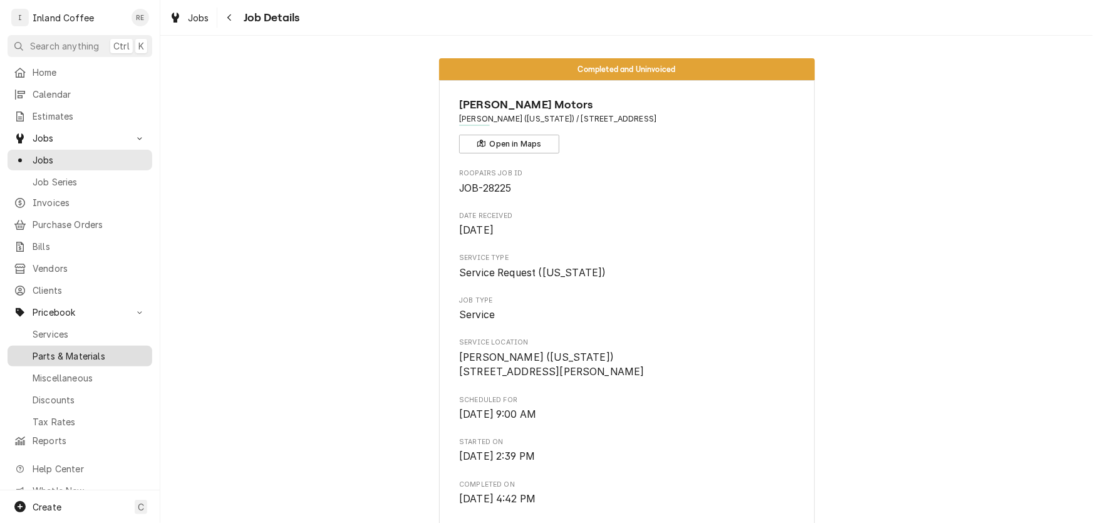
click at [48, 349] on span "Parts & Materials" at bounding box center [89, 355] width 113 height 13
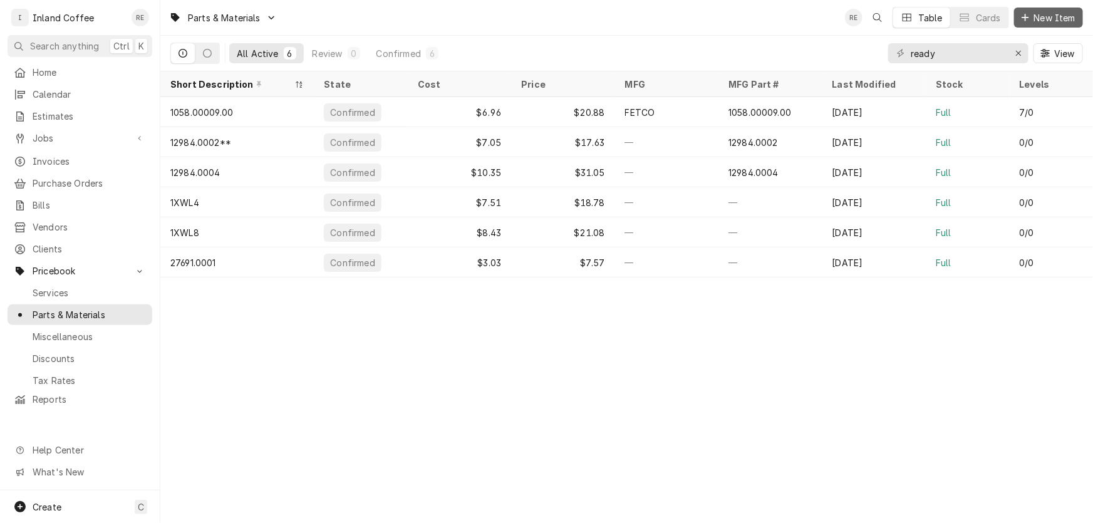
click at [1047, 19] on span "New Item" at bounding box center [1054, 17] width 46 height 13
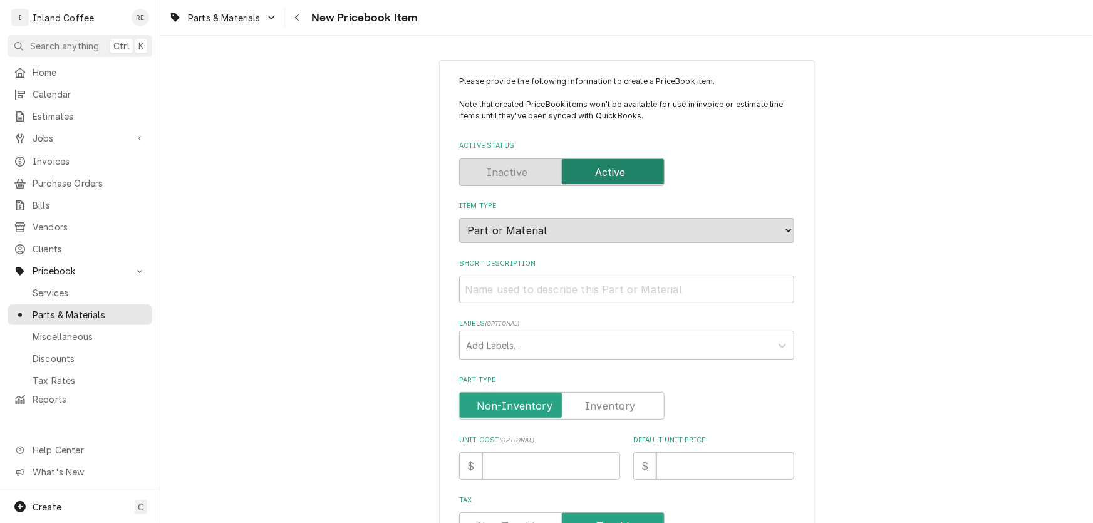
type textarea "x"
click at [508, 288] on input "Short Description" at bounding box center [626, 289] width 335 height 28
click at [610, 409] on label "Part Type" at bounding box center [561, 406] width 205 height 28
click at [610, 409] on input "Part Type" at bounding box center [562, 406] width 194 height 28
checkbox input "true"
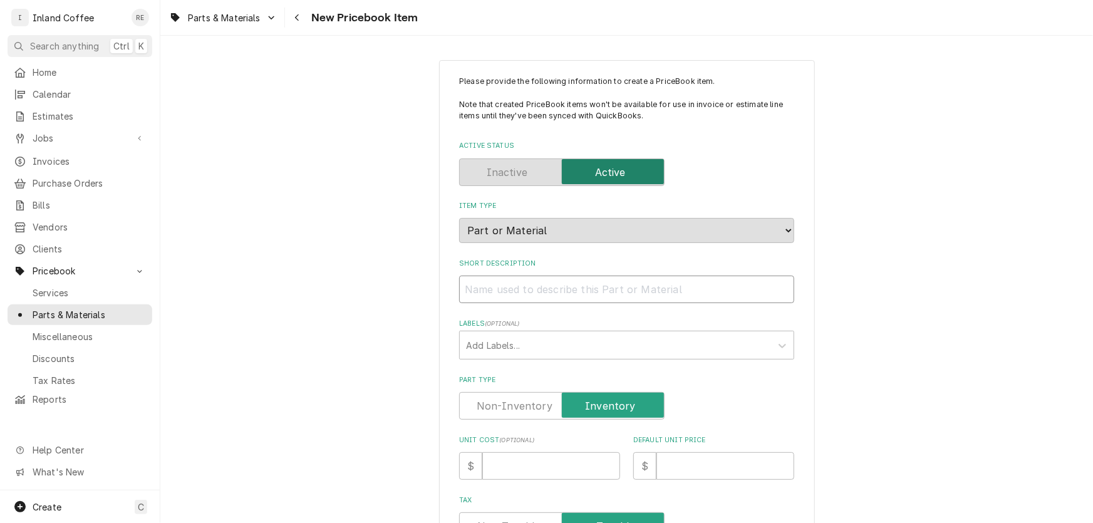
click at [473, 289] on input "Short Description" at bounding box center [626, 289] width 335 height 28
type textarea "x"
type input "V"
type textarea "x"
type input "Va"
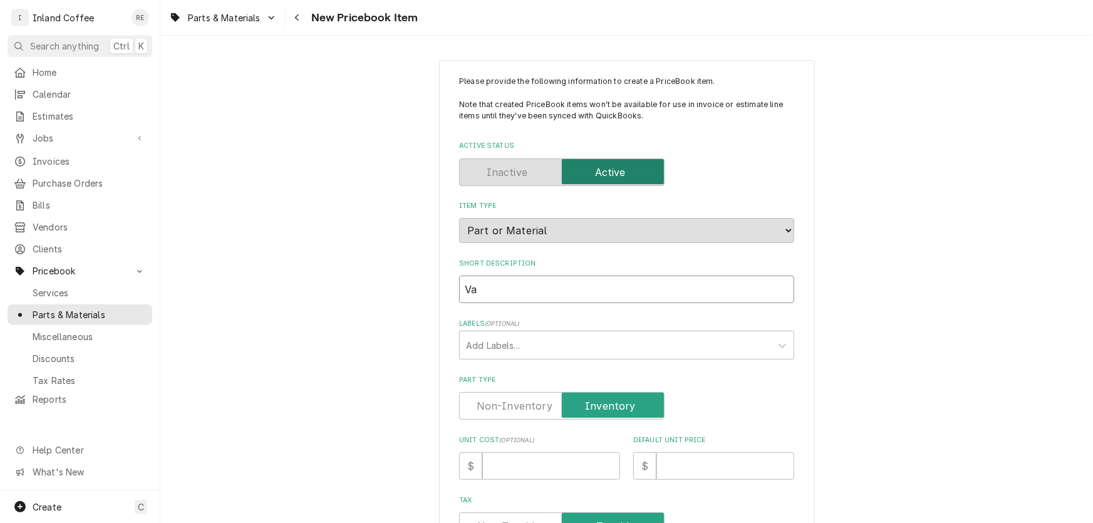
type textarea "x"
type input "V"
type textarea "x"
type input "I"
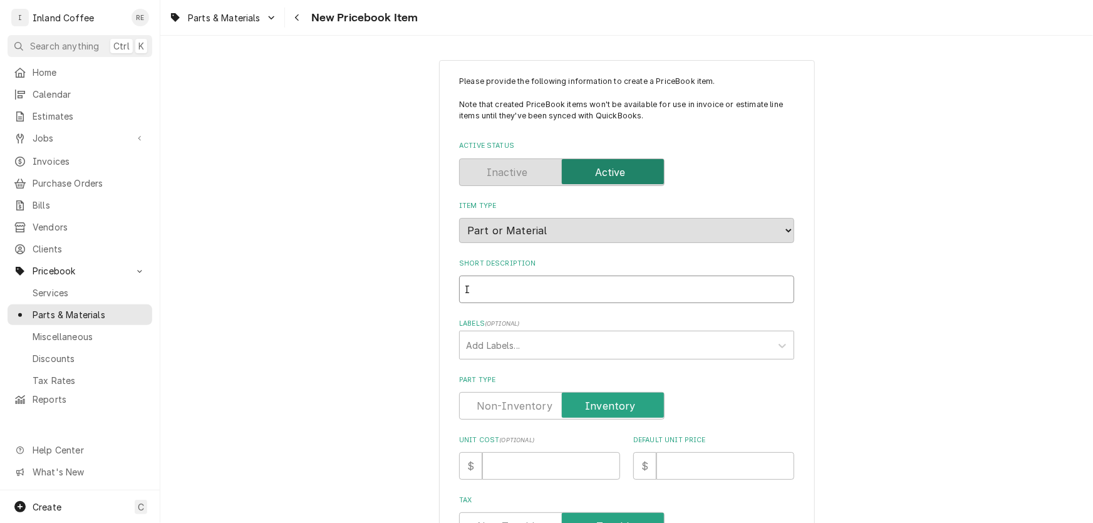
type textarea "x"
type input "In"
type textarea "x"
type input "I"
type textarea "x"
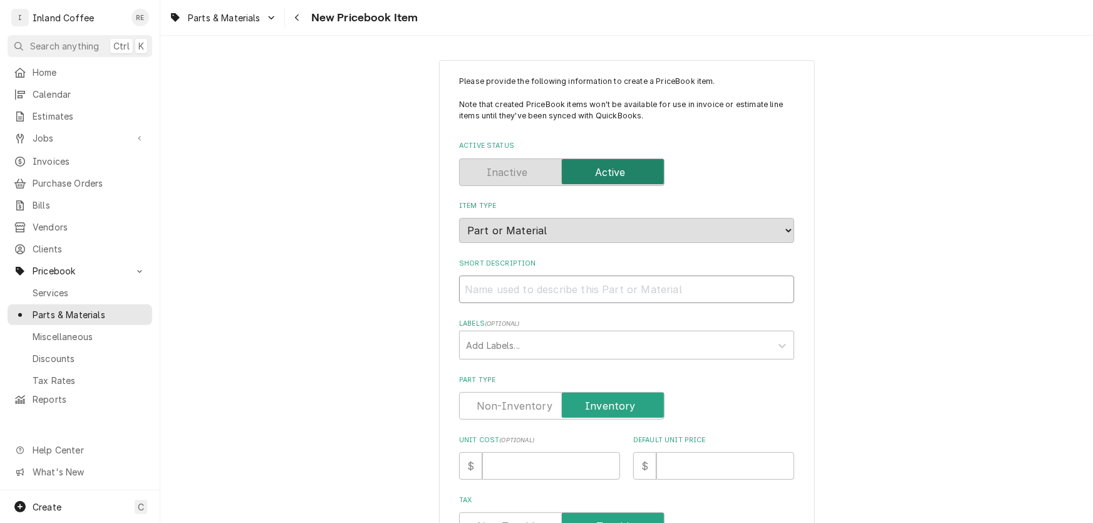
paste input "1ZY754V00393250547"
type textarea "x"
type input "1ZY754V00393250547"
type textarea "x"
type input "1ZY754V0039325054"
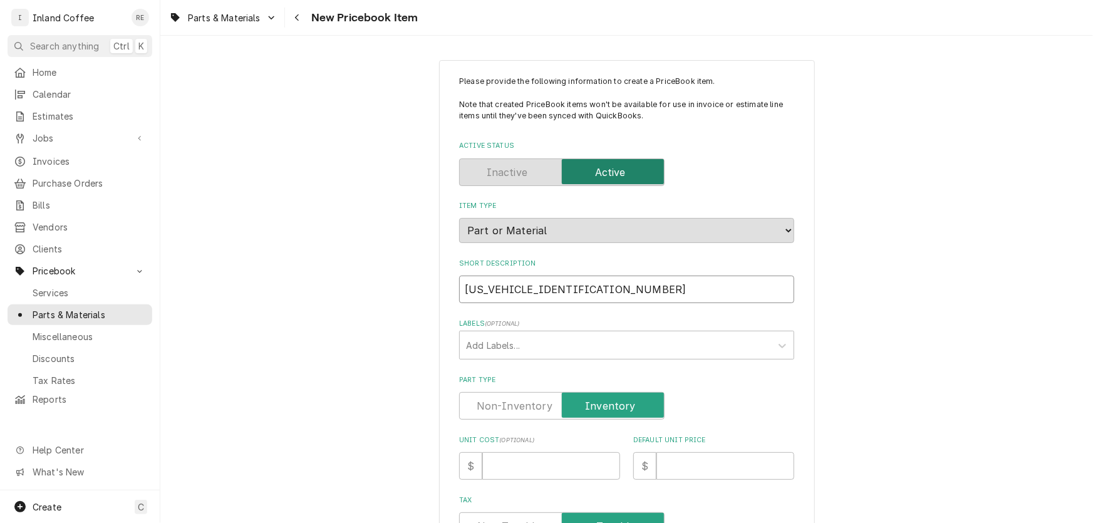
type textarea "x"
type input "1ZY754V003932505"
type textarea "x"
type input "1ZY754V00393250"
type textarea "x"
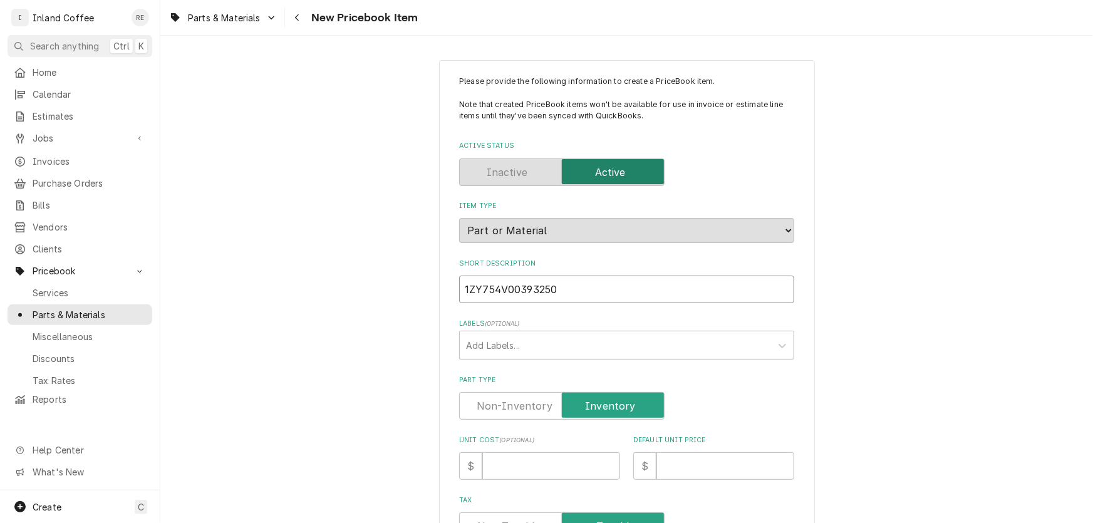
type input "1ZY754V0039325"
type textarea "x"
type input "1ZY754V003932"
type textarea "x"
type input "1ZY754V00393"
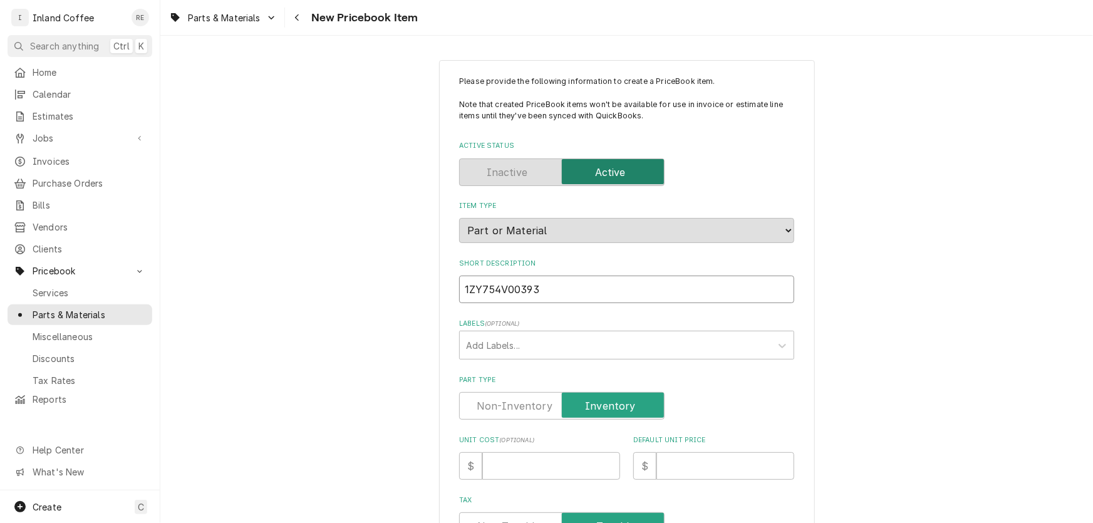
type textarea "x"
type input "1ZY754V0039"
type textarea "x"
type input "1ZY754V003"
type textarea "x"
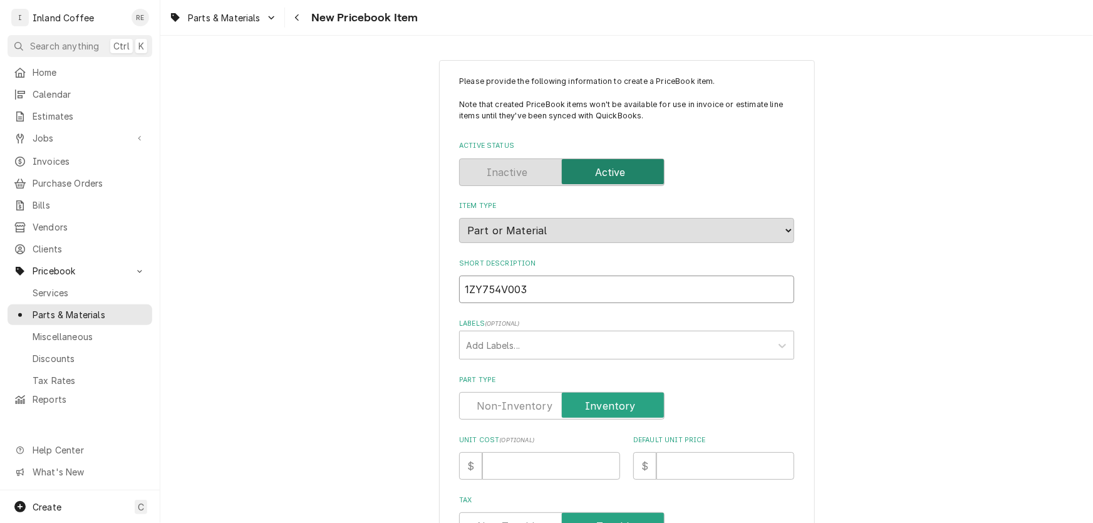
type input "1ZY754V00"
type textarea "x"
type input "1ZY754V0"
type textarea "x"
type input "1ZY754V"
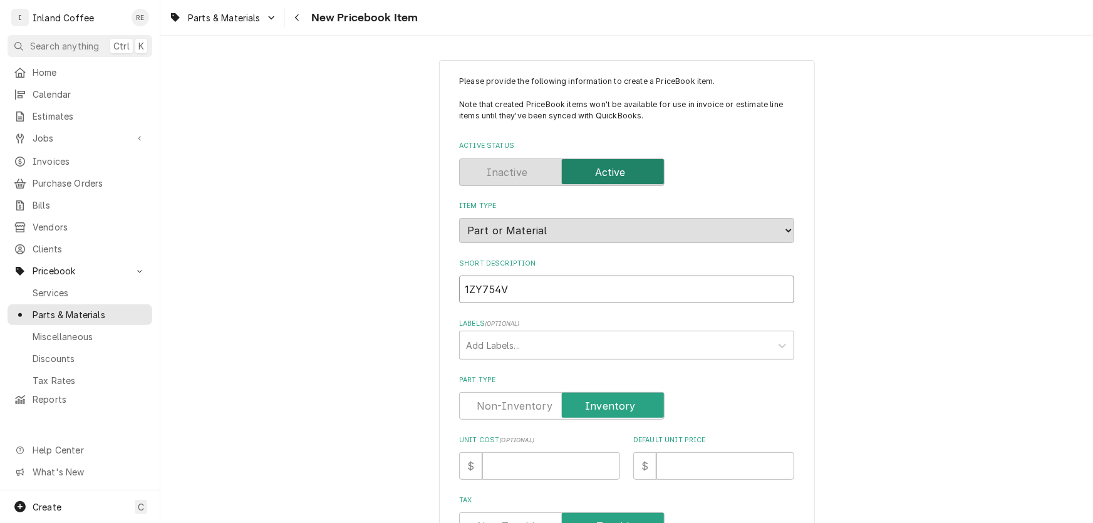
type textarea "x"
type input "1ZY754"
type textarea "x"
type input "1ZY75"
type textarea "x"
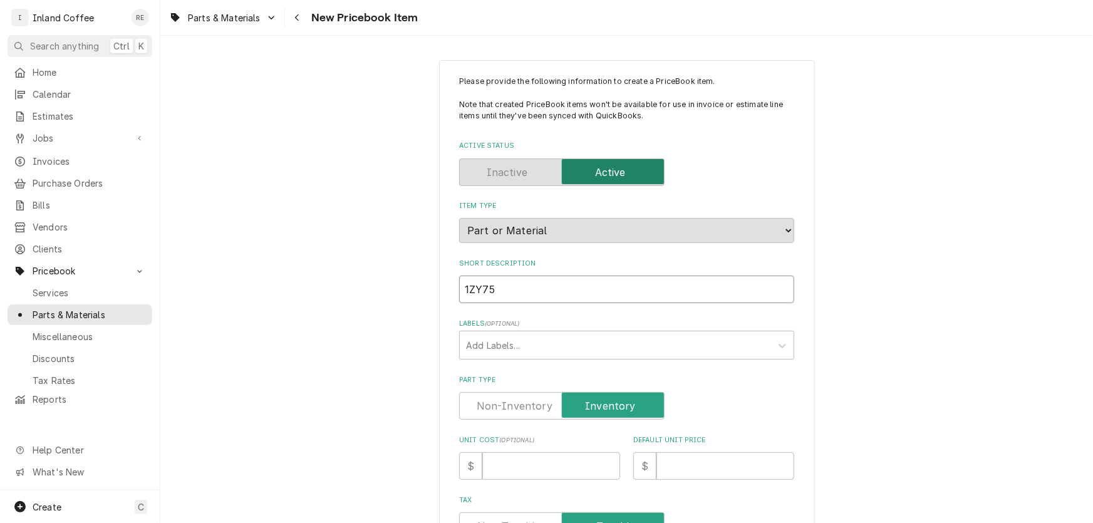
type input "1ZY7"
type textarea "x"
type input "1ZY"
type textarea "x"
type input "1Z"
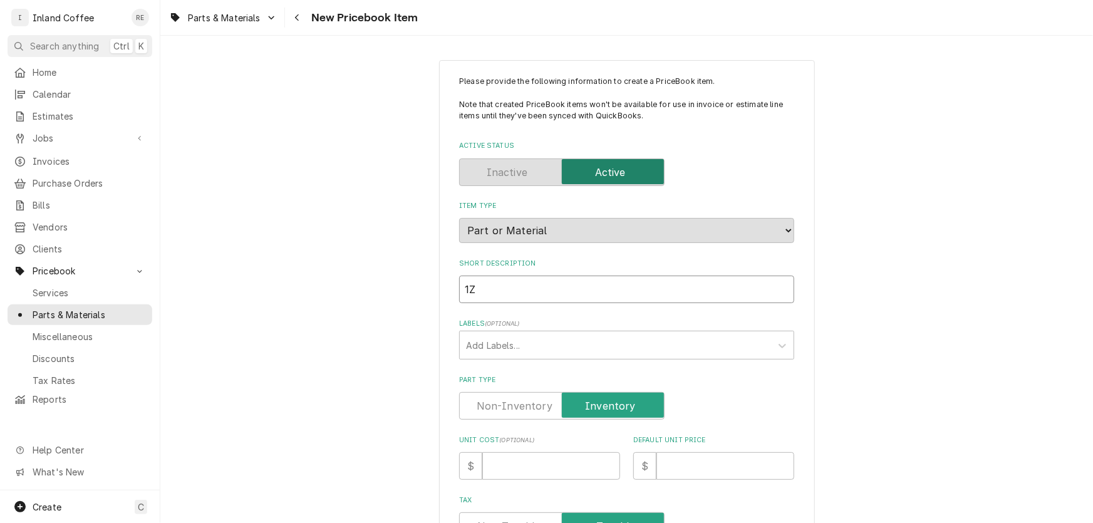
type textarea "x"
type input "1"
type textarea "x"
click at [488, 283] on input "Short Description" at bounding box center [626, 289] width 335 height 28
paste input "36233.0005"
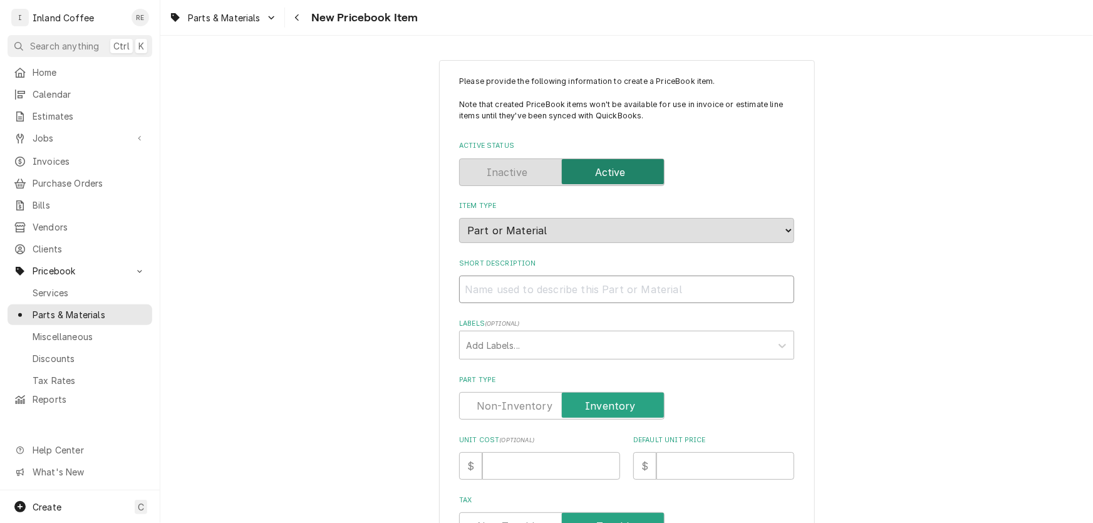
type textarea "x"
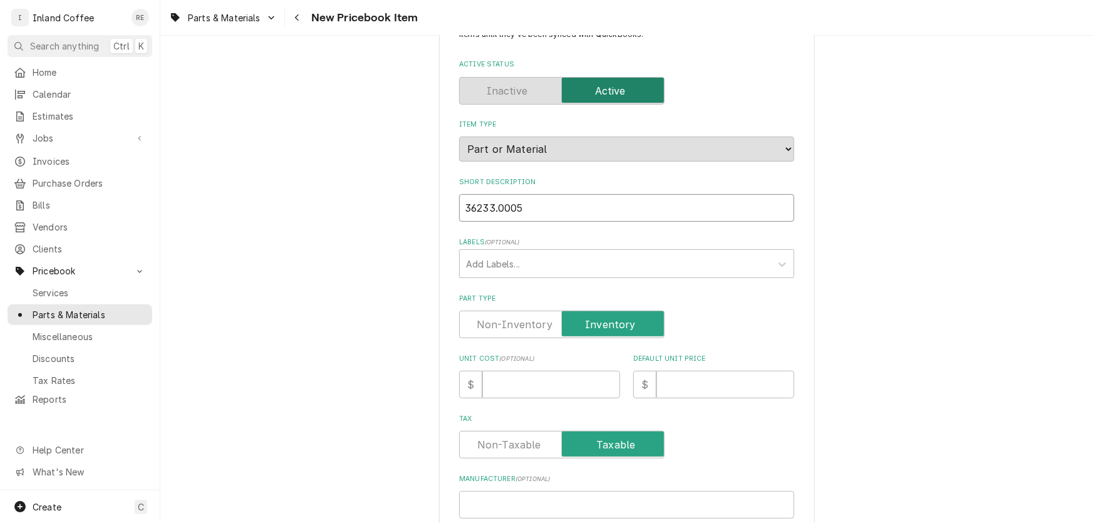
scroll to position [131, 0]
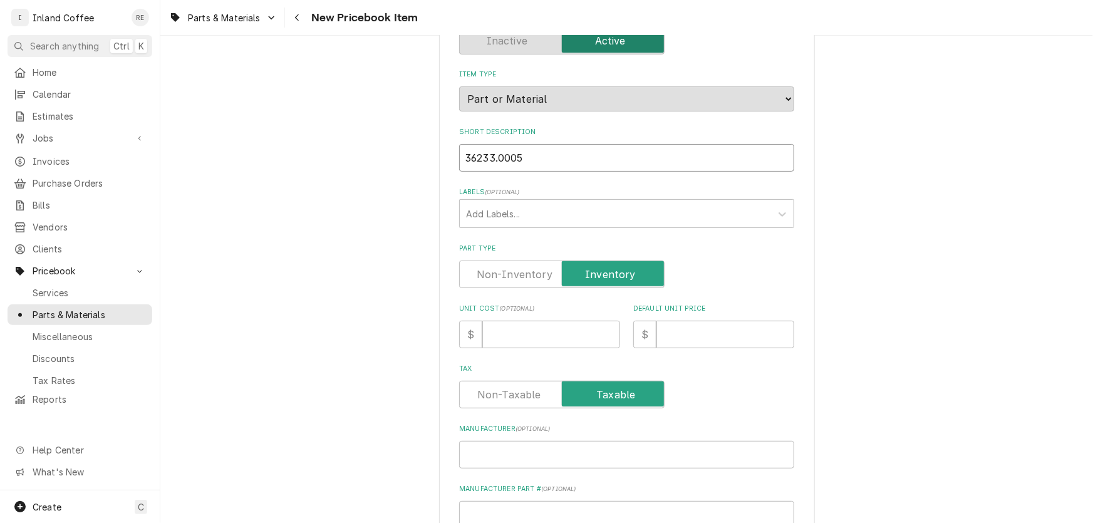
type input "36233.0005"
click at [510, 326] on input "Unit Cost ( optional )" at bounding box center [551, 335] width 138 height 28
type textarea "x"
type input "1"
type textarea "x"
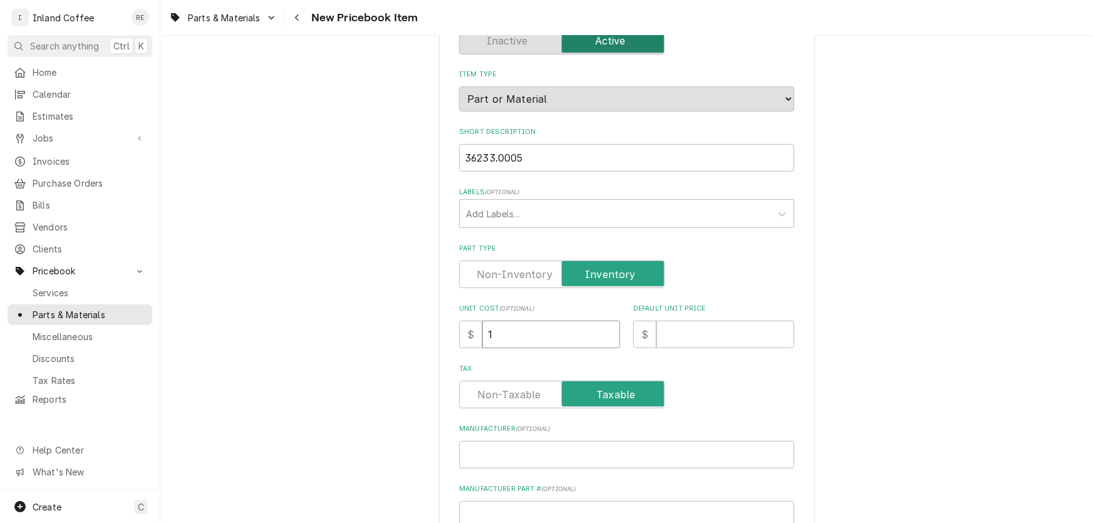
type input "16"
type textarea "x"
type input "16.7"
type textarea "x"
type input "16.70"
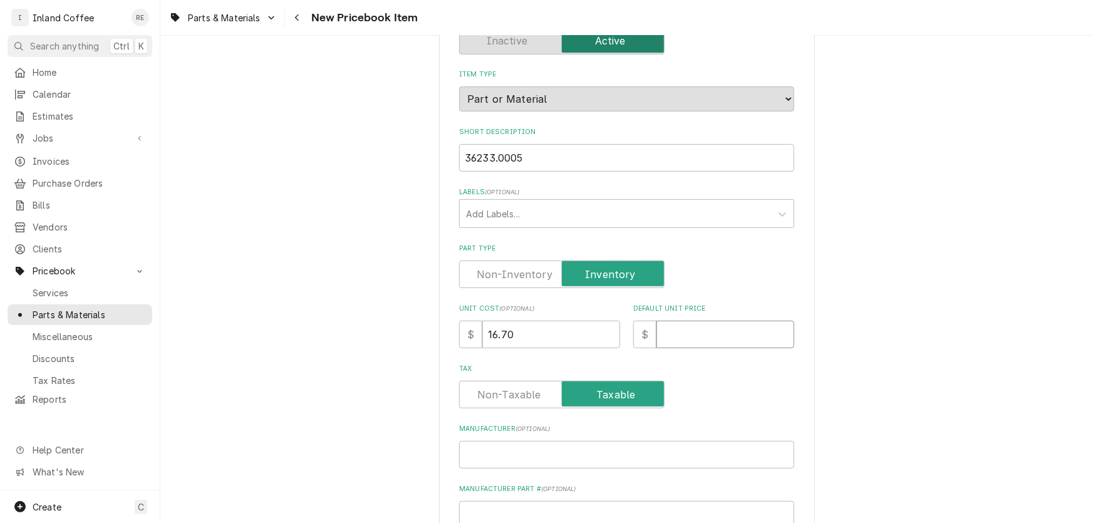
click at [684, 342] on input "Default Unit Price" at bounding box center [725, 335] width 138 height 28
type textarea "x"
type input "5"
type textarea "x"
type input "50"
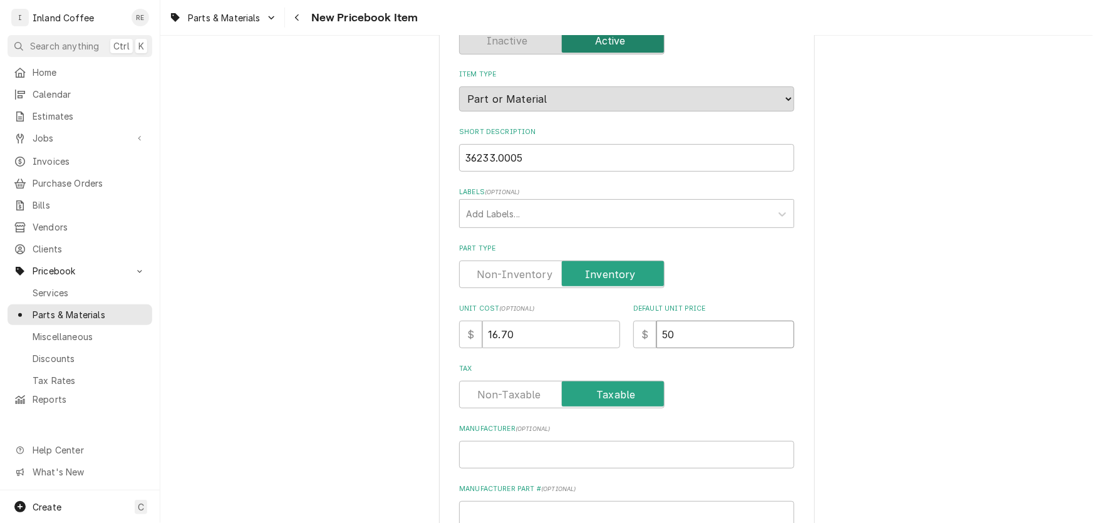
type textarea "x"
type input "50.1"
type textarea "x"
type input "50.10"
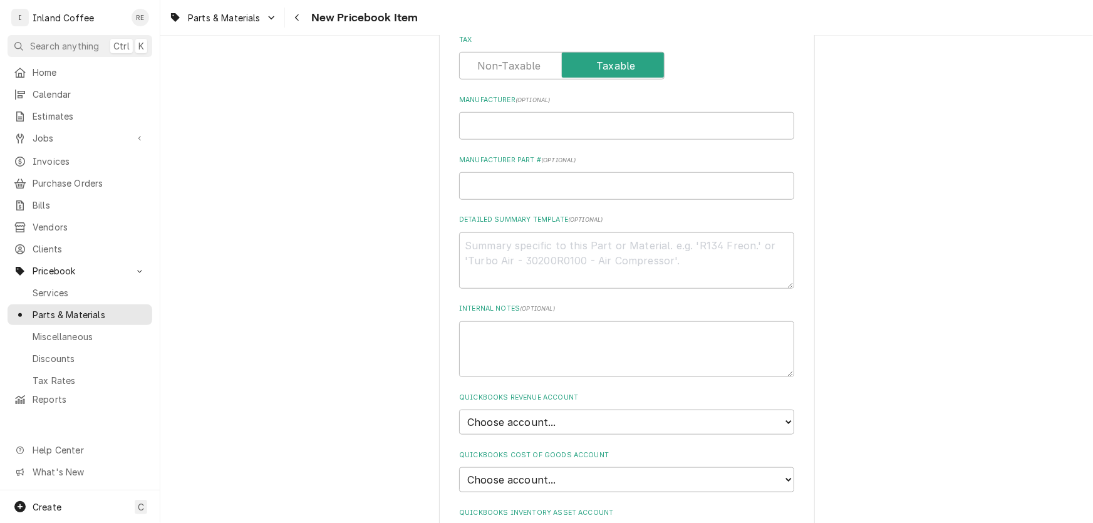
scroll to position [413, 0]
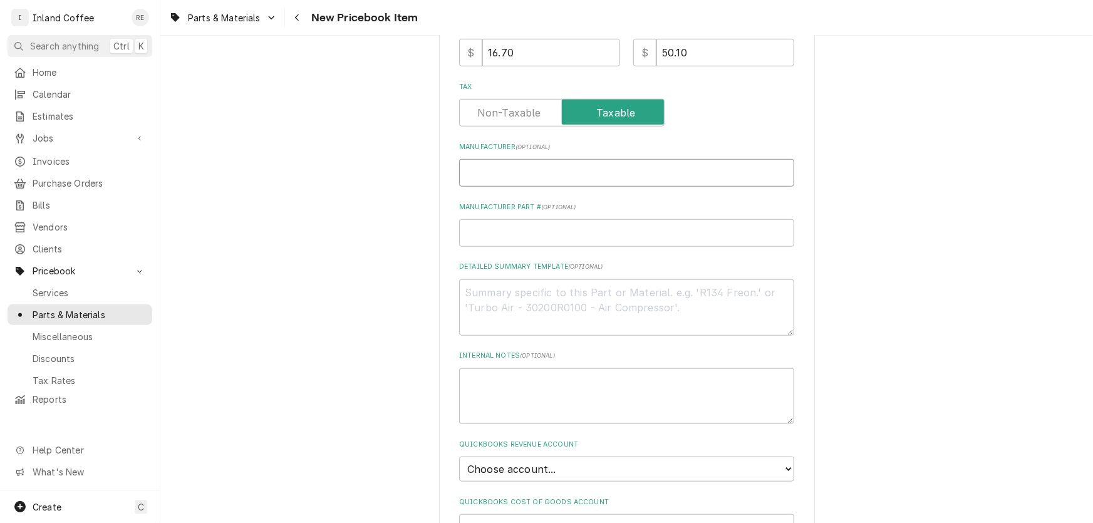
click at [505, 172] on input "Manufacturer ( optional )" at bounding box center [626, 173] width 335 height 28
type textarea "x"
type input "B"
type textarea "x"
type input "Bu"
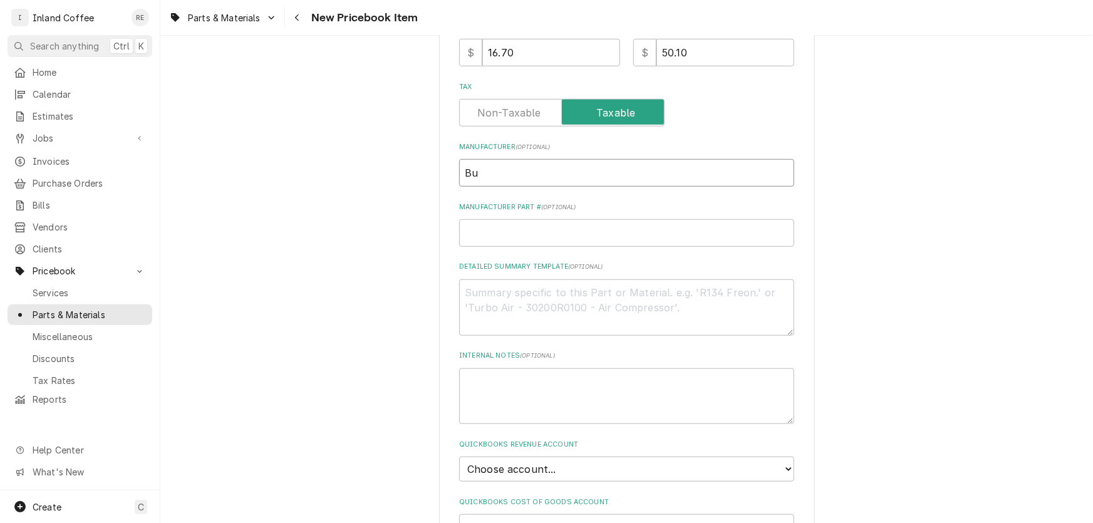
type textarea "x"
type input "Bun"
type textarea "x"
type input "[PERSON_NAME]"
click at [483, 240] on input "Manufacturer Part # ( optional )" at bounding box center [626, 233] width 335 height 28
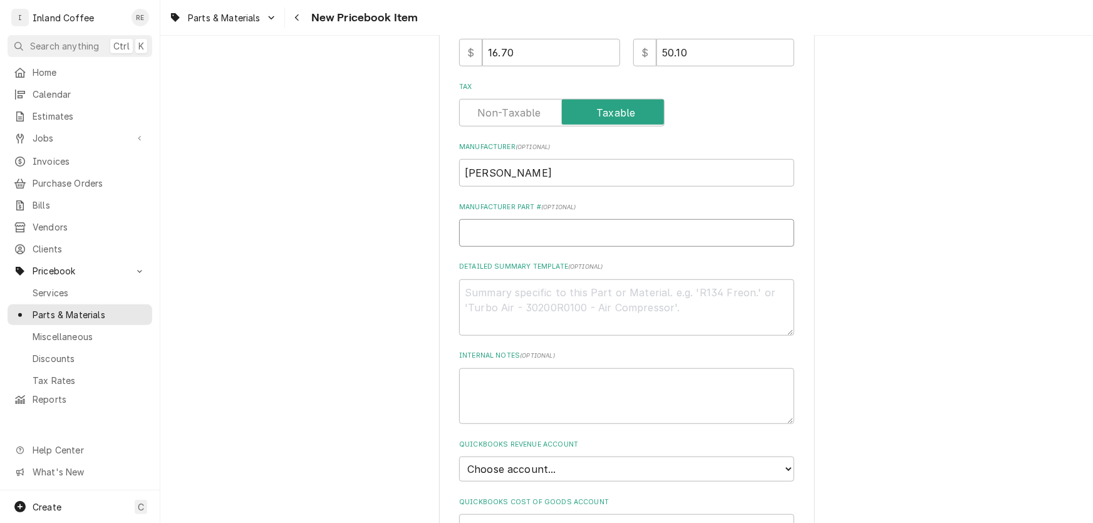
paste input "36233.0005"
type textarea "x"
type input "36233.0005"
click at [505, 280] on textarea "Detailed Summary Template ( optional )" at bounding box center [626, 307] width 335 height 56
paste textarea "Inlet Valve Kit 110/120V 50/60HZ"
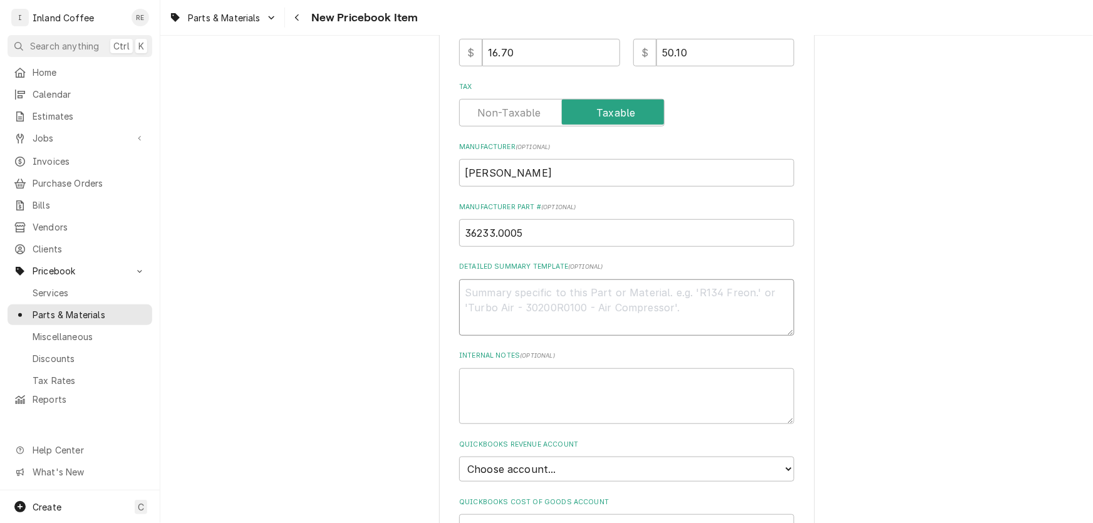
type textarea "x"
type textarea "Inlet Valve Kit 110/120V 50/60HZ"
drag, startPoint x: 689, startPoint y: 349, endPoint x: 705, endPoint y: 302, distance: 49.7
click at [705, 302] on div "Please provide the following information to create a PriceBook item. Note that …" at bounding box center [626, 278] width 335 height 1230
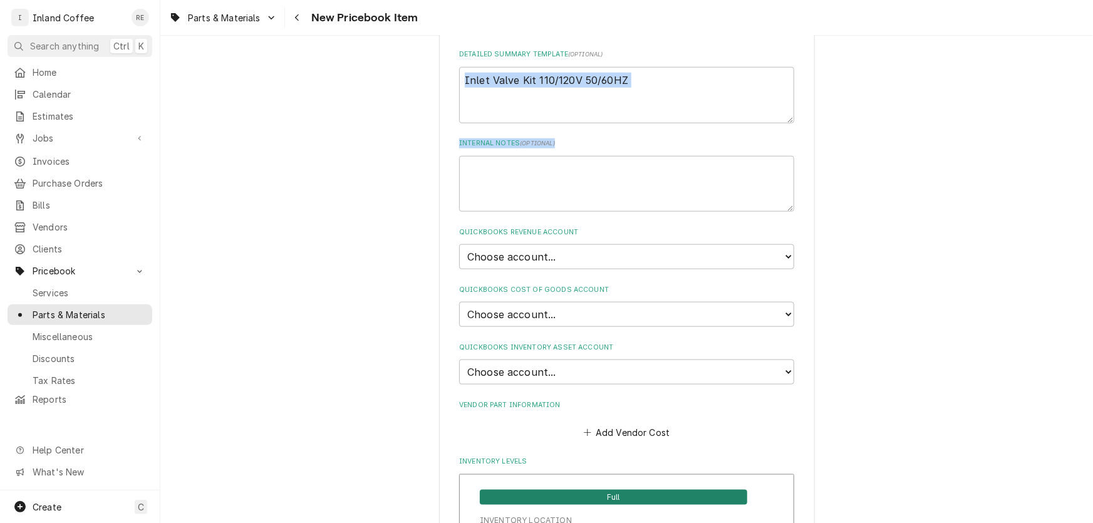
scroll to position [628, 0]
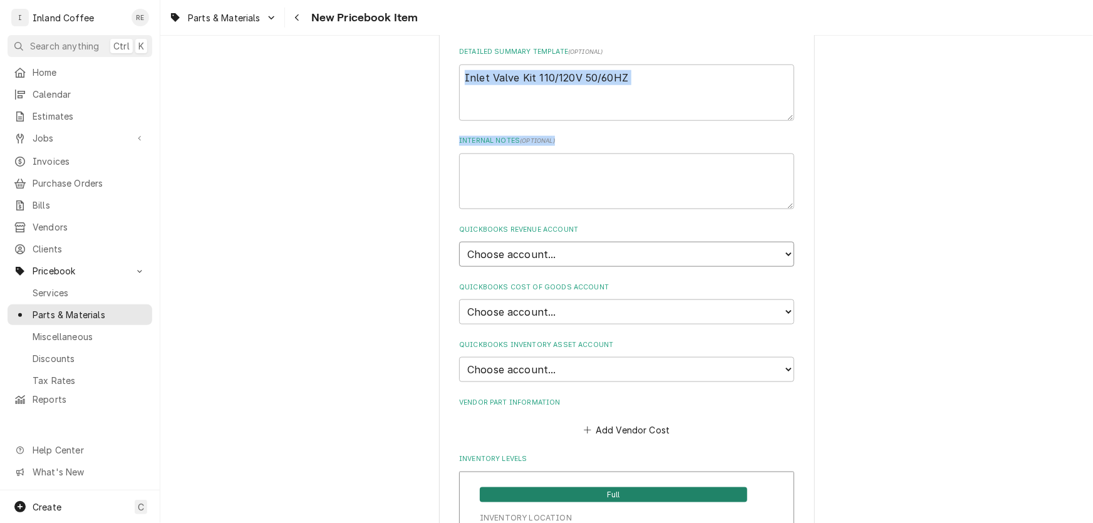
click at [745, 244] on select "Choose account... Beverage Equipment Discounts Espress Equipment New Misc Charg…" at bounding box center [626, 254] width 335 height 25
select select "70000-935807176"
click at [459, 242] on select "Choose account... Beverage Equipment Discounts Espress Equipment New Misc Charg…" at bounding box center [626, 254] width 335 height 25
type textarea "x"
click at [642, 309] on select "Choose account... Cost of Goods Sold" at bounding box center [626, 311] width 335 height 25
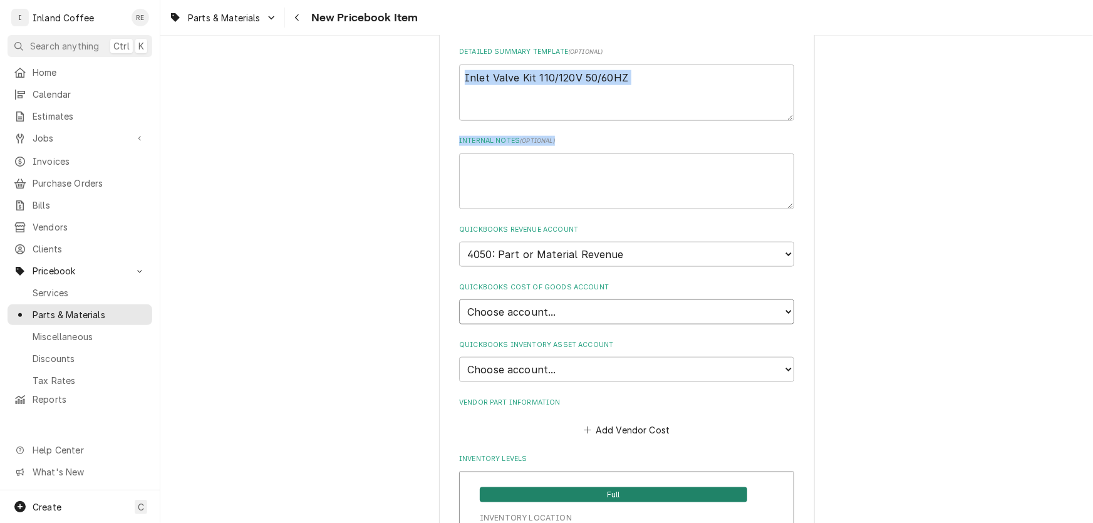
select select "3F0000-935810127"
click at [459, 299] on select "Choose account... Cost of Goods Sold" at bounding box center [626, 311] width 335 height 25
type textarea "x"
click at [584, 361] on select "Choose account... Dan James Logan Inventory Asset Undeposited Funds Employee Ad…" at bounding box center [626, 369] width 335 height 25
select select "400000-935810127"
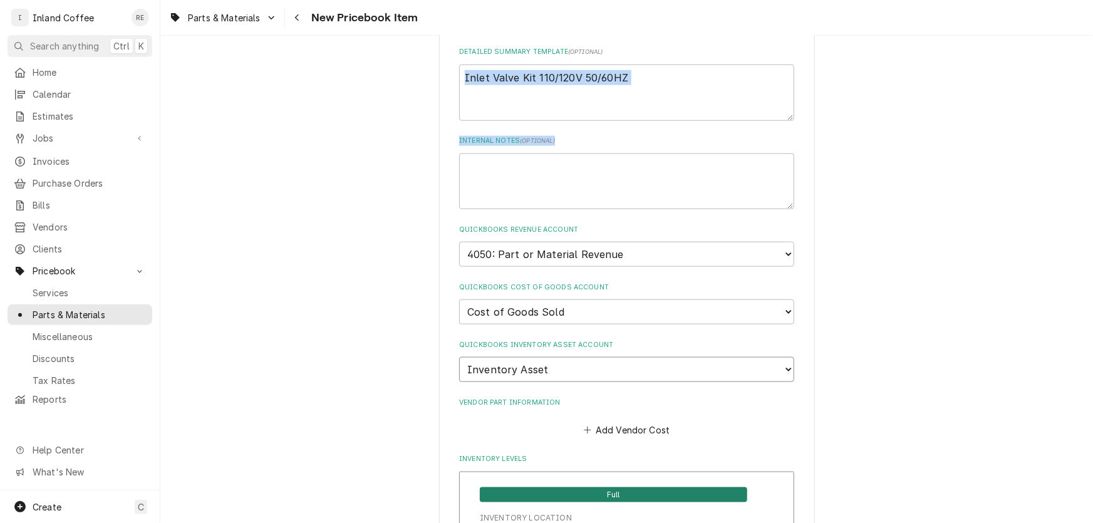
click at [459, 357] on select "Choose account... Dan James Logan Inventory Asset Undeposited Funds Employee Ad…" at bounding box center [626, 369] width 335 height 25
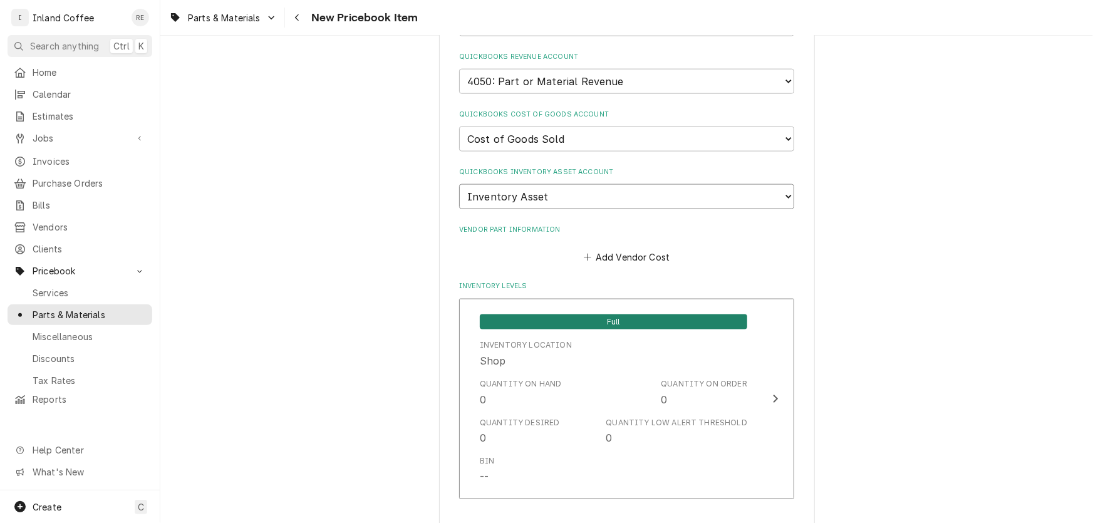
scroll to position [815, 0]
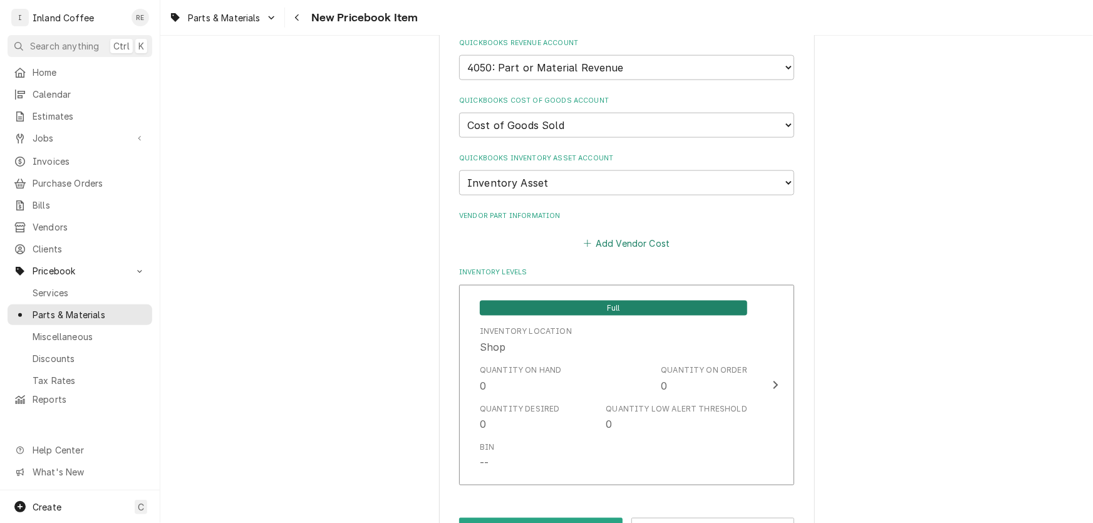
click at [614, 240] on button "Add Vendor Cost" at bounding box center [626, 244] width 91 height 18
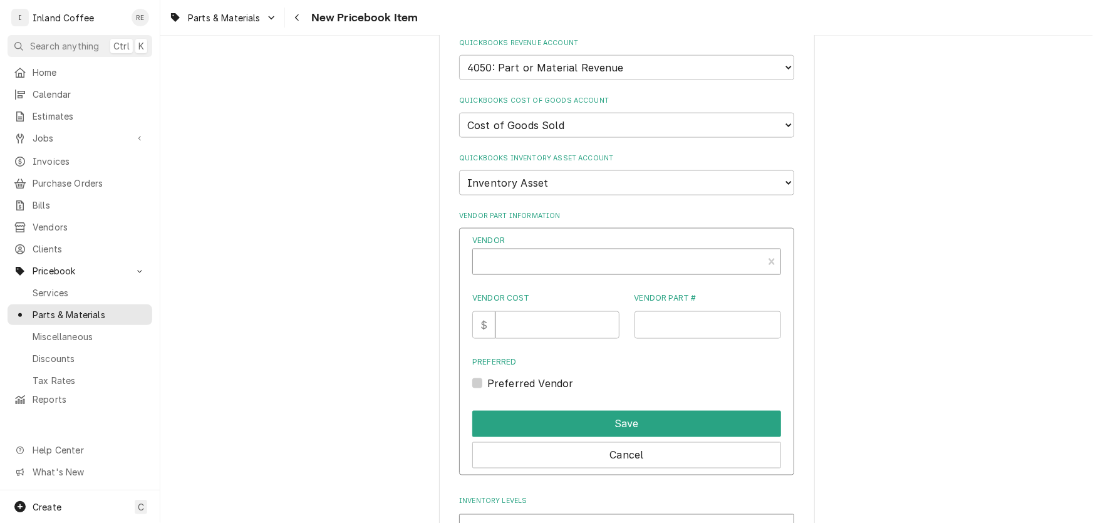
type textarea "x"
click at [540, 263] on div "Vendor" at bounding box center [617, 263] width 277 height 30
type input "[PERSON_NAME]"
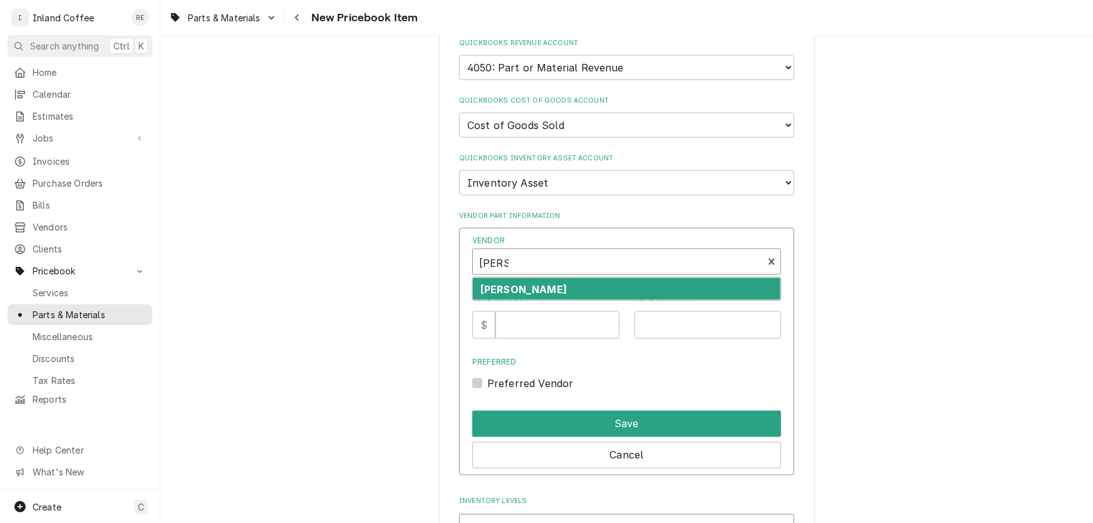
click at [531, 279] on div "[PERSON_NAME]" at bounding box center [626, 289] width 307 height 22
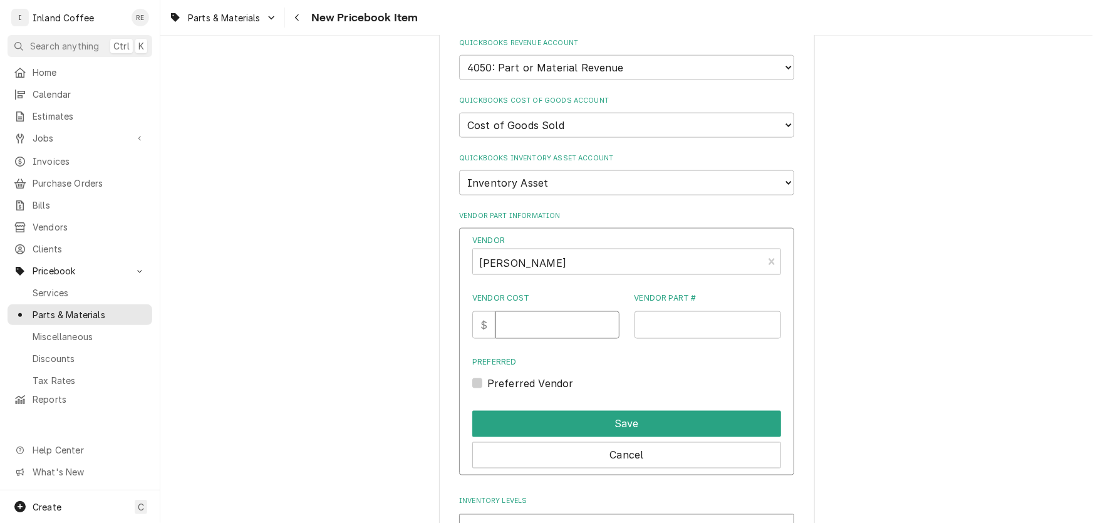
click at [528, 314] on input "Vendor Cost" at bounding box center [556, 325] width 123 height 28
type input "16.70"
click at [666, 325] on input "Vendor Part #" at bounding box center [707, 325] width 147 height 28
paste input "36233.0005"
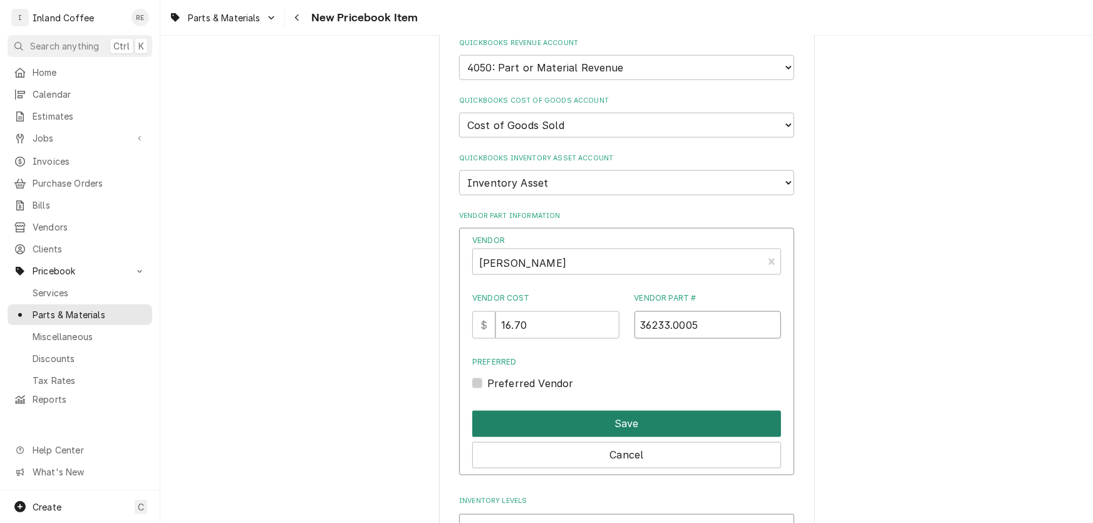
type input "36233.0005"
click at [602, 420] on button "Save" at bounding box center [626, 424] width 309 height 26
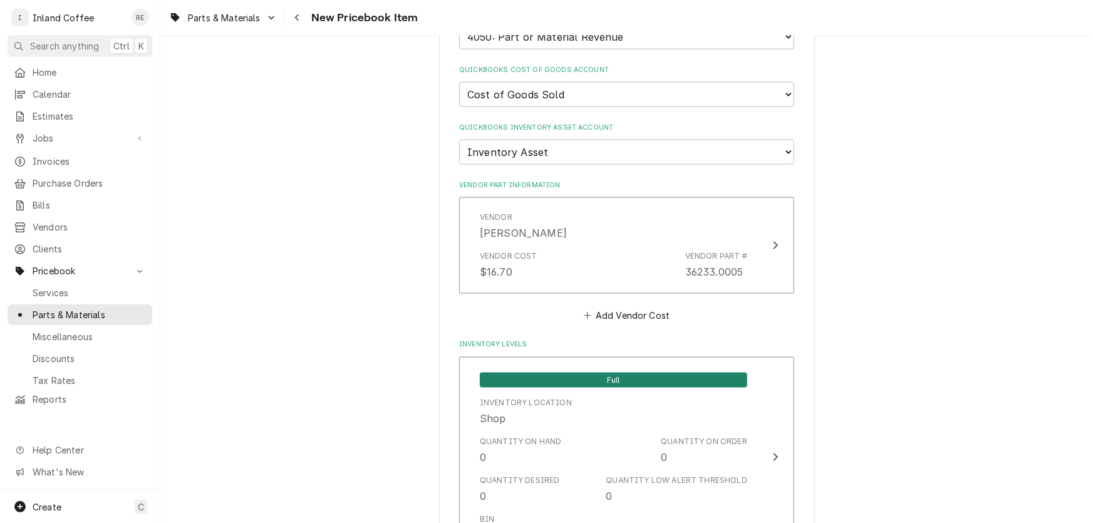
scroll to position [958, 0]
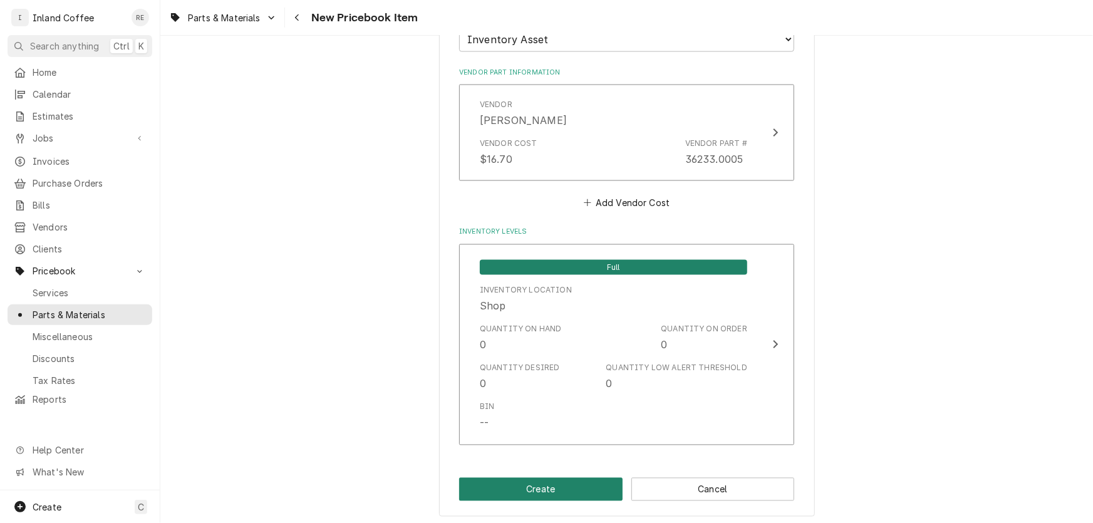
click at [552, 480] on button "Create" at bounding box center [540, 489] width 163 height 23
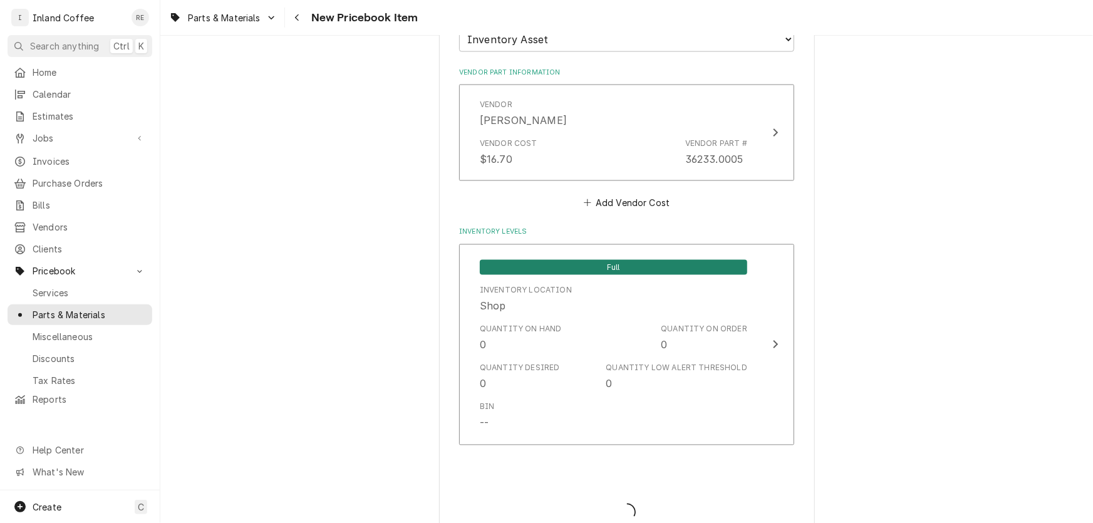
type textarea "x"
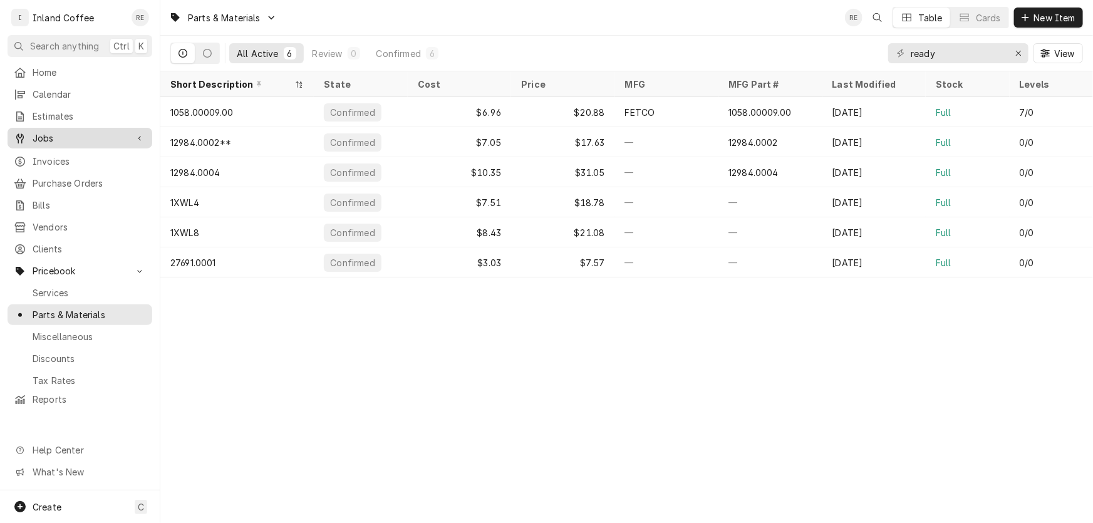
click at [56, 131] on span "Jobs" at bounding box center [80, 137] width 95 height 13
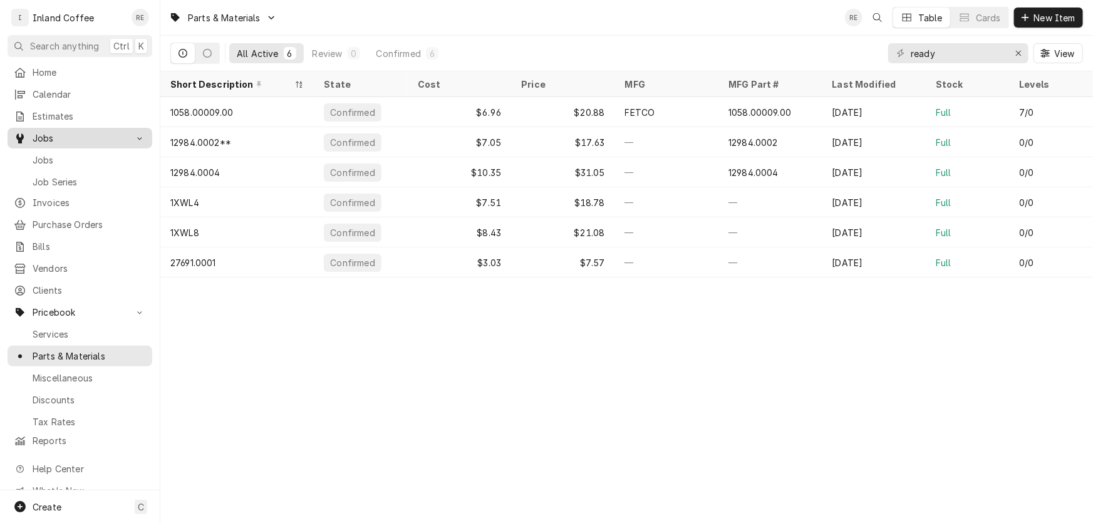
click at [56, 131] on span "Jobs" at bounding box center [80, 137] width 95 height 13
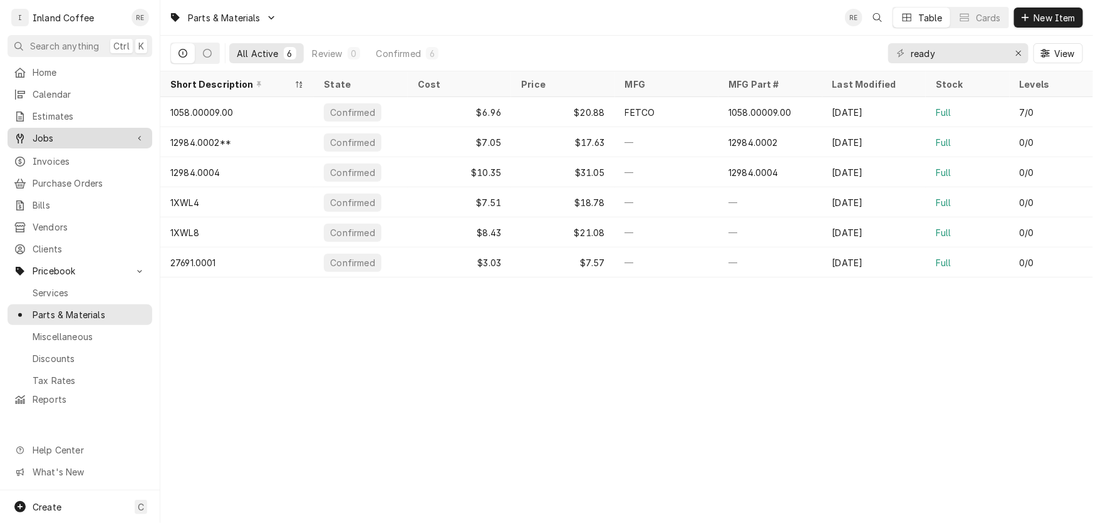
click at [83, 131] on span "Jobs" at bounding box center [80, 137] width 95 height 13
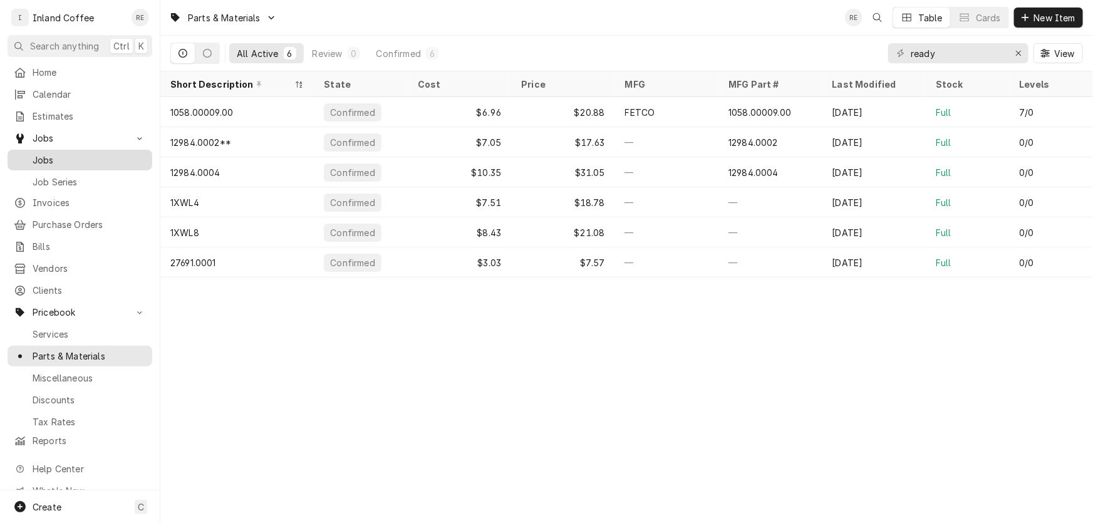
click at [44, 159] on span "Jobs" at bounding box center [89, 159] width 113 height 13
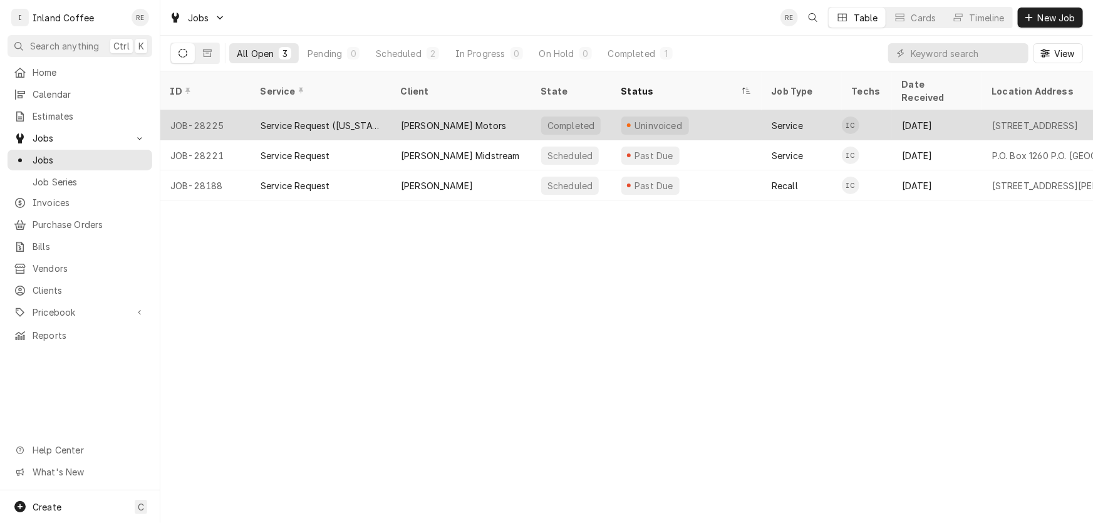
click at [425, 119] on div "[PERSON_NAME] Motors" at bounding box center [453, 125] width 105 height 13
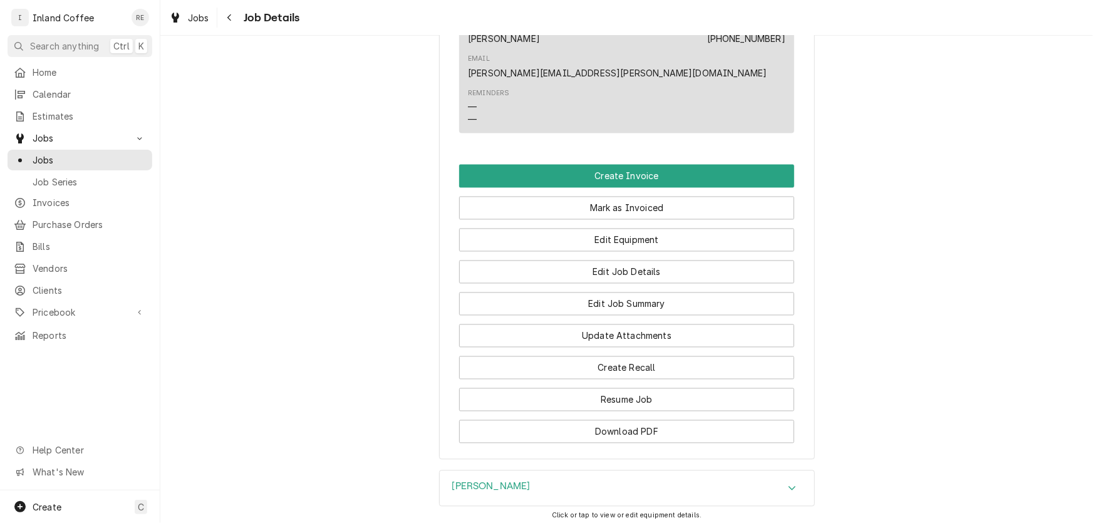
scroll to position [1182, 0]
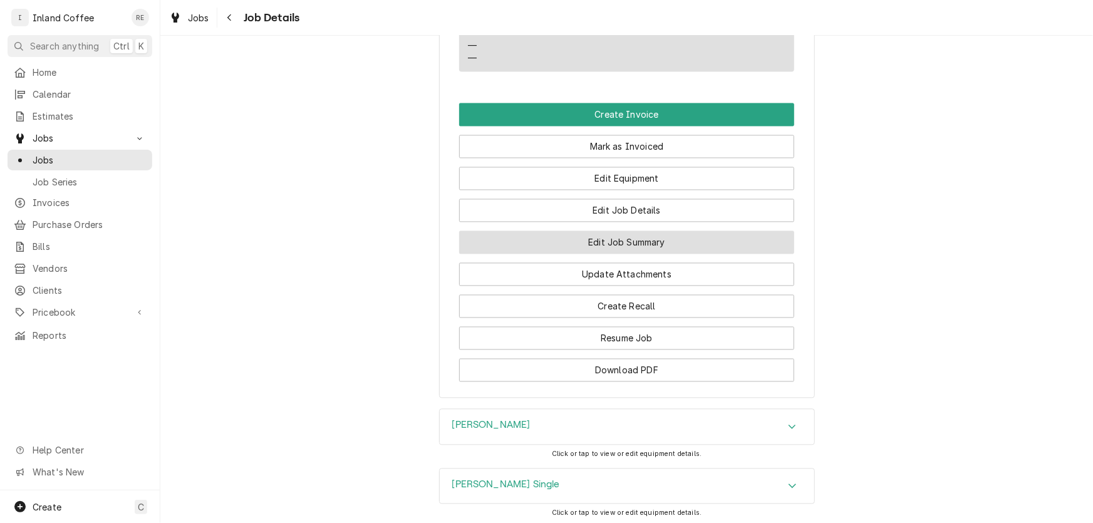
click at [643, 231] on button "Edit Job Summary" at bounding box center [626, 242] width 335 height 23
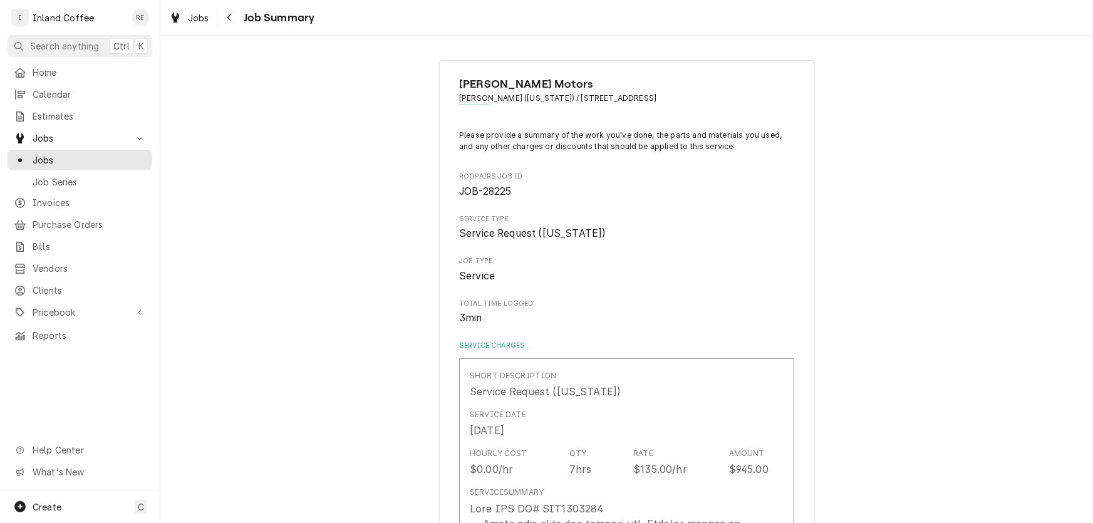
type textarea "x"
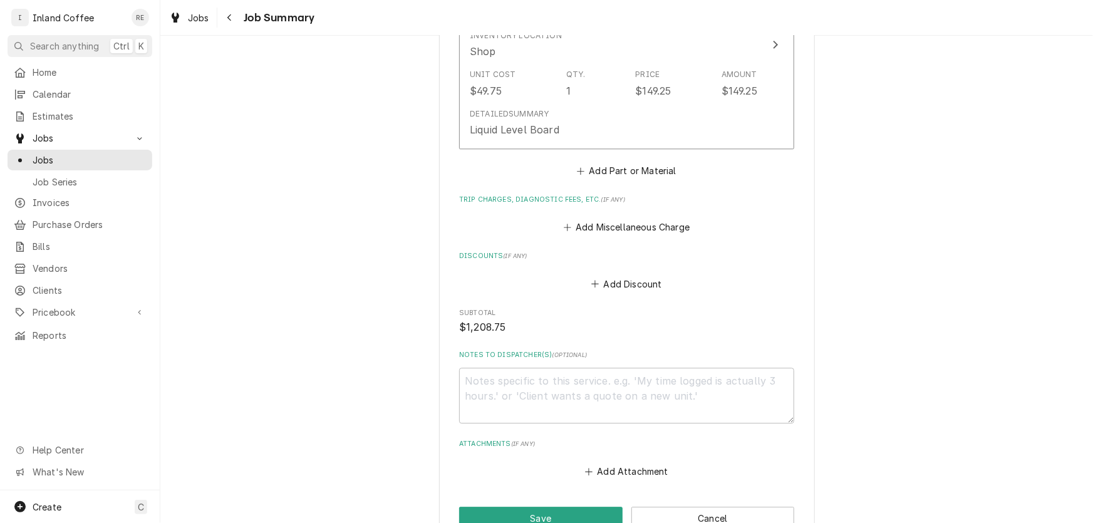
scroll to position [1546, 0]
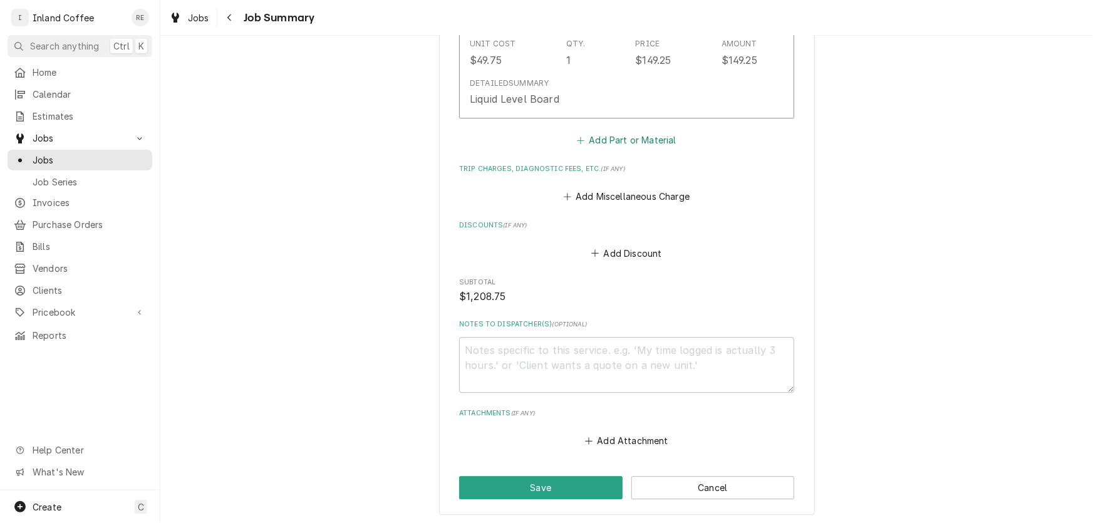
click at [635, 138] on button "Add Part or Material" at bounding box center [626, 140] width 103 height 18
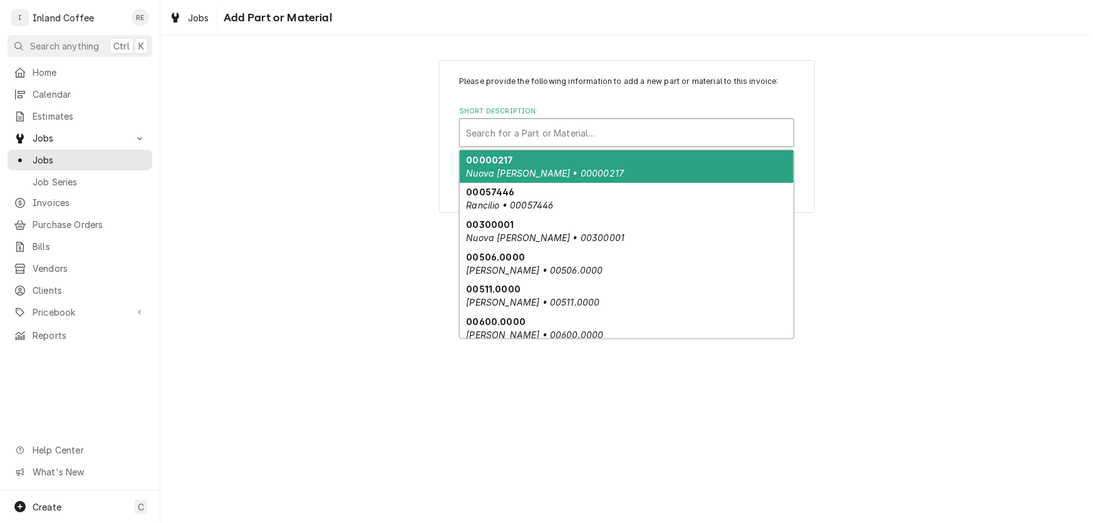
click at [578, 138] on div "Short Description" at bounding box center [626, 132] width 321 height 23
paste input "36233.0005"
type input "36233.0005"
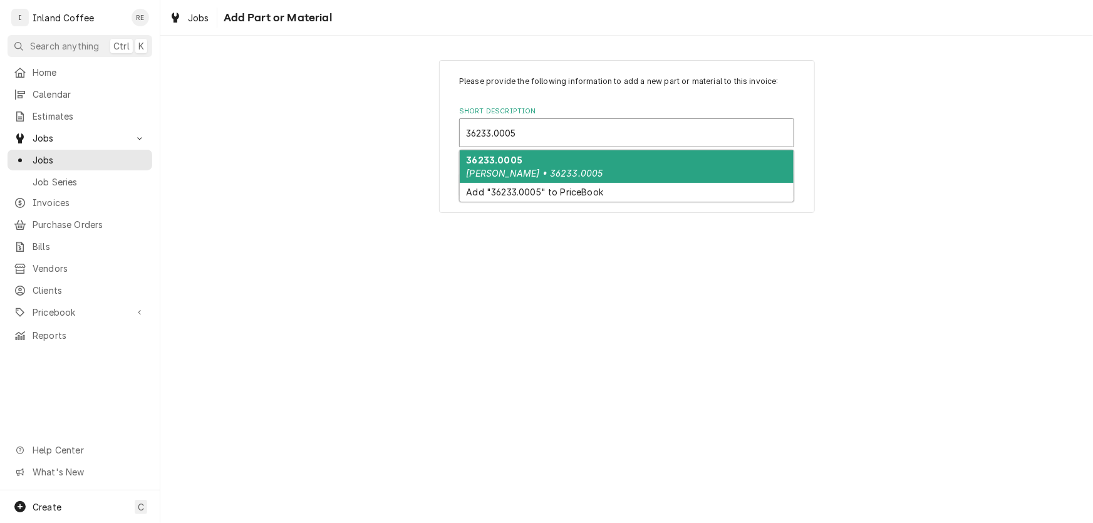
click at [558, 156] on div "36233.0005 [PERSON_NAME] • 36233.0005" at bounding box center [627, 166] width 334 height 33
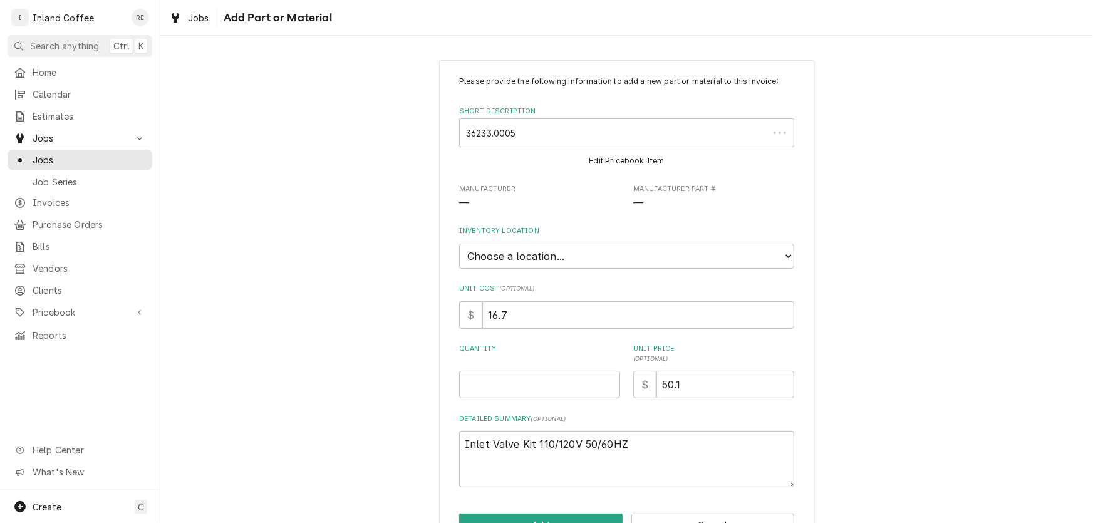
type textarea "x"
click at [567, 263] on select "Choose a location... Shop" at bounding box center [626, 256] width 335 height 25
select select "373"
click at [459, 244] on select "Choose a location... Shop" at bounding box center [626, 256] width 335 height 25
click at [494, 383] on input "Quantity" at bounding box center [539, 385] width 161 height 28
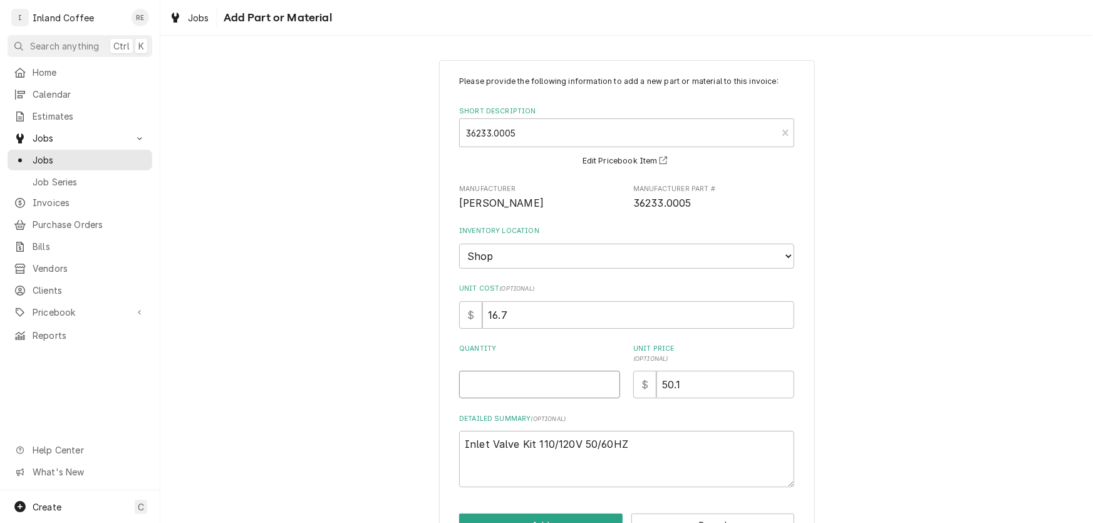
type textarea "x"
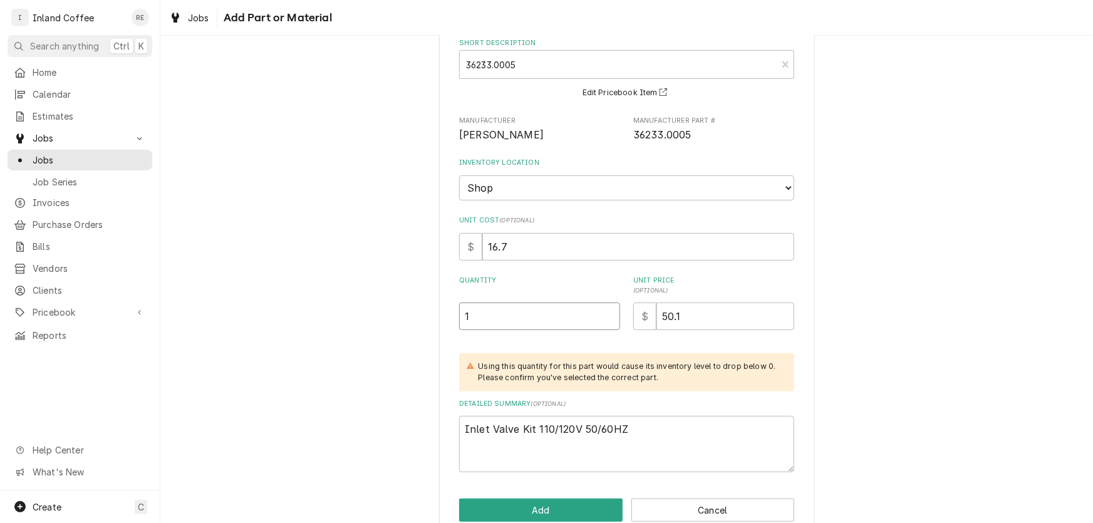
scroll to position [92, 0]
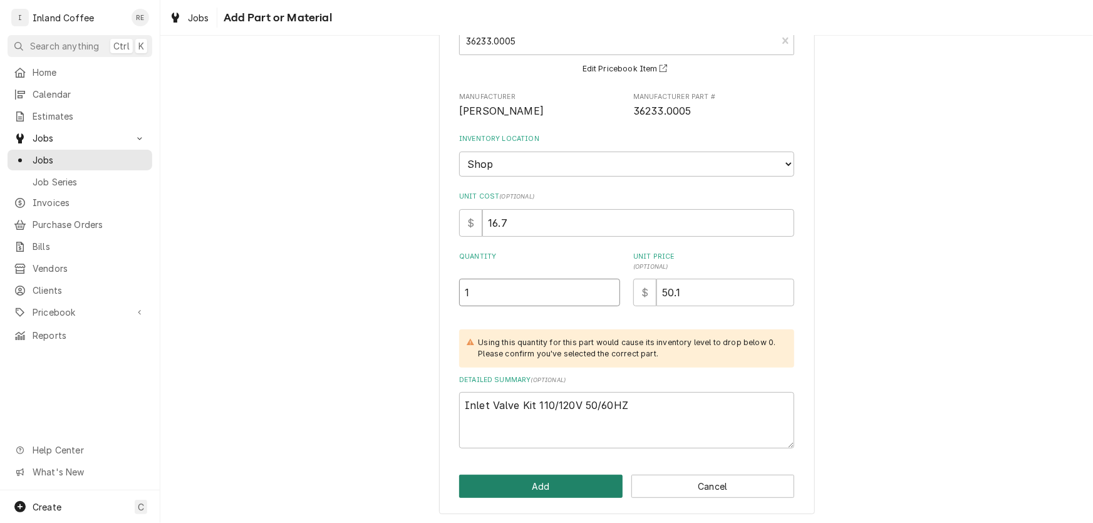
type input "1"
click at [552, 481] on button "Add" at bounding box center [540, 486] width 163 height 23
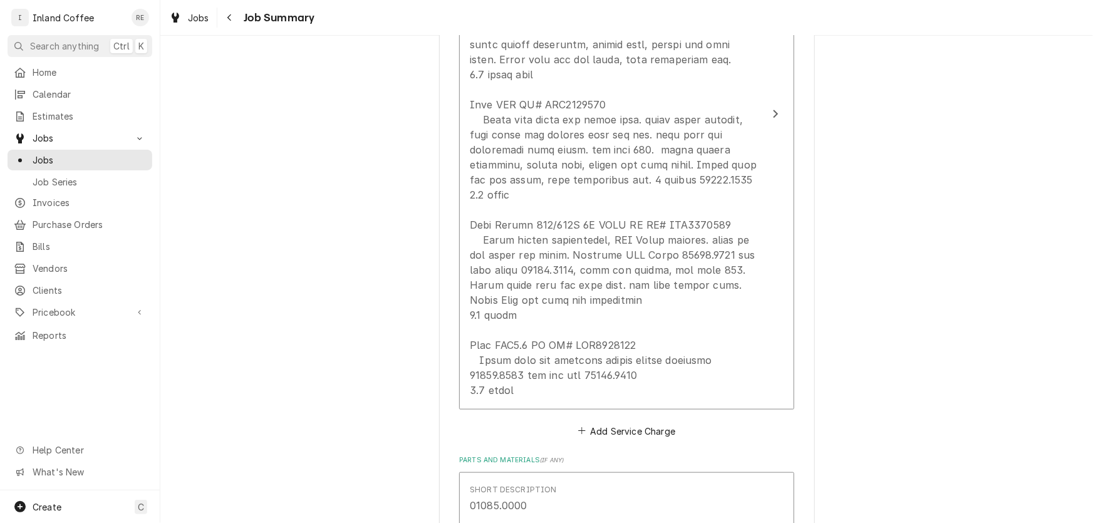
scroll to position [545, 0]
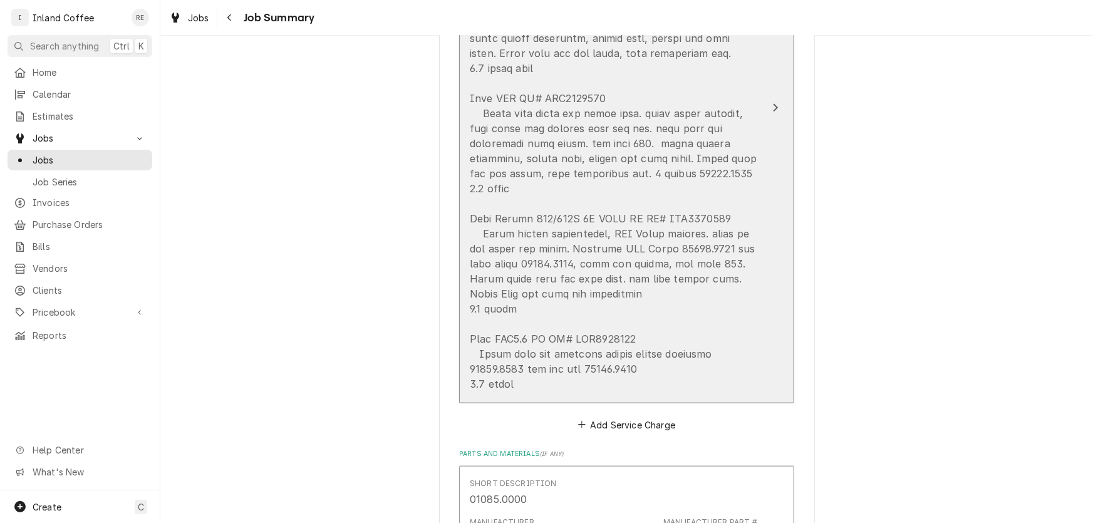
click at [677, 174] on div "Update Line Item" at bounding box center [613, 174] width 287 height 436
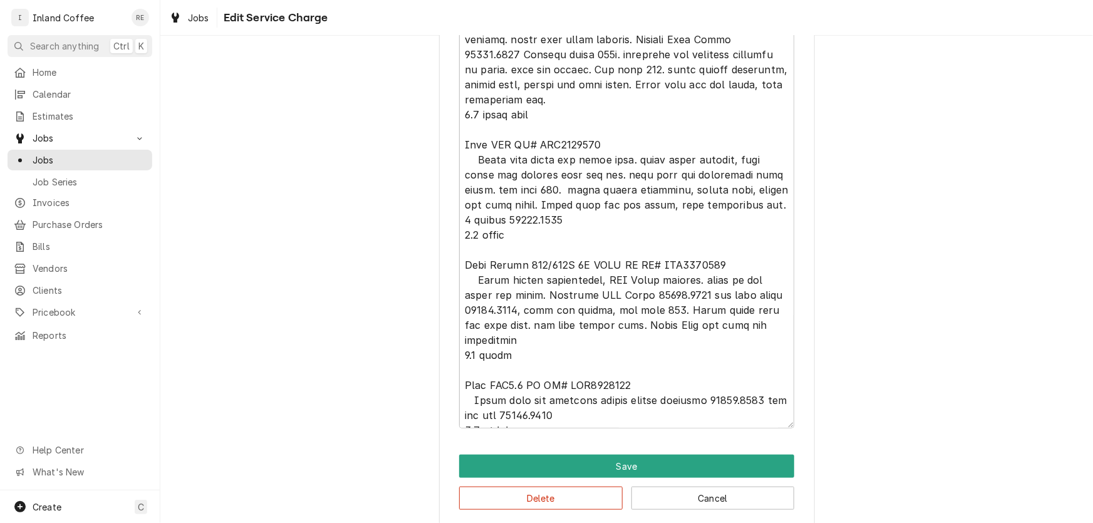
scroll to position [500, 0]
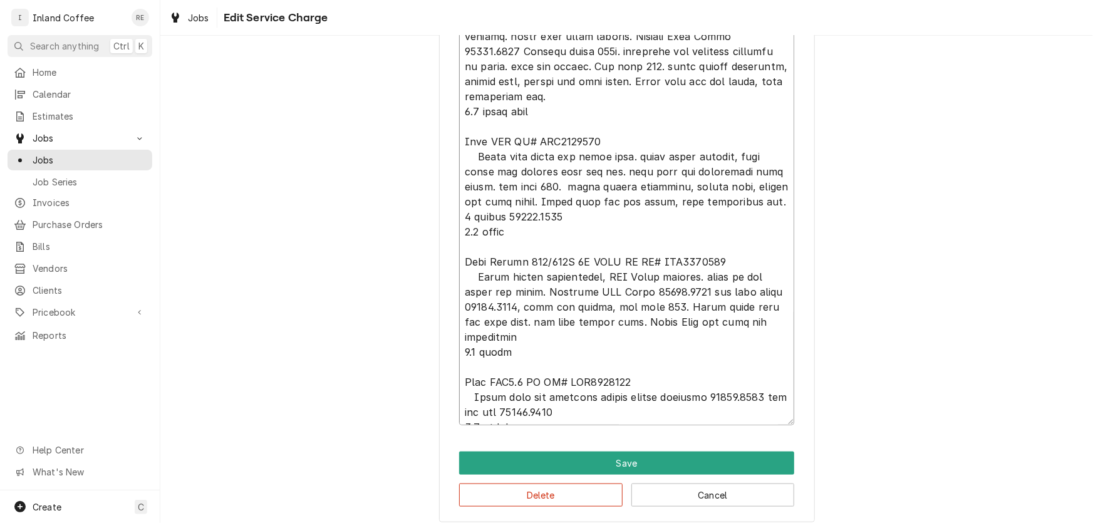
drag, startPoint x: 706, startPoint y: 396, endPoint x: 762, endPoint y: 395, distance: 55.7
click at [762, 395] on textarea "Service Summary" at bounding box center [626, 209] width 335 height 432
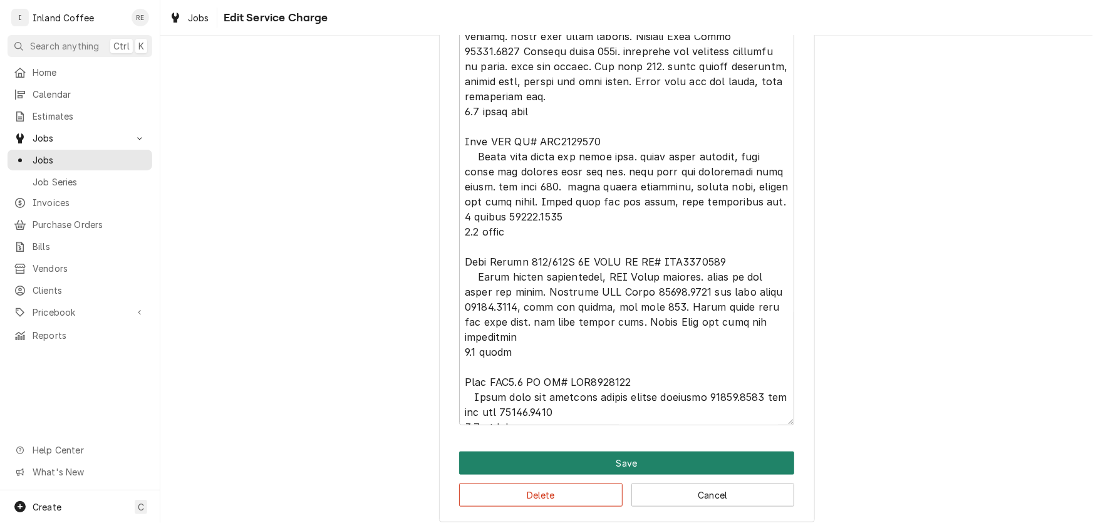
click at [693, 460] on button "Save" at bounding box center [626, 462] width 335 height 23
type textarea "x"
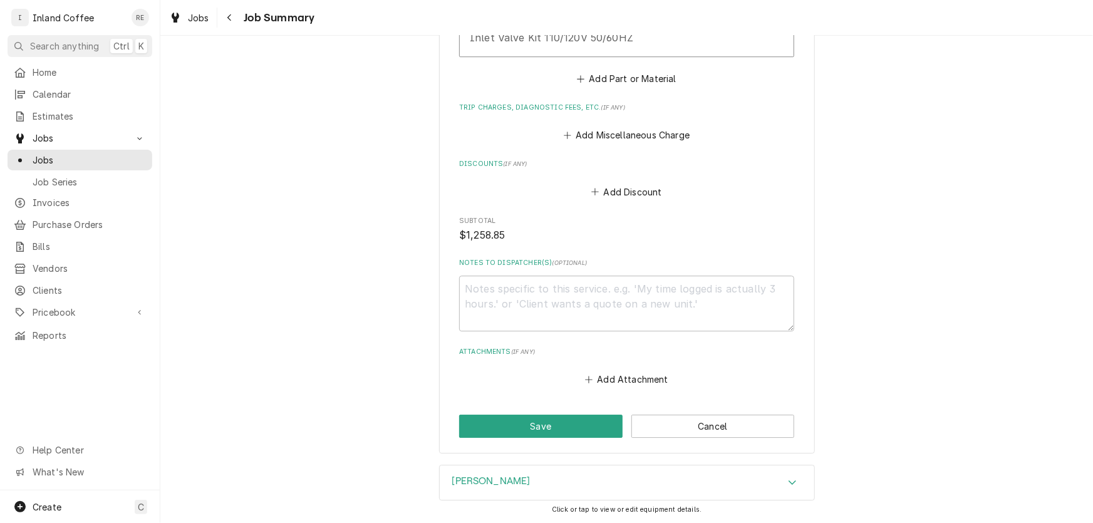
scroll to position [1824, 0]
click at [609, 67] on button "Add Part or Material" at bounding box center [626, 76] width 103 height 18
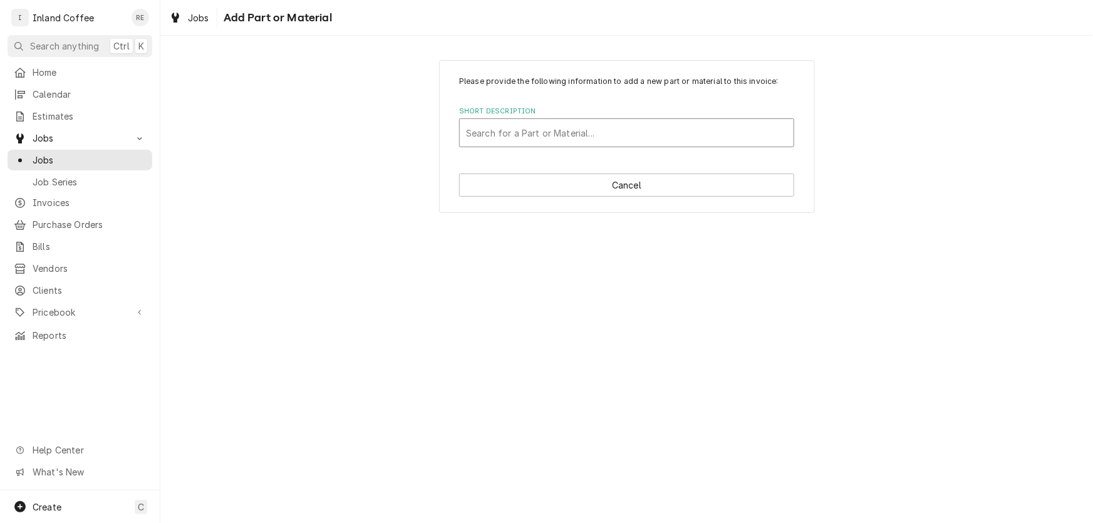
click at [529, 125] on div "Short Description" at bounding box center [626, 132] width 321 height 23
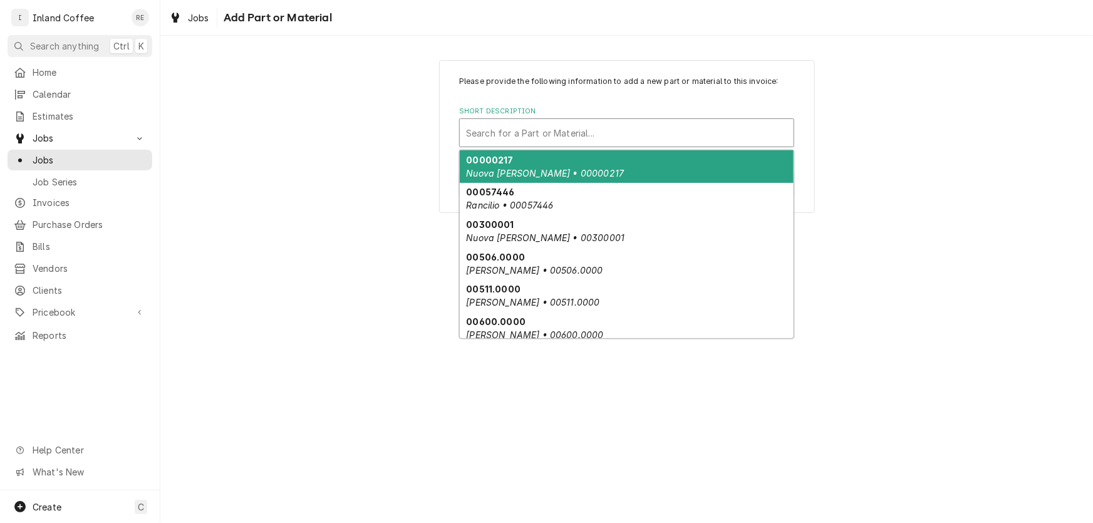
paste input "03287.0003"
type input "03287.0003"
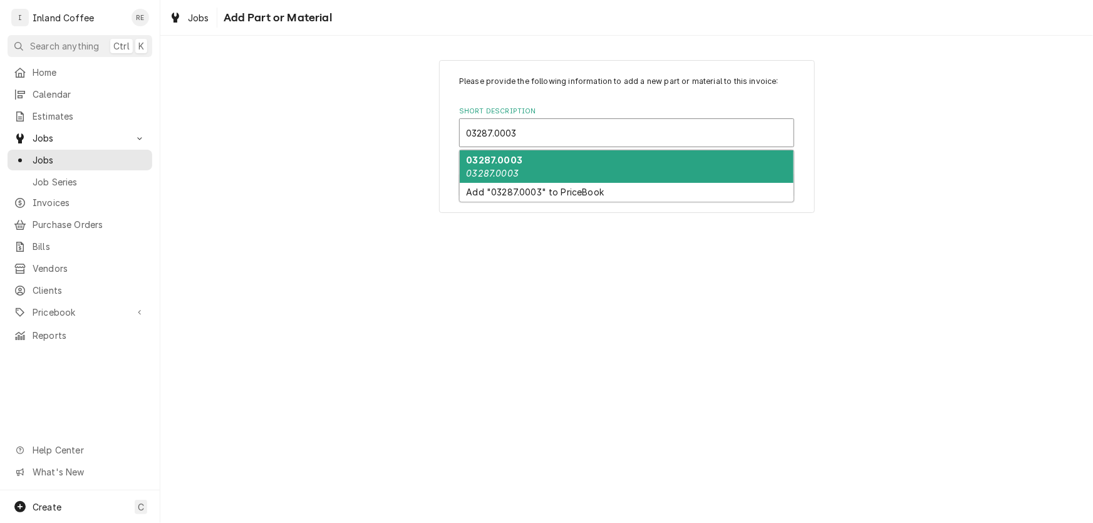
click at [513, 157] on strong "03287.0003" at bounding box center [494, 160] width 56 height 11
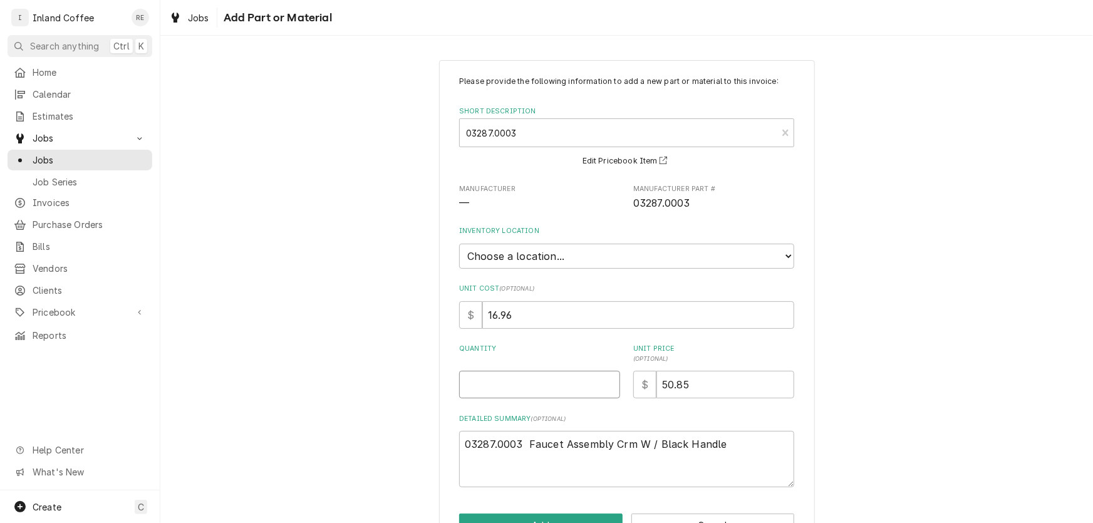
click at [470, 385] on input "Quantity" at bounding box center [539, 385] width 161 height 28
type textarea "x"
type input "1"
click at [573, 263] on select "Choose a location... Shop" at bounding box center [626, 256] width 335 height 25
select select "373"
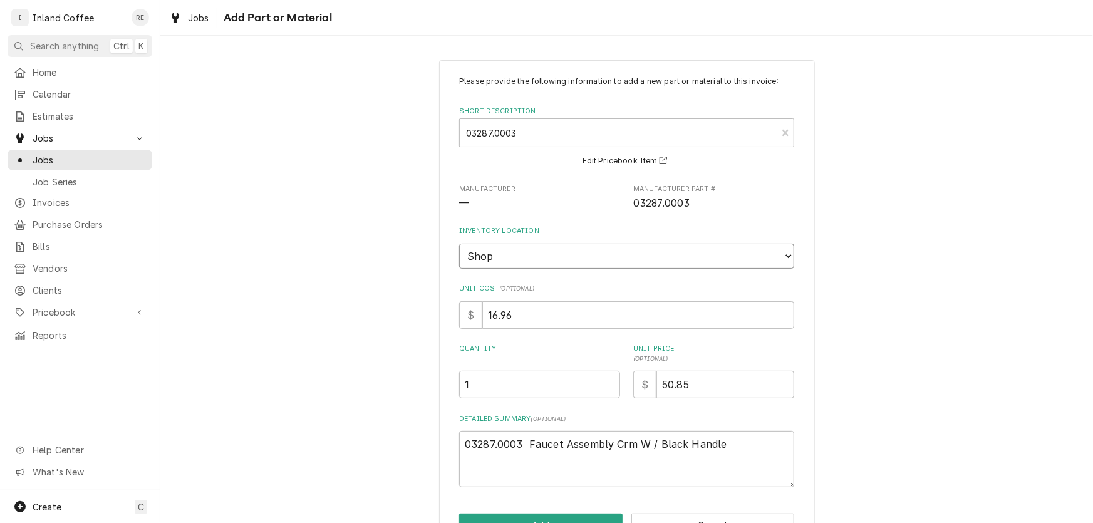
click at [459, 244] on select "Choose a location... Shop" at bounding box center [626, 256] width 335 height 25
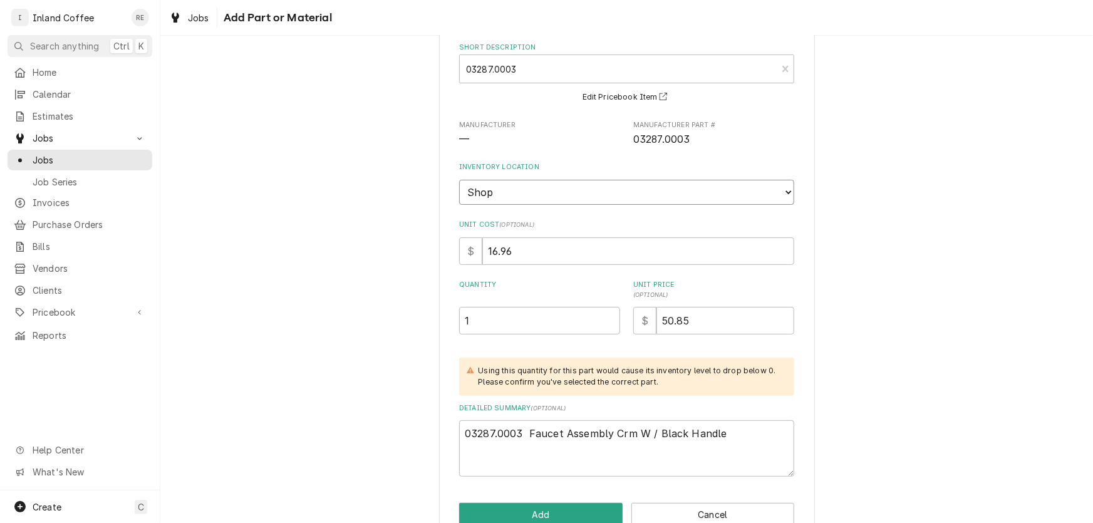
scroll to position [92, 0]
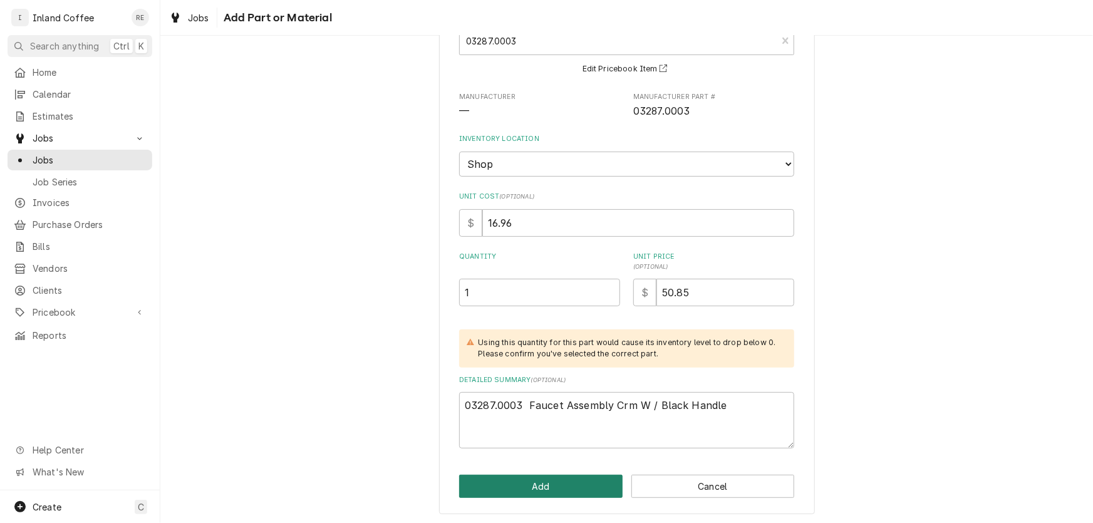
click at [532, 481] on button "Add" at bounding box center [540, 486] width 163 height 23
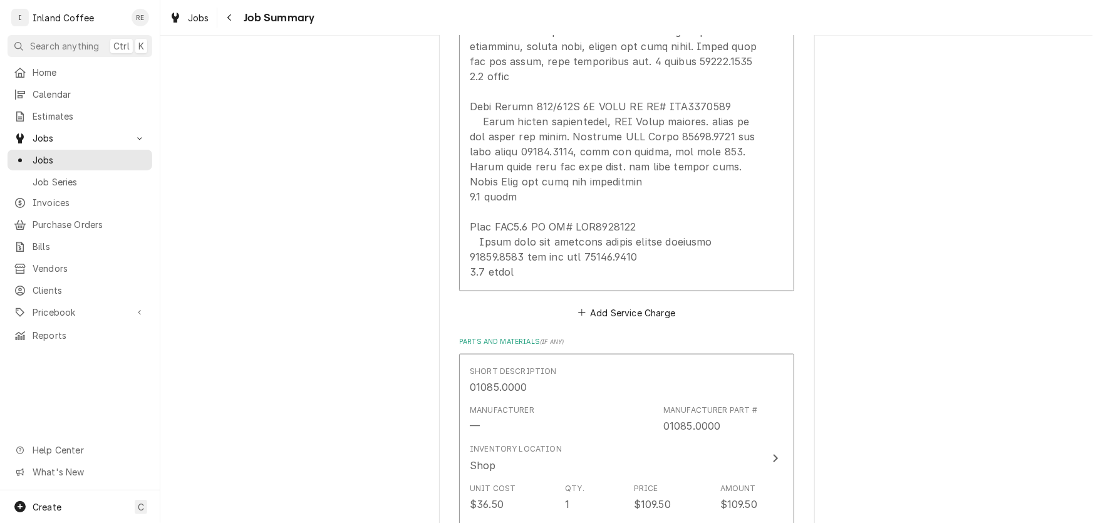
scroll to position [655, 0]
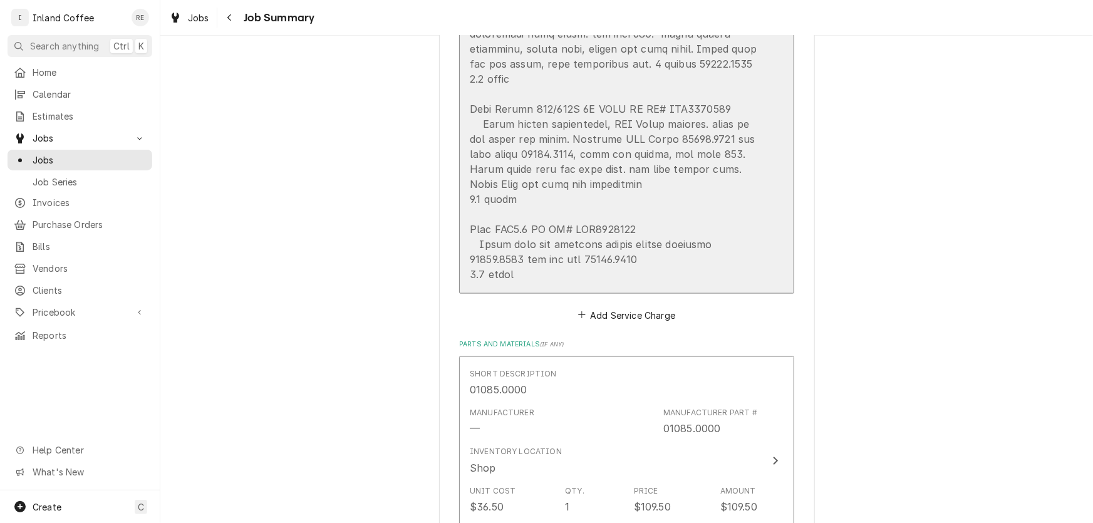
click at [690, 179] on div "Update Line Item" at bounding box center [613, 64] width 287 height 436
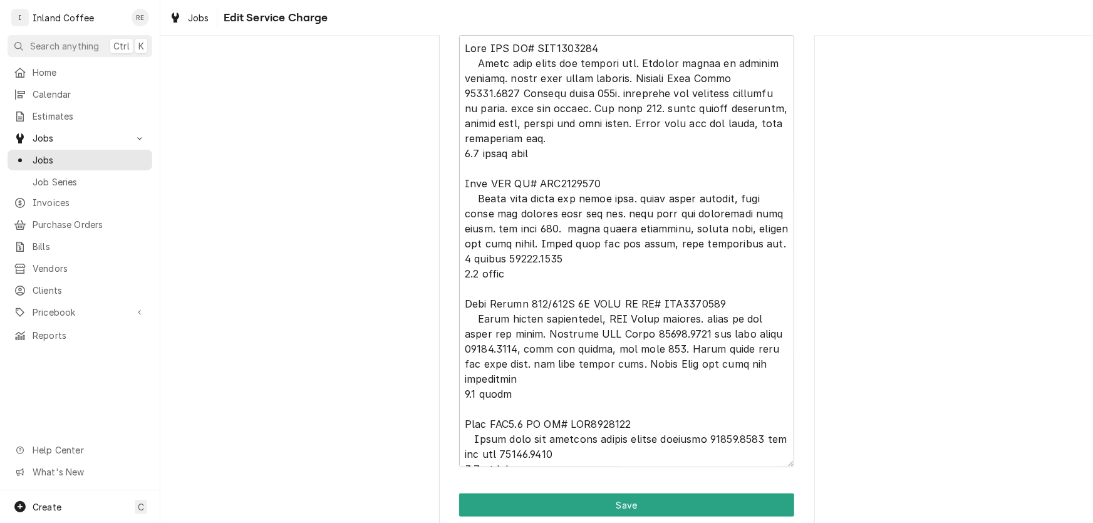
scroll to position [460, 0]
drag, startPoint x: 589, startPoint y: 450, endPoint x: 515, endPoint y: 450, distance: 73.9
click at [515, 450] on textarea "Service Summary" at bounding box center [626, 250] width 335 height 432
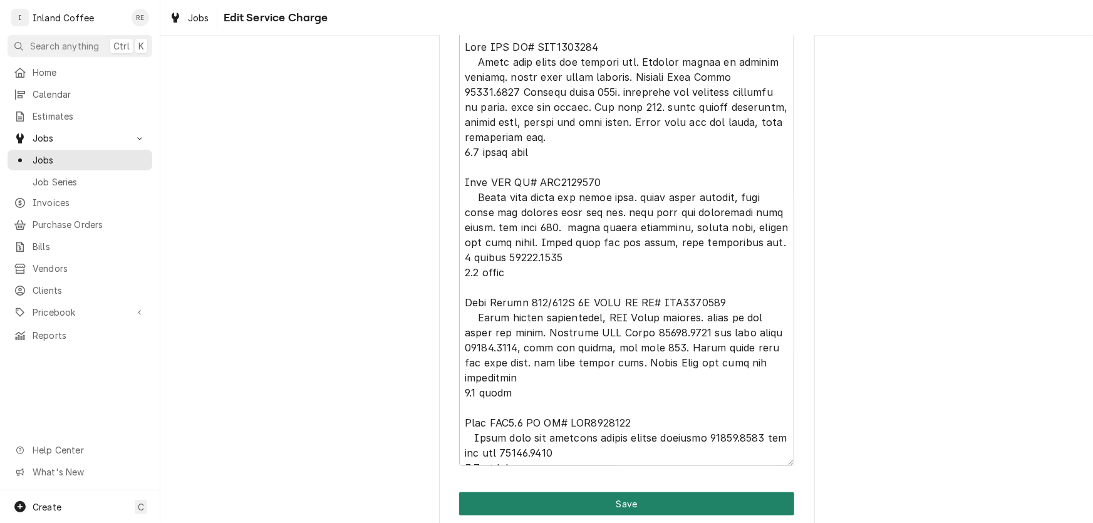
click at [607, 502] on button "Save" at bounding box center [626, 503] width 335 height 23
type textarea "x"
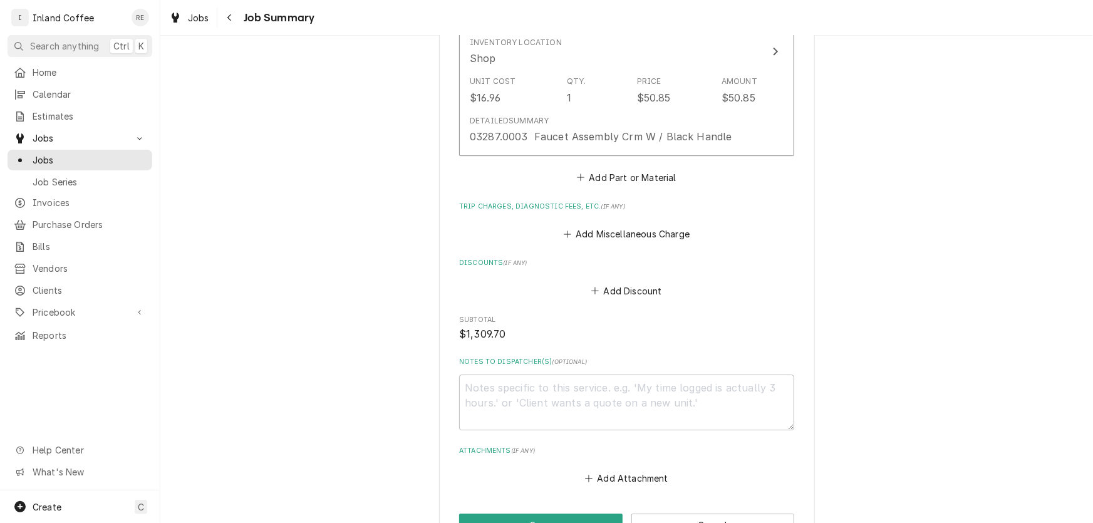
scroll to position [1935, 0]
click at [625, 173] on button "Add Part or Material" at bounding box center [626, 181] width 103 height 18
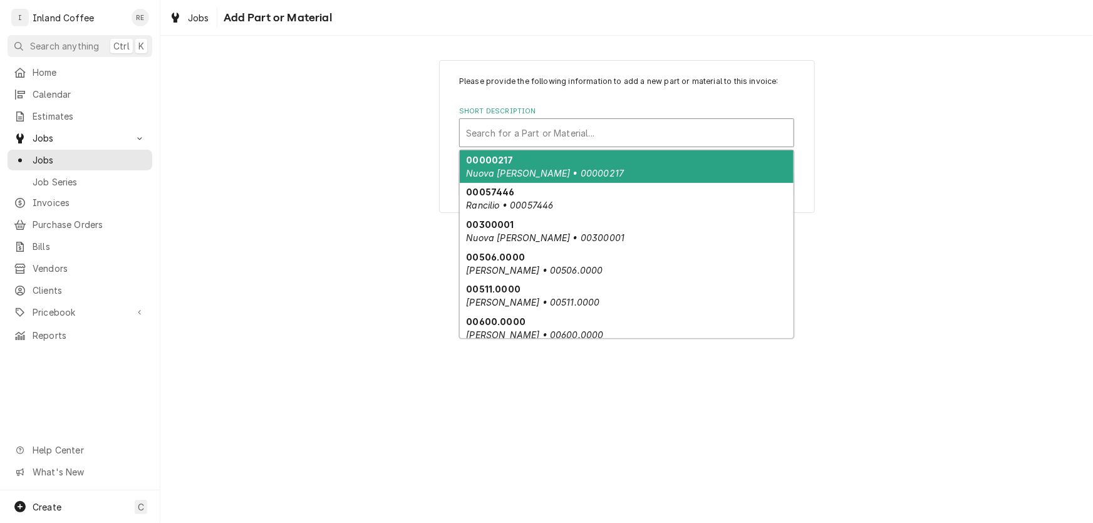
click at [550, 131] on div "Short Description" at bounding box center [626, 132] width 321 height 23
paste input "12328.0000"
type input "12328.0000"
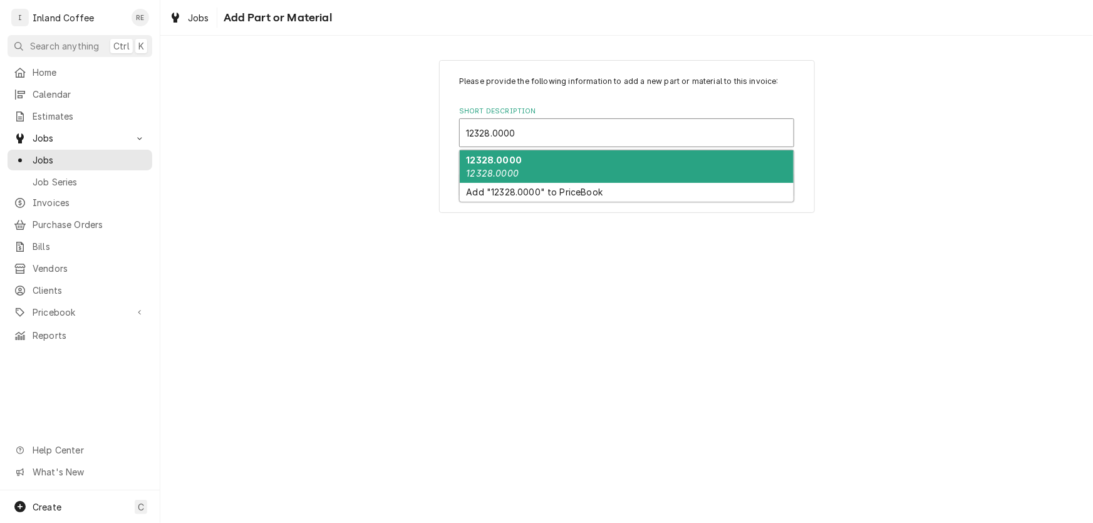
click at [520, 162] on div "12328.0000 12328.0000" at bounding box center [627, 166] width 334 height 33
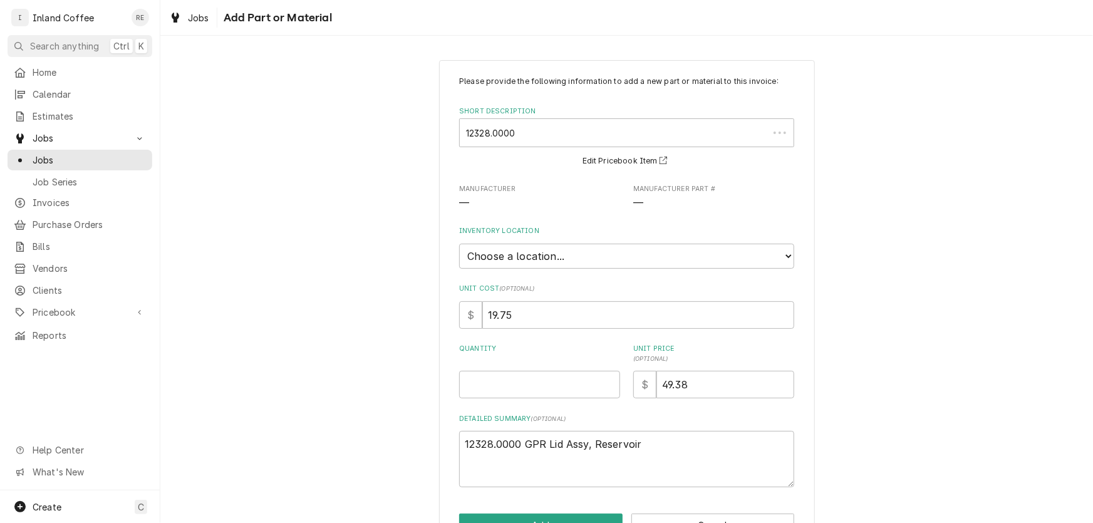
type textarea "x"
click at [533, 253] on select "Choose a location... Shop" at bounding box center [626, 256] width 335 height 25
select select "373"
click at [459, 244] on select "Choose a location... Shop" at bounding box center [626, 256] width 335 height 25
click at [488, 392] on input "Quantity" at bounding box center [539, 385] width 161 height 28
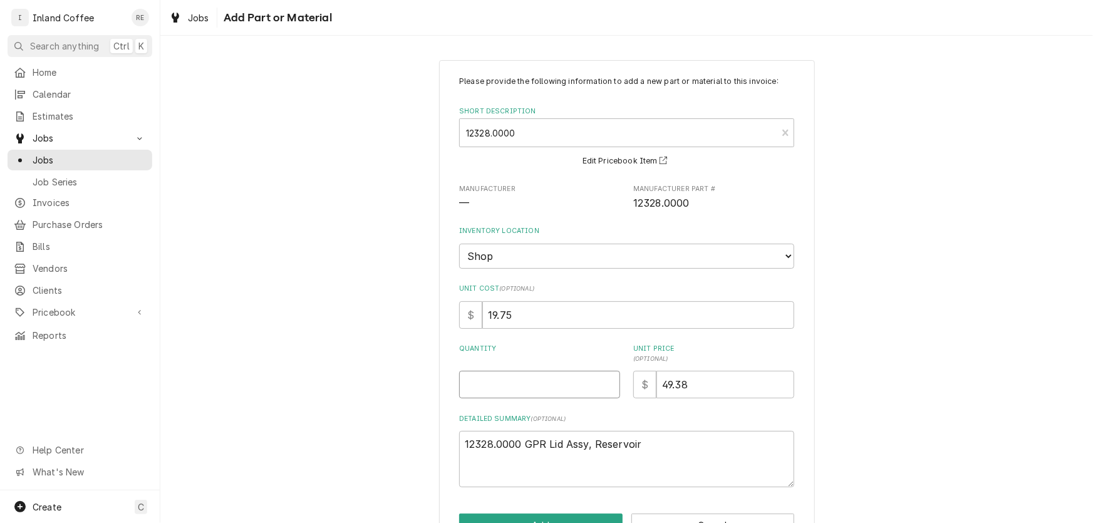
type textarea "x"
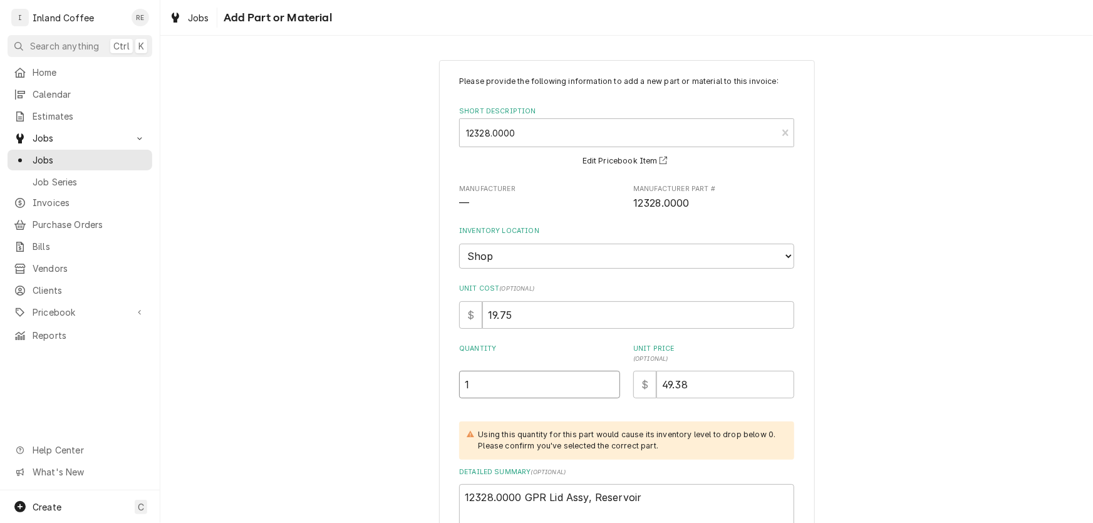
type input "1"
drag, startPoint x: 781, startPoint y: 406, endPoint x: 798, endPoint y: 344, distance: 65.0
click at [798, 344] on div "Please provide the following information to add a new part or material to this …" at bounding box center [627, 333] width 376 height 546
click at [740, 312] on input "19.75" at bounding box center [638, 315] width 312 height 28
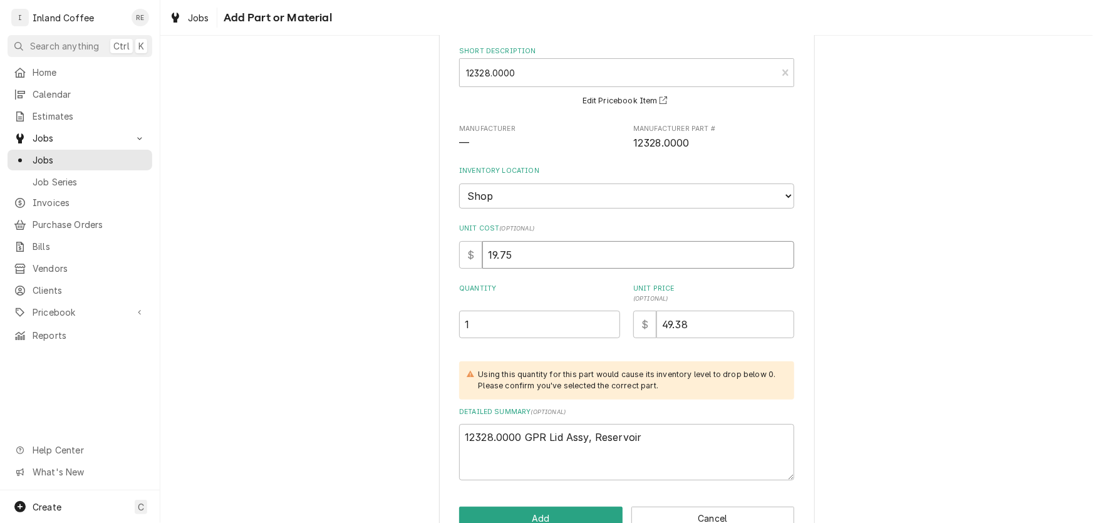
scroll to position [92, 0]
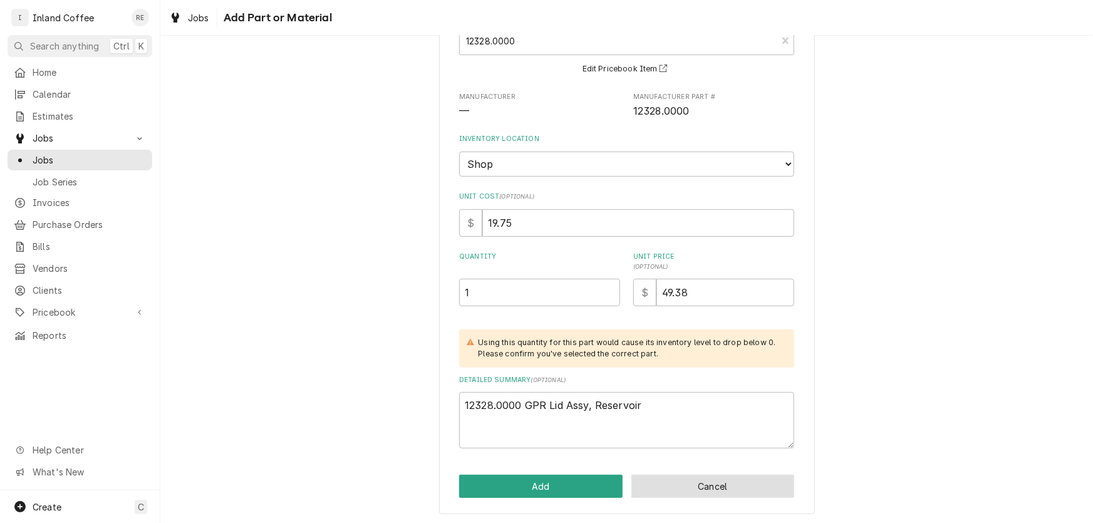
click at [721, 475] on button "Cancel" at bounding box center [712, 486] width 163 height 23
type textarea "x"
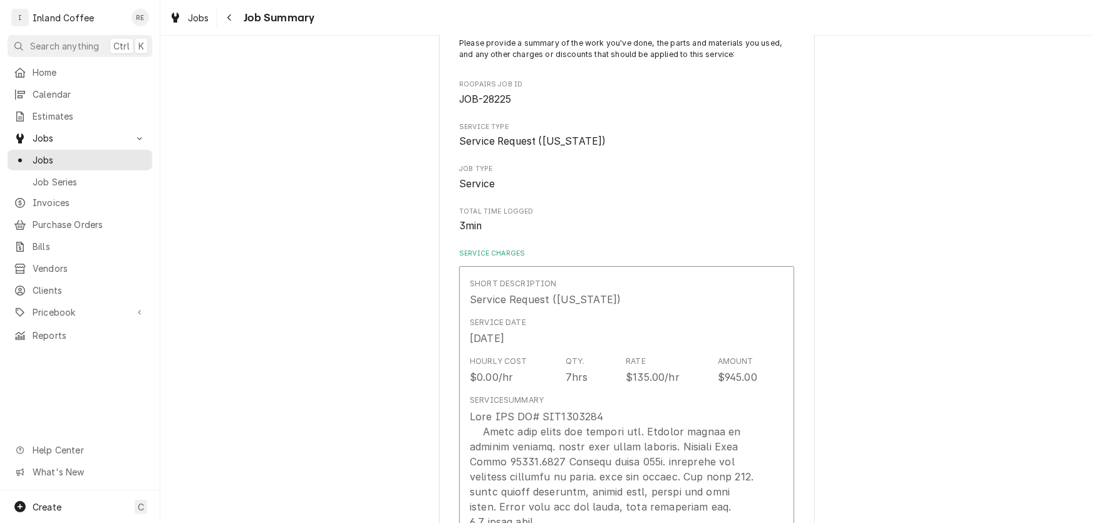
scroll to position [1935, 0]
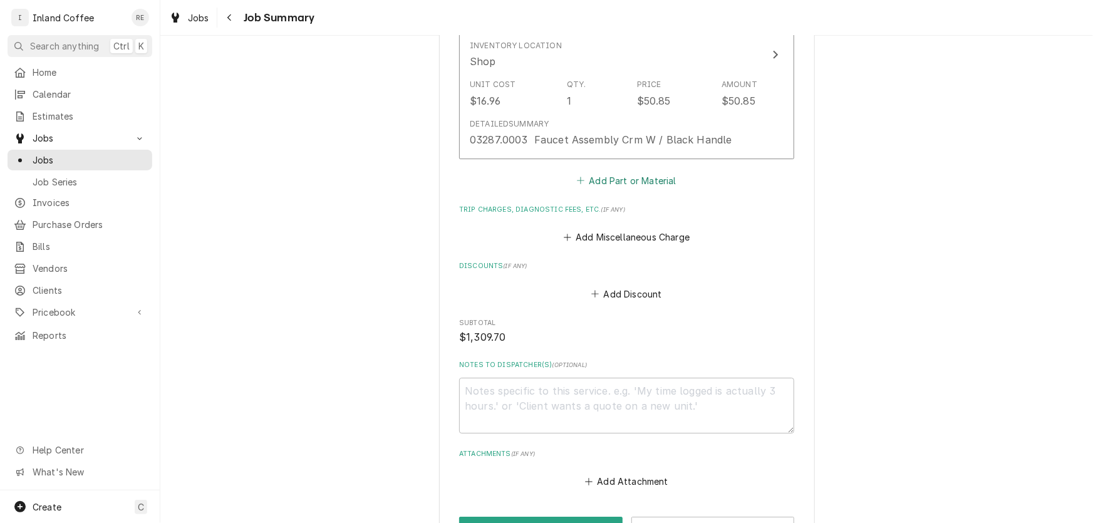
click at [625, 172] on button "Add Part or Material" at bounding box center [626, 181] width 103 height 18
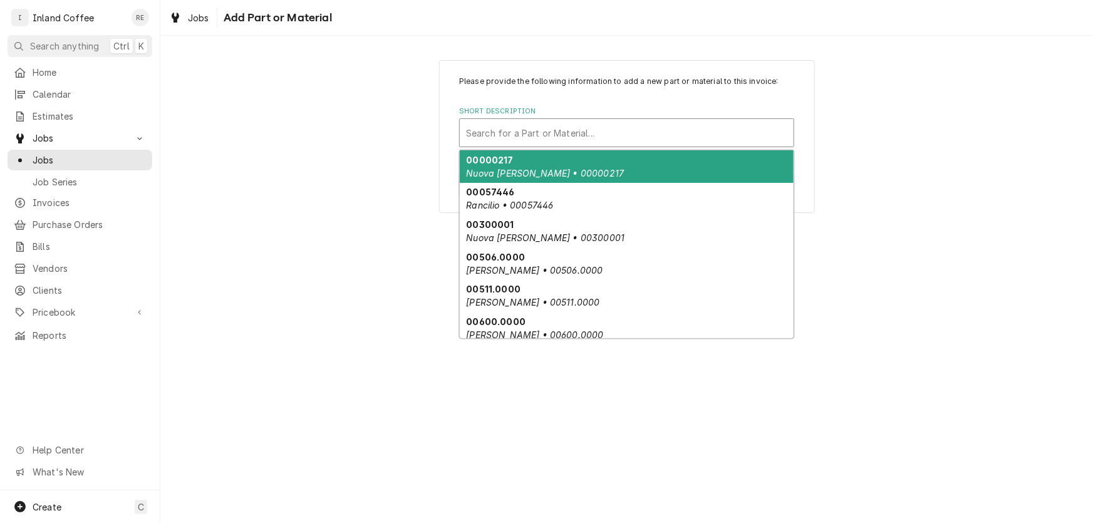
click at [525, 125] on div "Short Description" at bounding box center [626, 132] width 321 height 23
paste input "12328.0000"
type input "12328.0000"
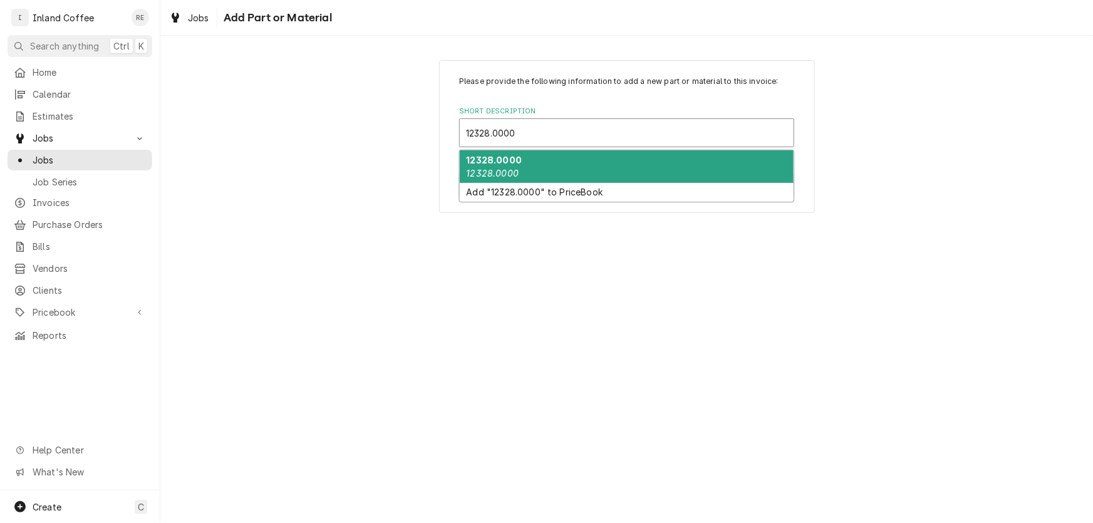
click at [502, 160] on strong "12328.0000" at bounding box center [494, 160] width 56 height 11
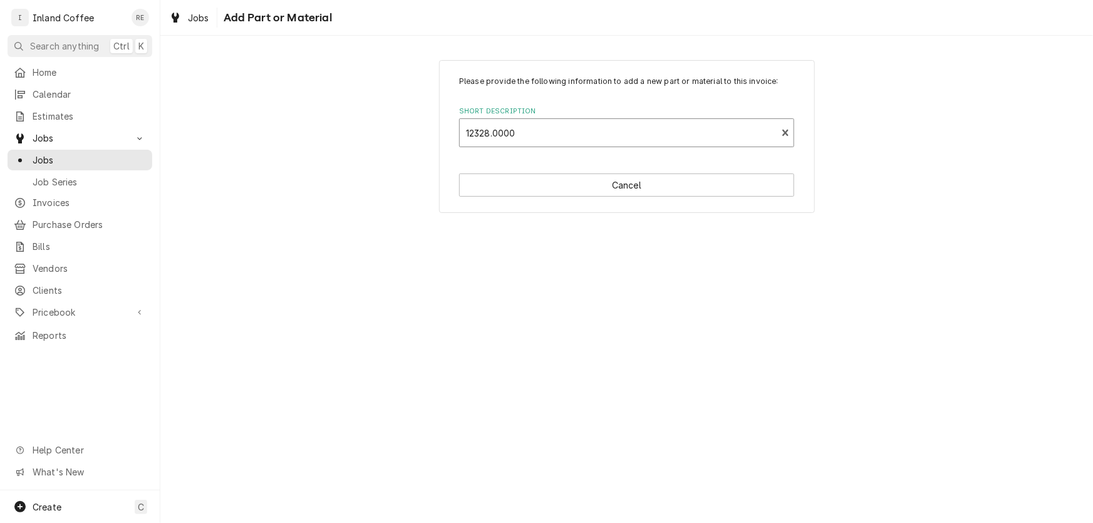
type textarea "x"
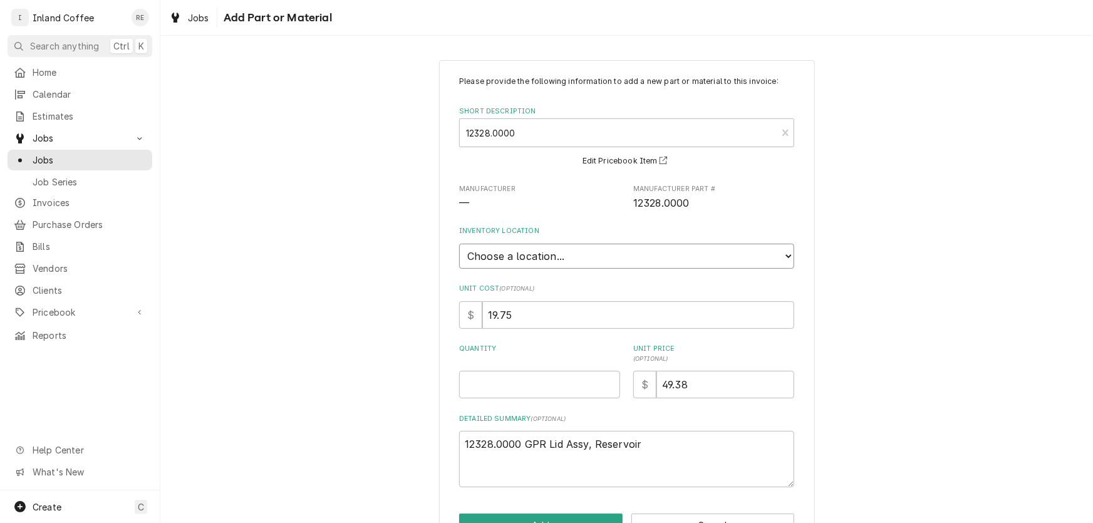
click at [561, 252] on select "Choose a location... Shop" at bounding box center [626, 256] width 335 height 25
select select "373"
click at [459, 244] on select "Choose a location... Shop" at bounding box center [626, 256] width 335 height 25
click at [475, 386] on input "Quantity" at bounding box center [539, 385] width 161 height 28
type textarea "x"
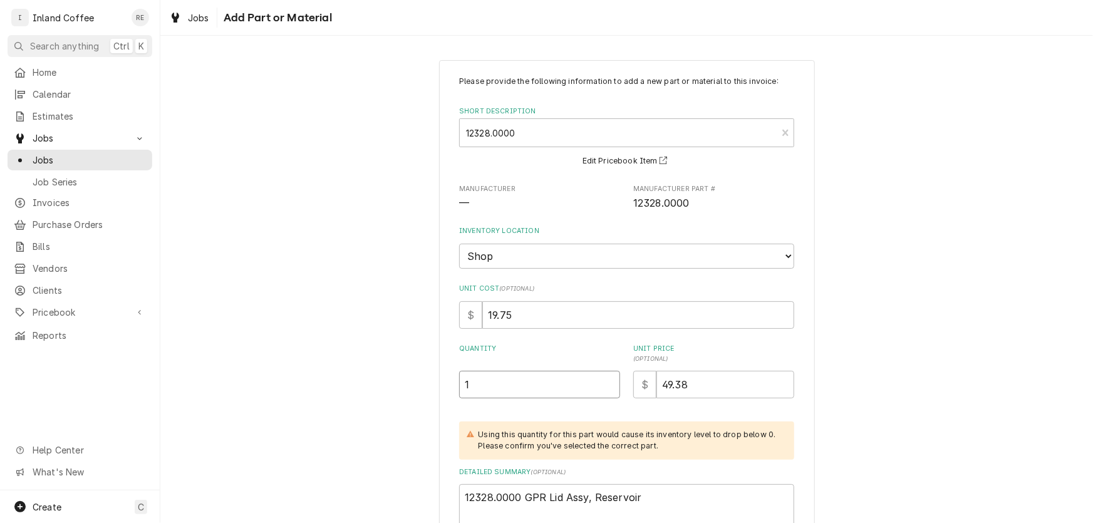
type input "1"
click at [1055, 232] on div "Please provide the following information to add a new part or material to this …" at bounding box center [626, 333] width 932 height 568
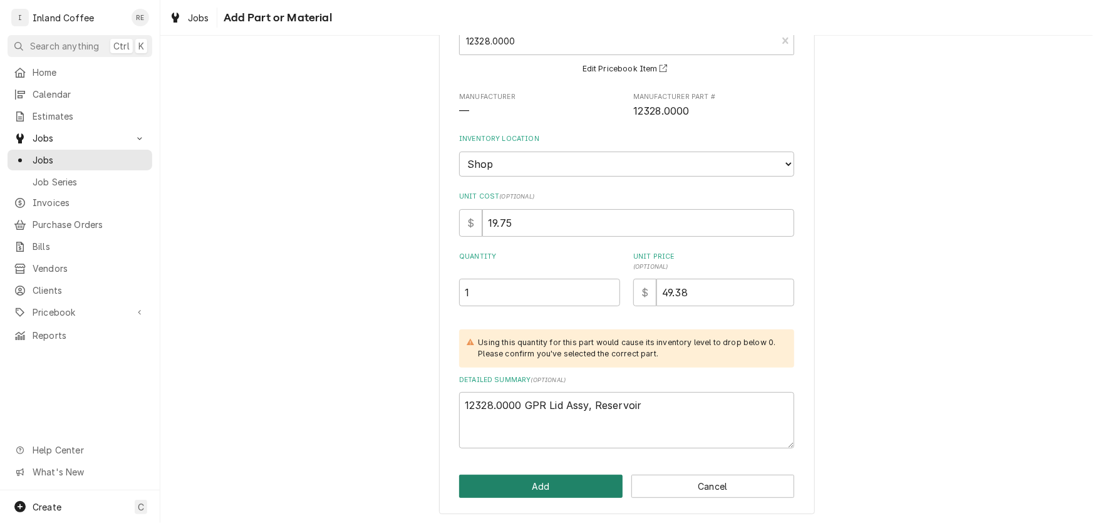
click at [512, 488] on button "Add" at bounding box center [540, 486] width 163 height 23
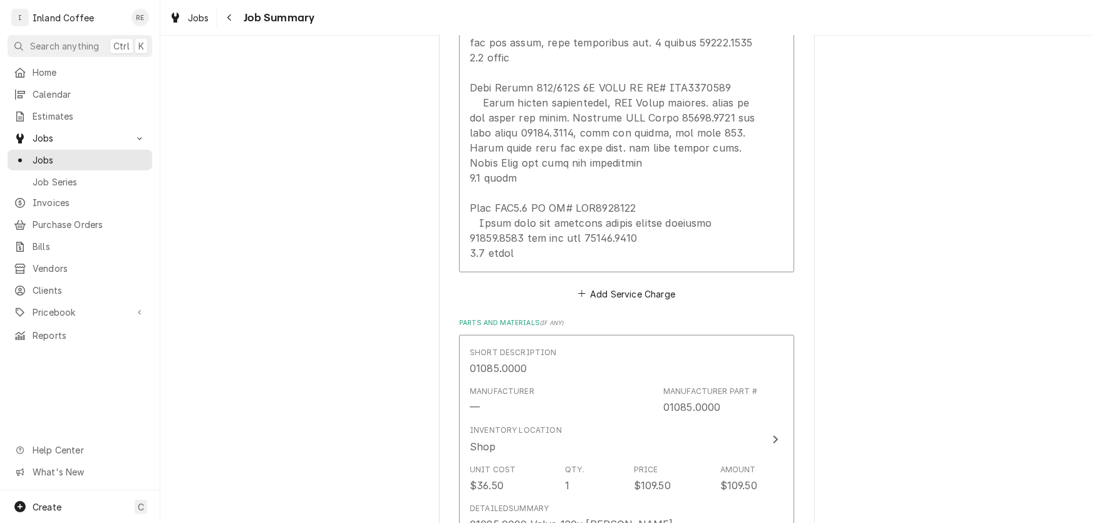
scroll to position [634, 0]
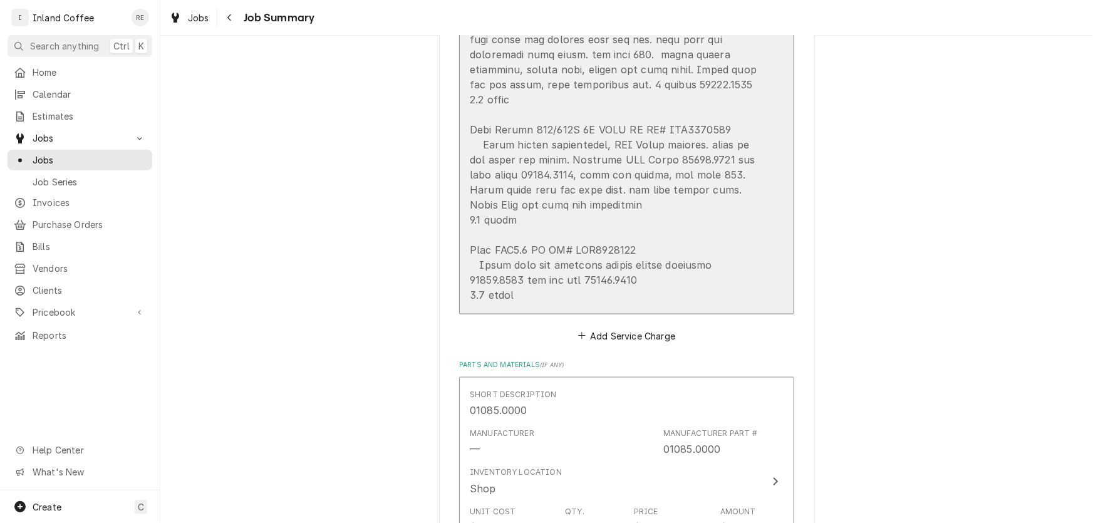
click at [677, 138] on div "Update Line Item" at bounding box center [613, 85] width 287 height 436
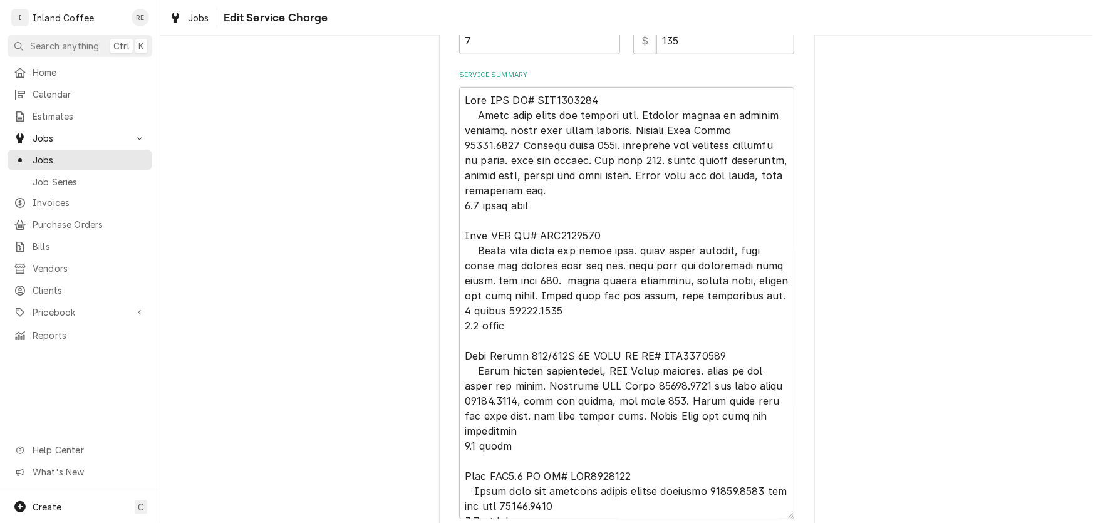
scroll to position [417, 0]
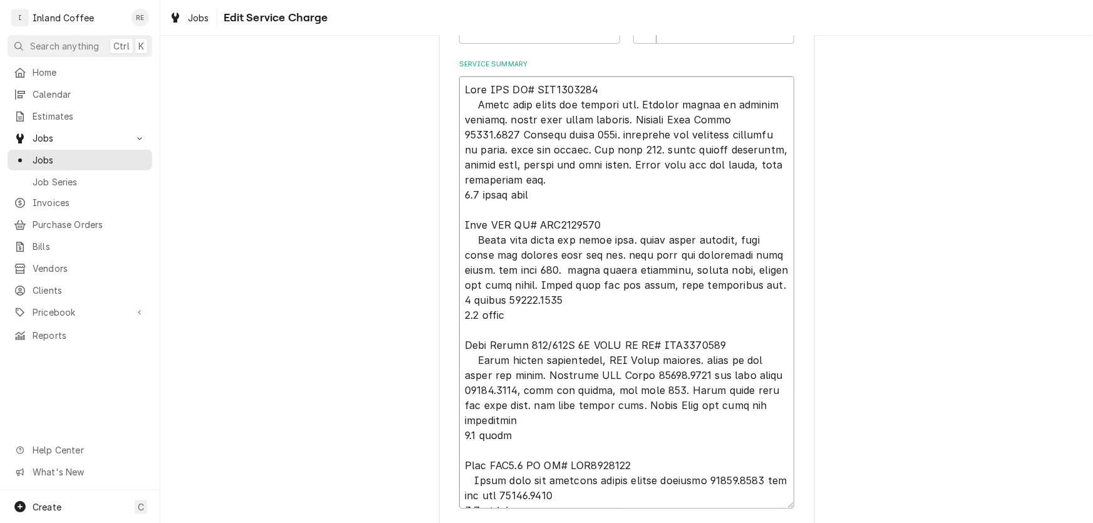
click at [689, 357] on textarea "Service Summary" at bounding box center [626, 292] width 335 height 432
type textarea "x"
type textarea "[PERSON_NAME] SRU SR# SRU0004618 Clean fill probe and tighten nut. Tighten scre…"
type textarea "x"
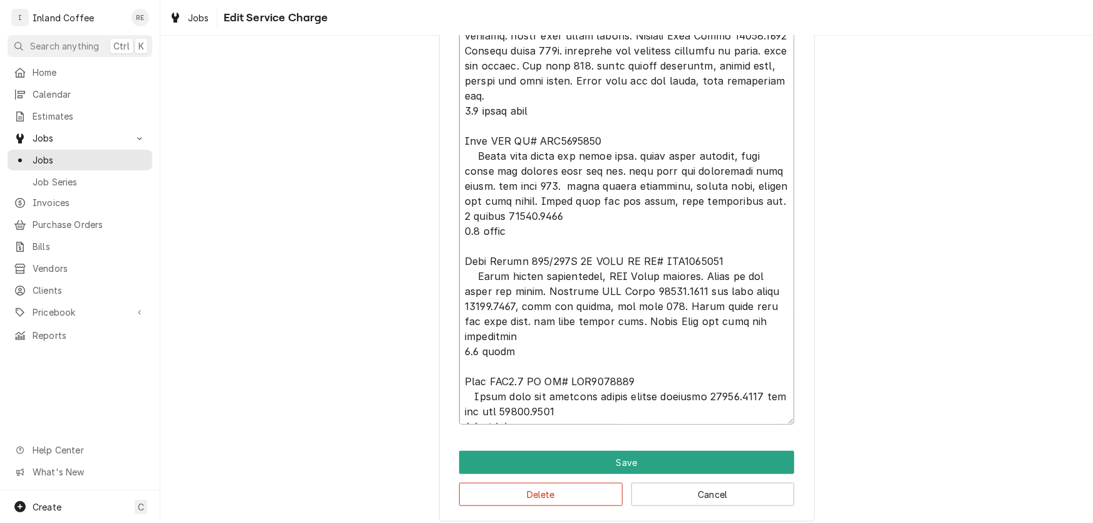
scroll to position [510, 0]
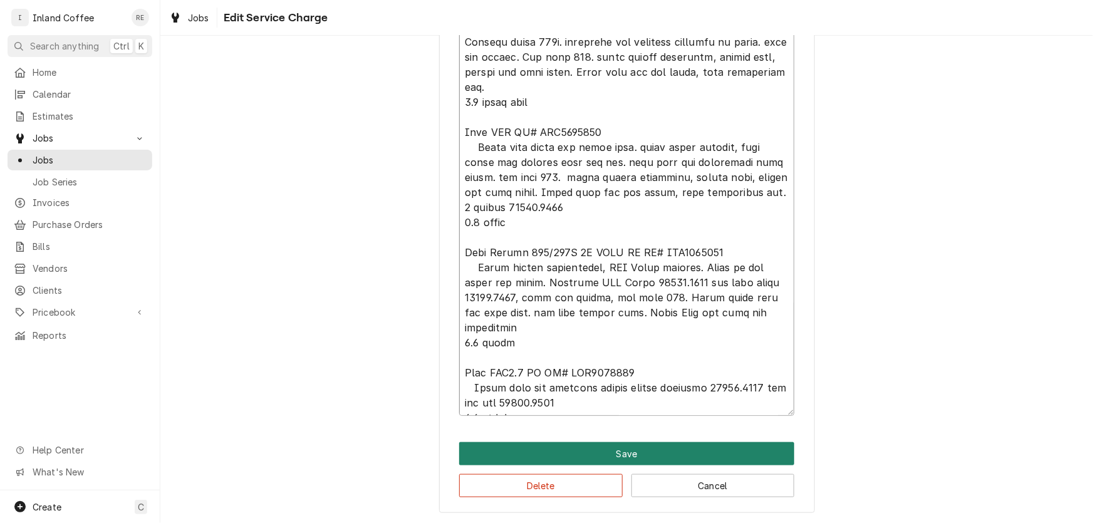
type textarea "[PERSON_NAME] SRU SR# SRU0004618 Clean fill probe and tighten nut. Tighten scre…"
click at [709, 455] on button "Save" at bounding box center [626, 453] width 335 height 23
type textarea "x"
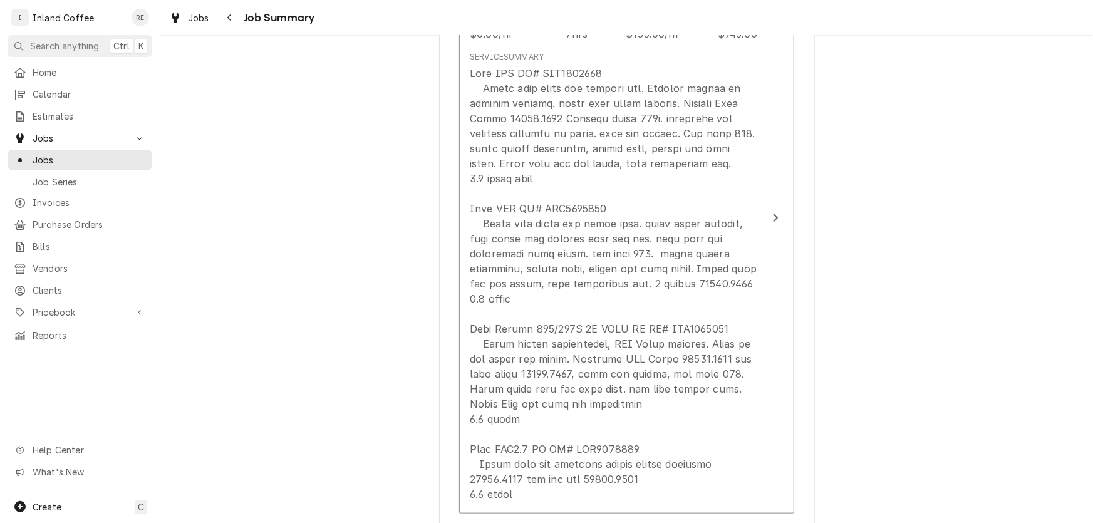
scroll to position [439, 0]
